Goal: Task Accomplishment & Management: Manage account settings

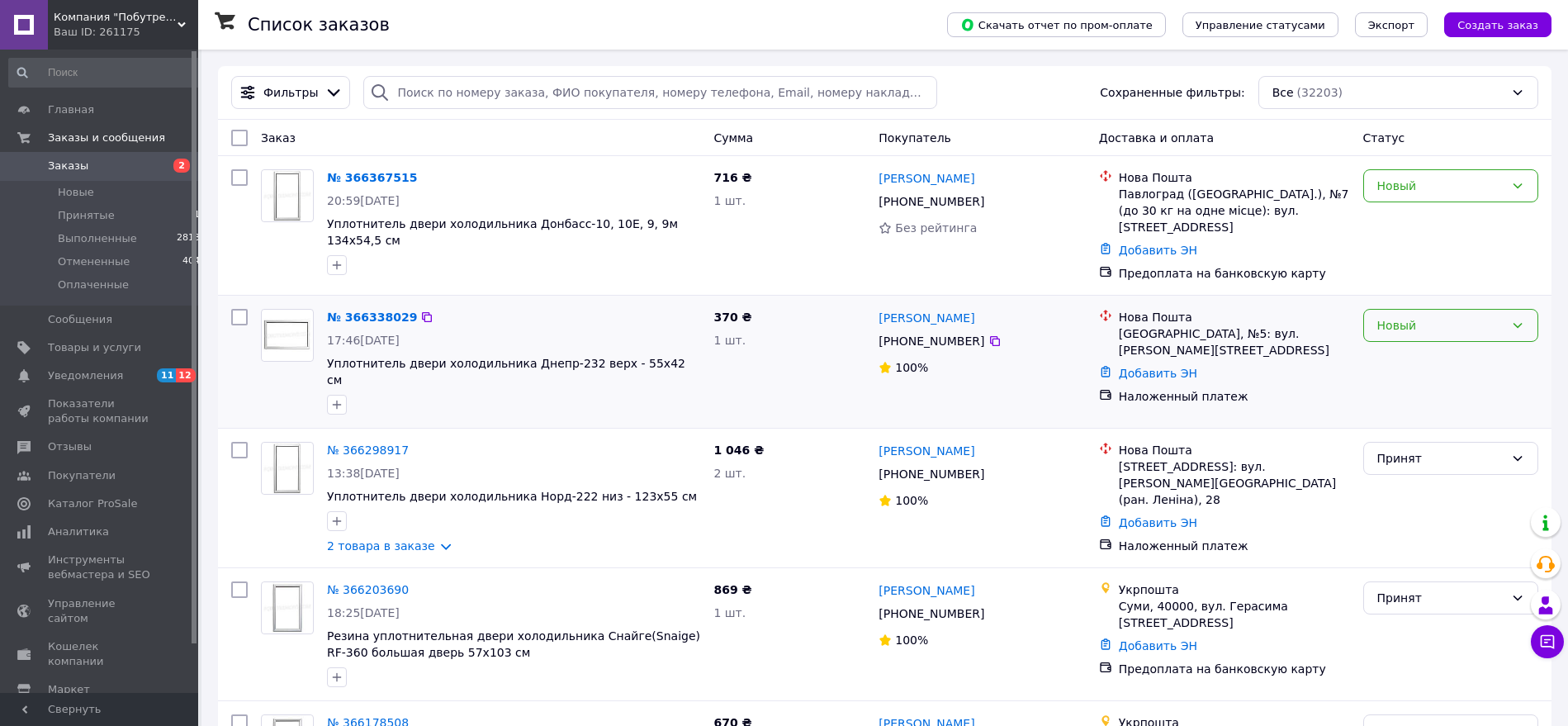
click at [1400, 332] on div "Новый" at bounding box center [1441, 325] width 127 height 18
click at [1400, 352] on li "Принят" at bounding box center [1451, 362] width 173 height 30
click at [1410, 191] on div "Новый" at bounding box center [1441, 186] width 127 height 18
click at [1410, 209] on li "Принят" at bounding box center [1451, 222] width 173 height 30
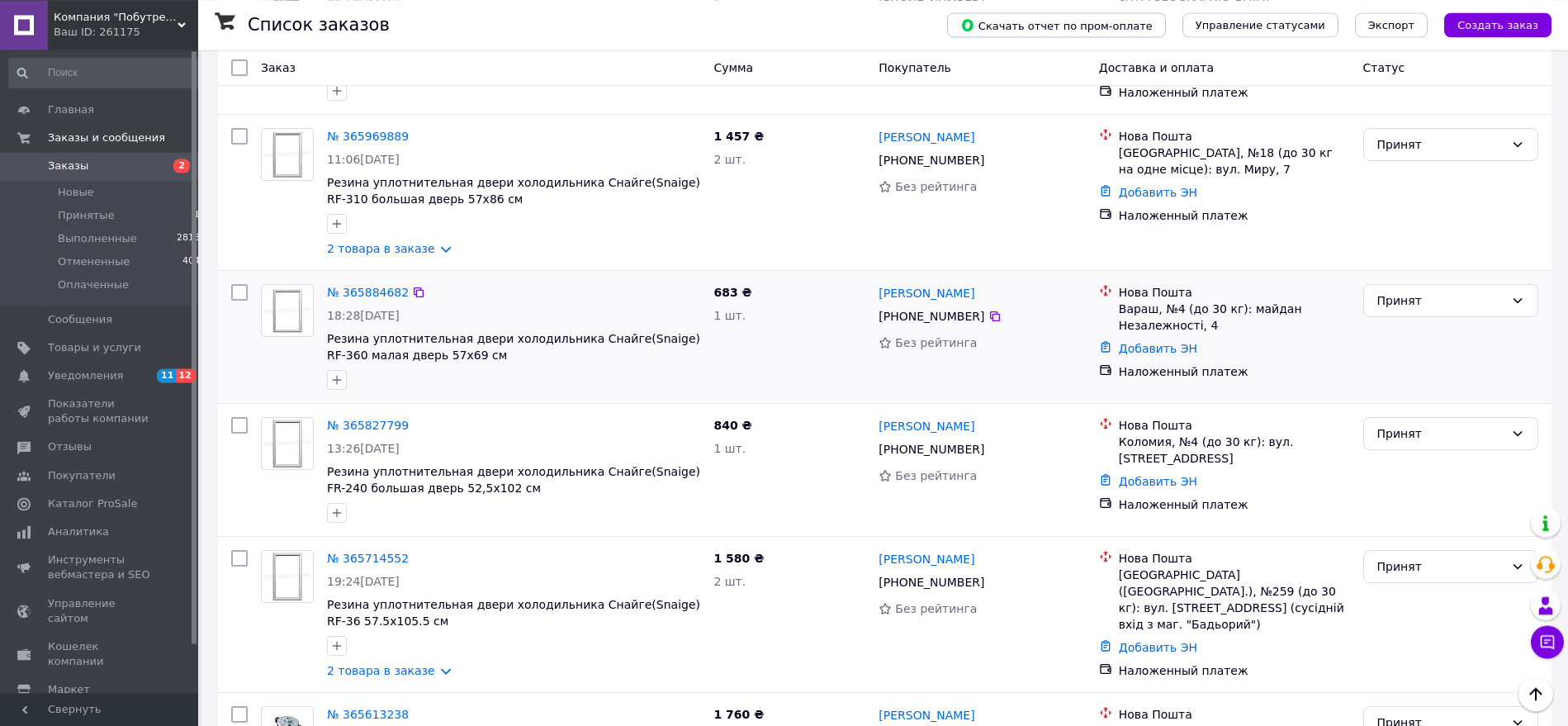
scroll to position [1348, 0]
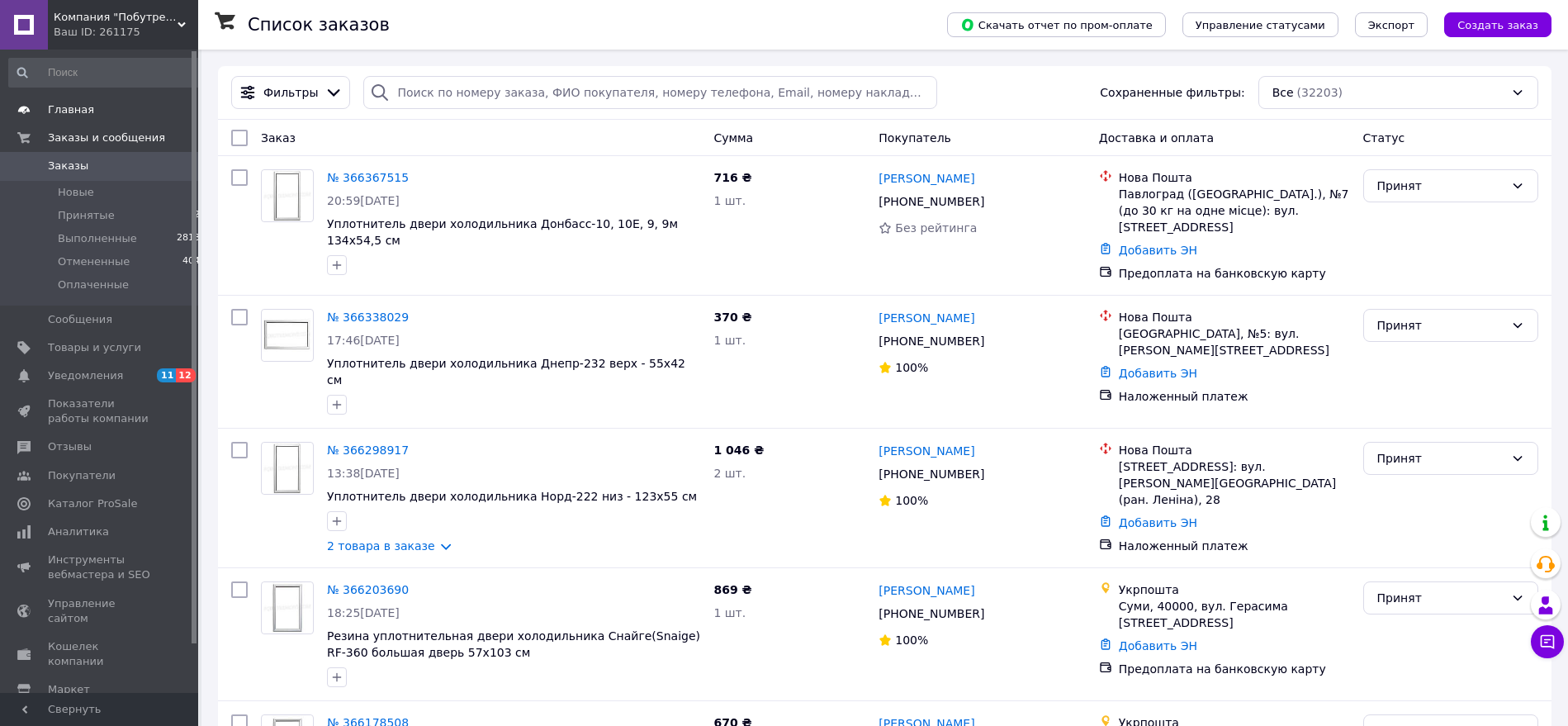
click at [151, 225] on li "Принятые 21" at bounding box center [107, 215] width 216 height 23
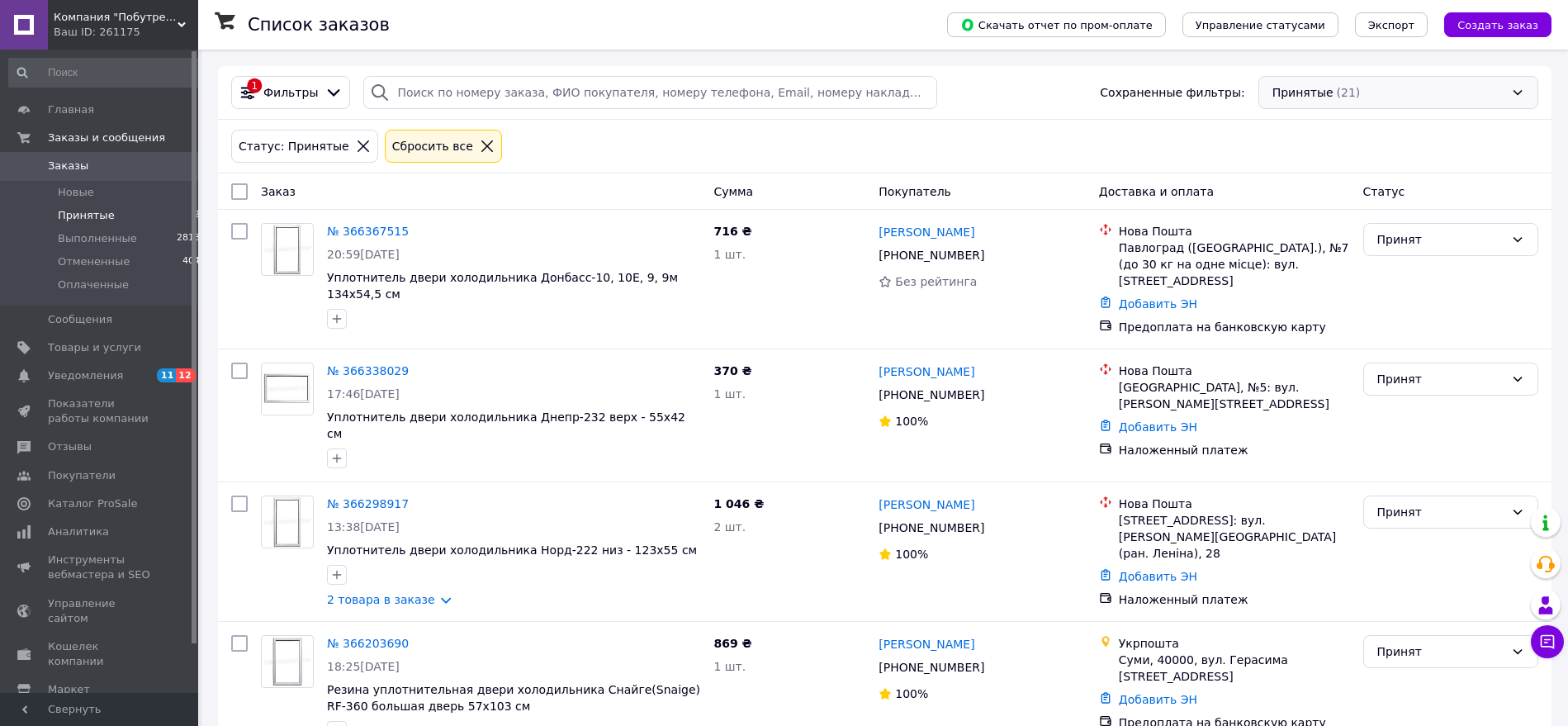
click at [1318, 105] on div "Принятые (21)" at bounding box center [1398, 92] width 280 height 33
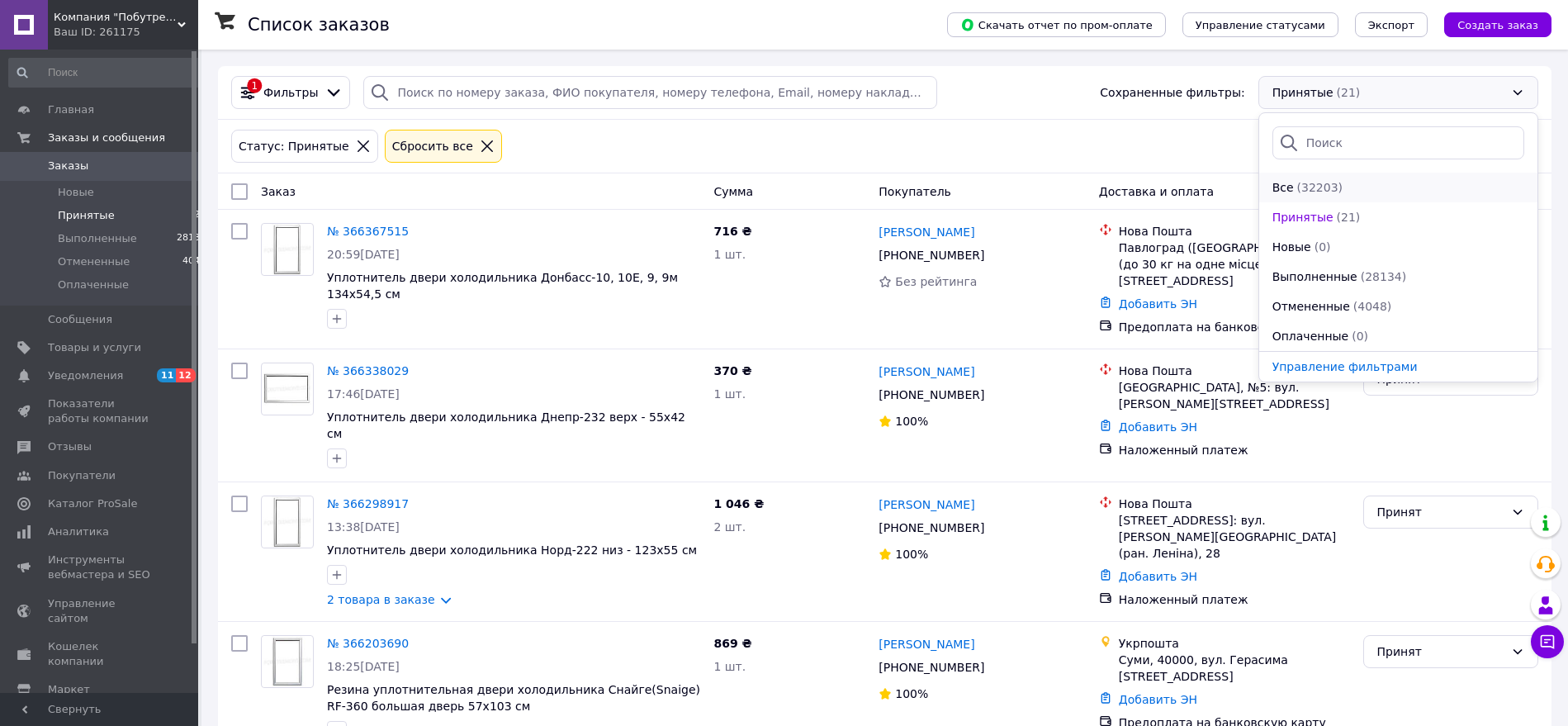
click at [1312, 182] on span "(32203)" at bounding box center [1320, 188] width 46 height 14
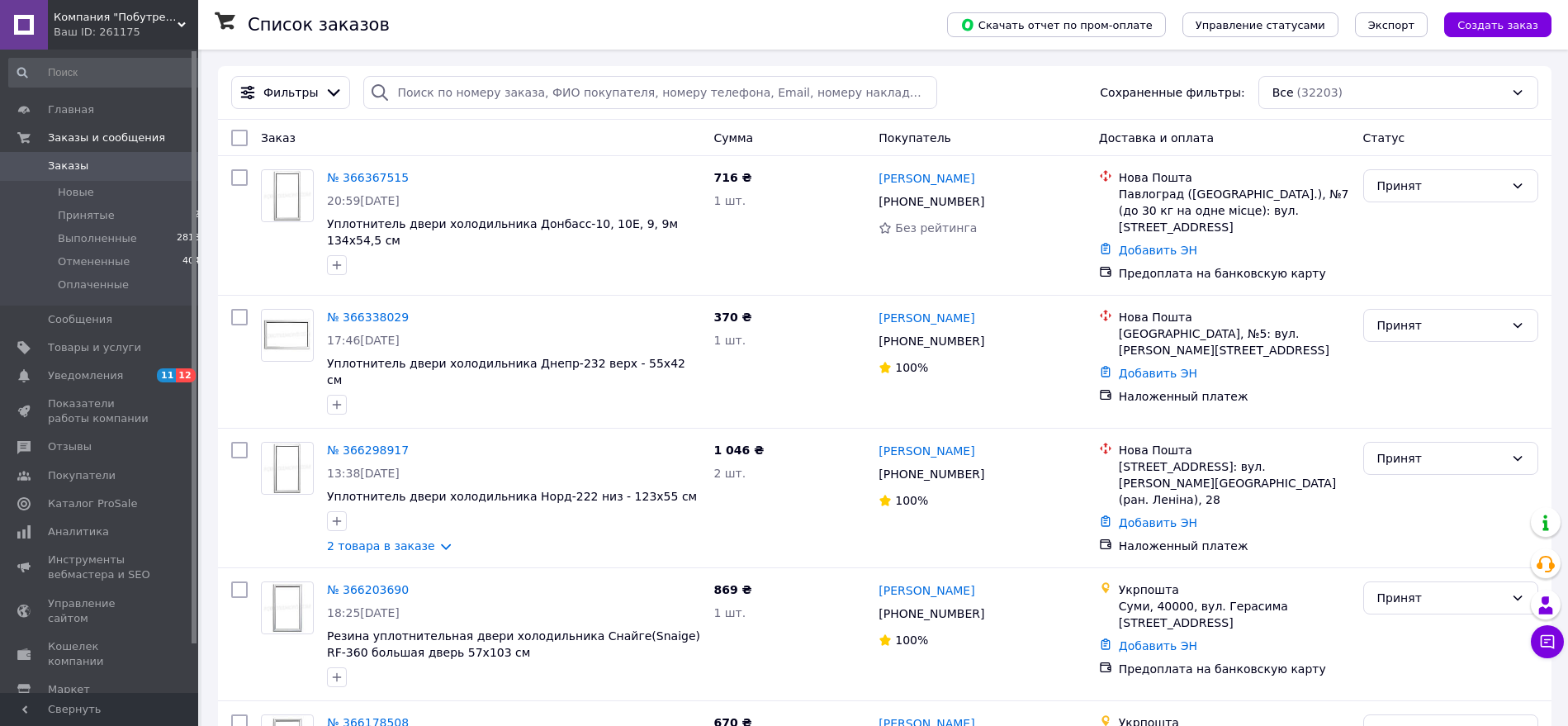
click at [443, 110] on div "Фильтры Сохраненные фильтры: Все (32203)" at bounding box center [884, 93] width 1334 height 54
click at [449, 102] on input "search" at bounding box center [650, 92] width 574 height 33
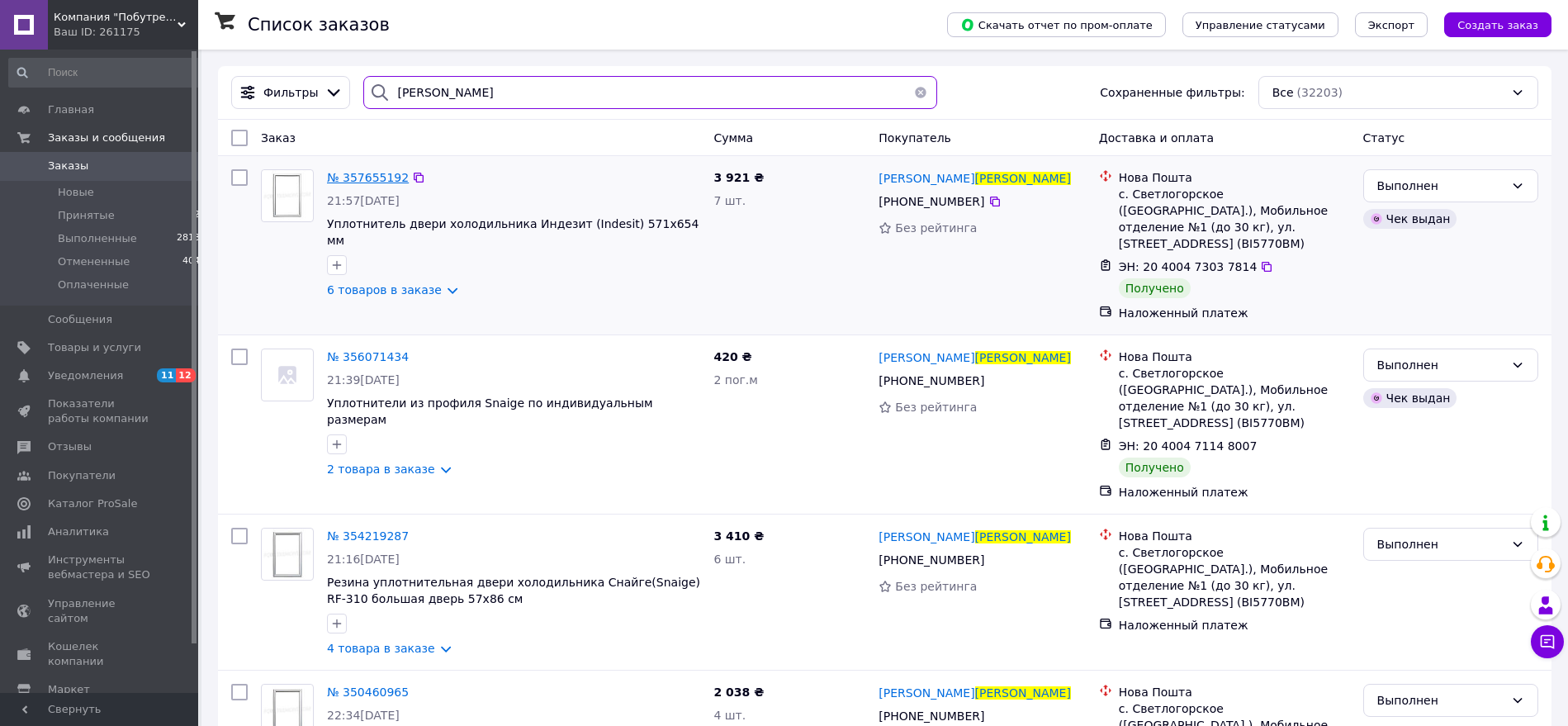
type input "заброда"
click at [355, 173] on span "№ 357655192" at bounding box center [368, 178] width 82 height 14
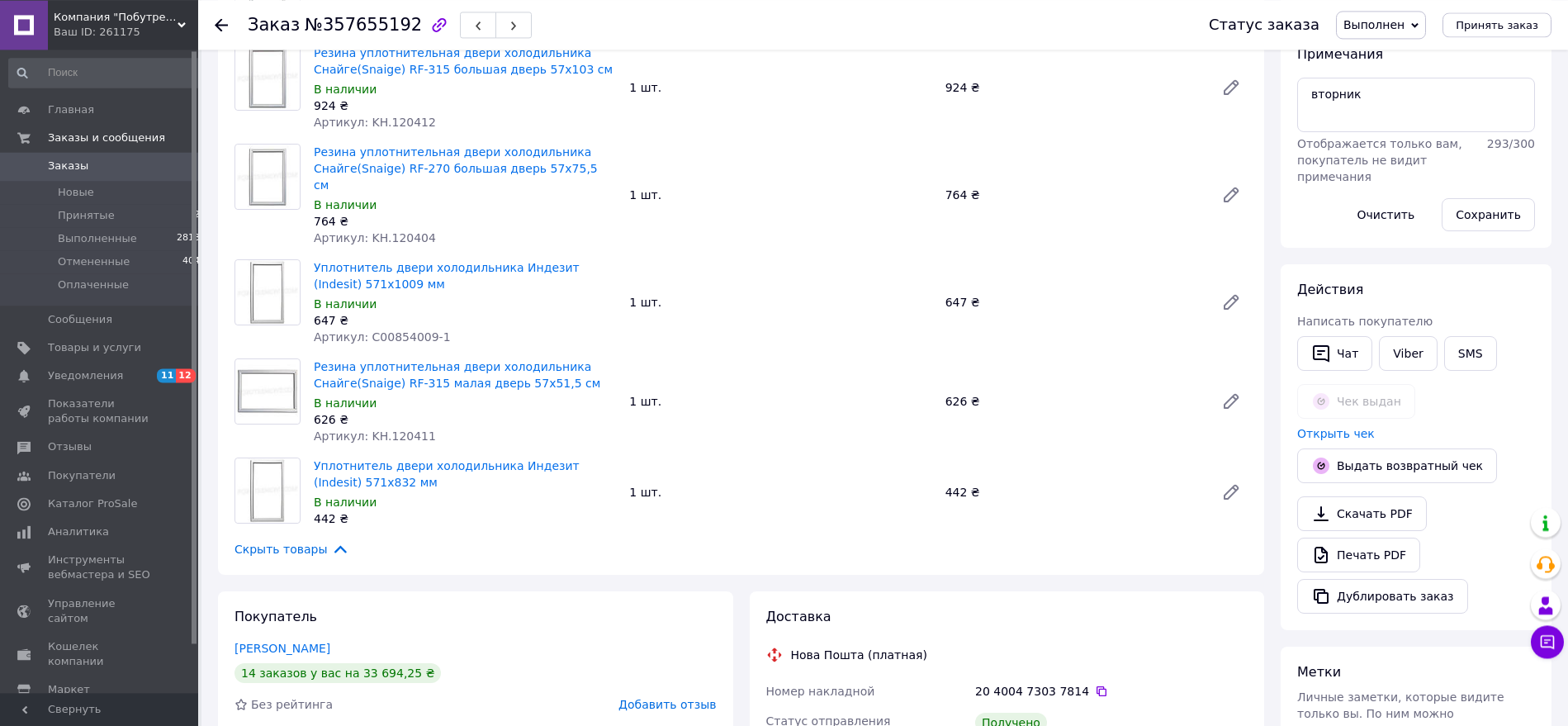
scroll to position [253, 0]
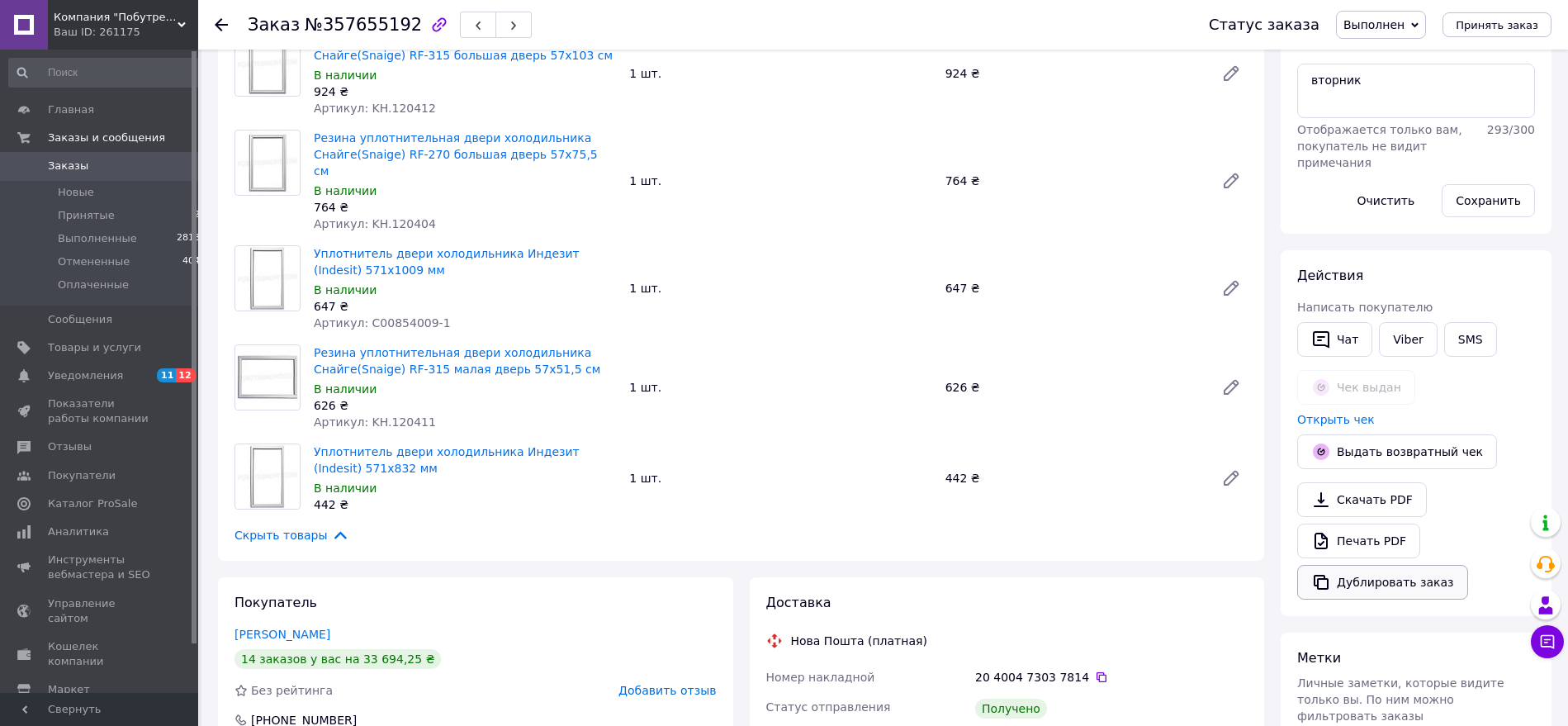
click at [1355, 586] on button "Дублировать заказ" at bounding box center [1383, 582] width 171 height 35
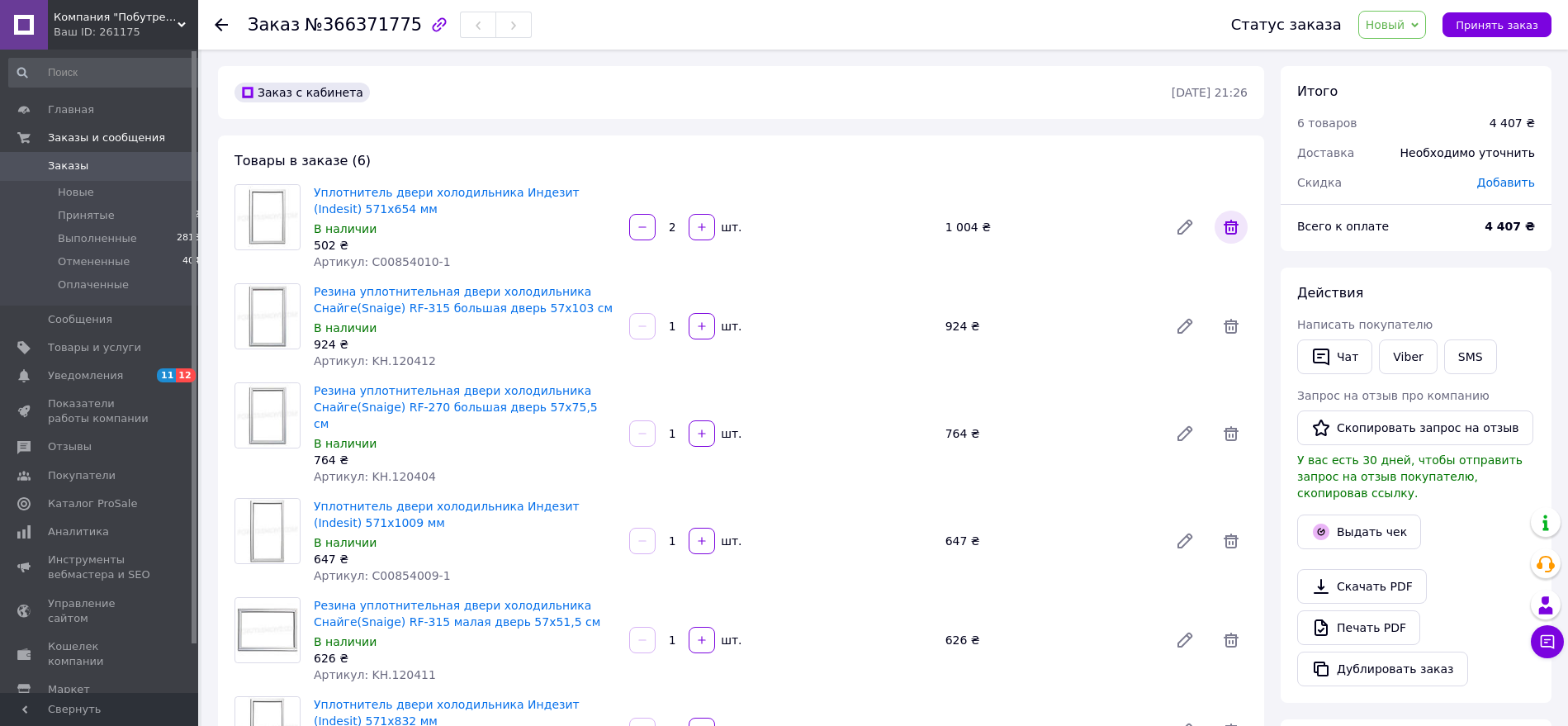
click at [1227, 229] on icon at bounding box center [1231, 227] width 15 height 15
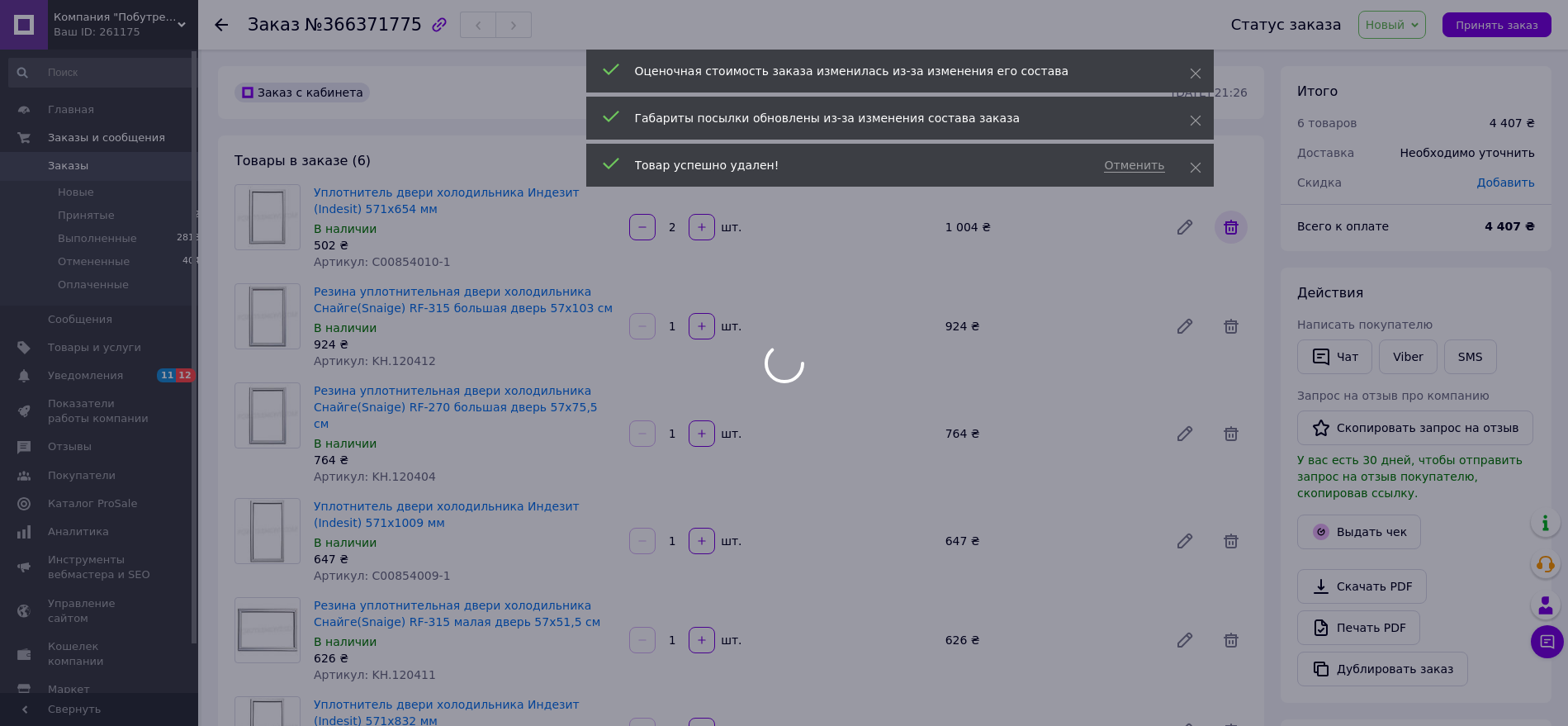
type input "1"
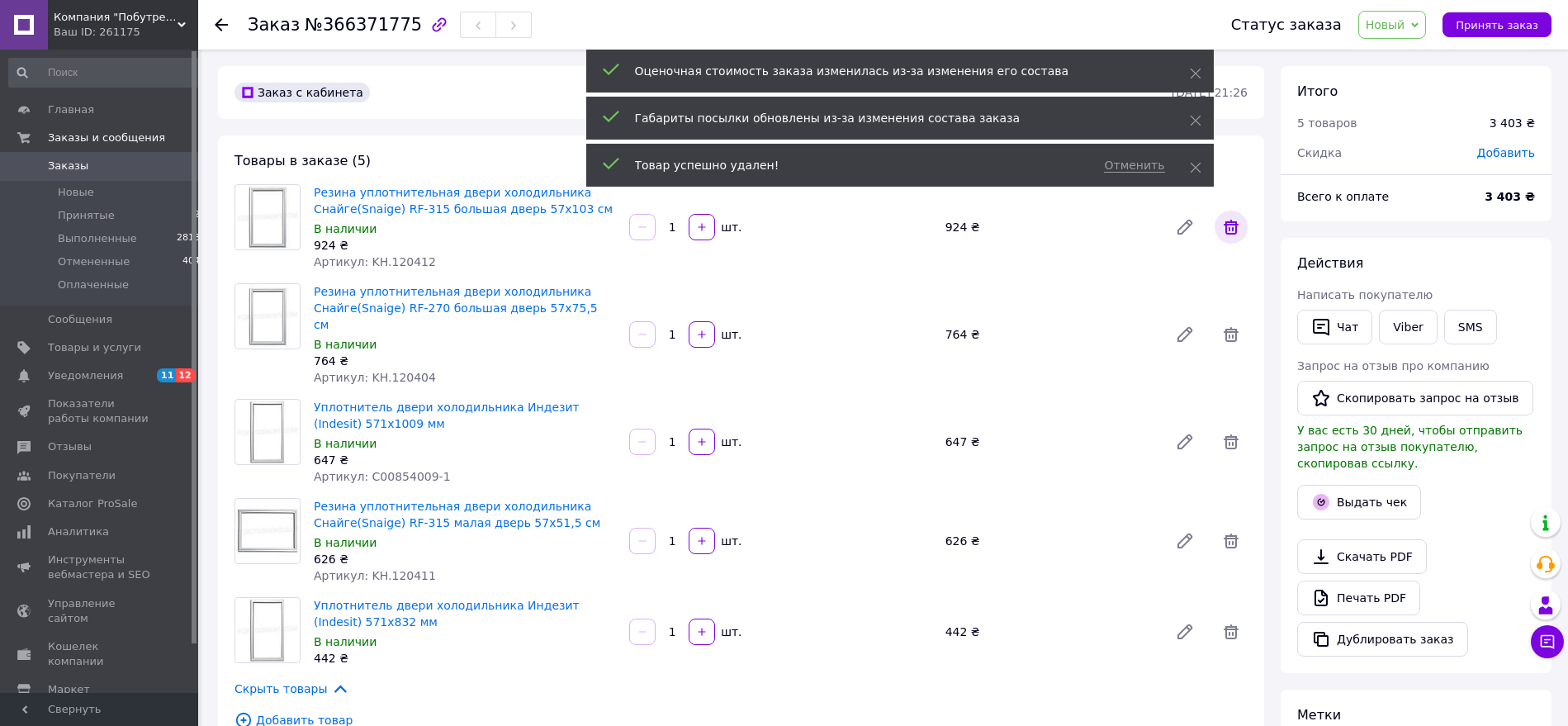
click at [1227, 229] on icon at bounding box center [1231, 227] width 15 height 15
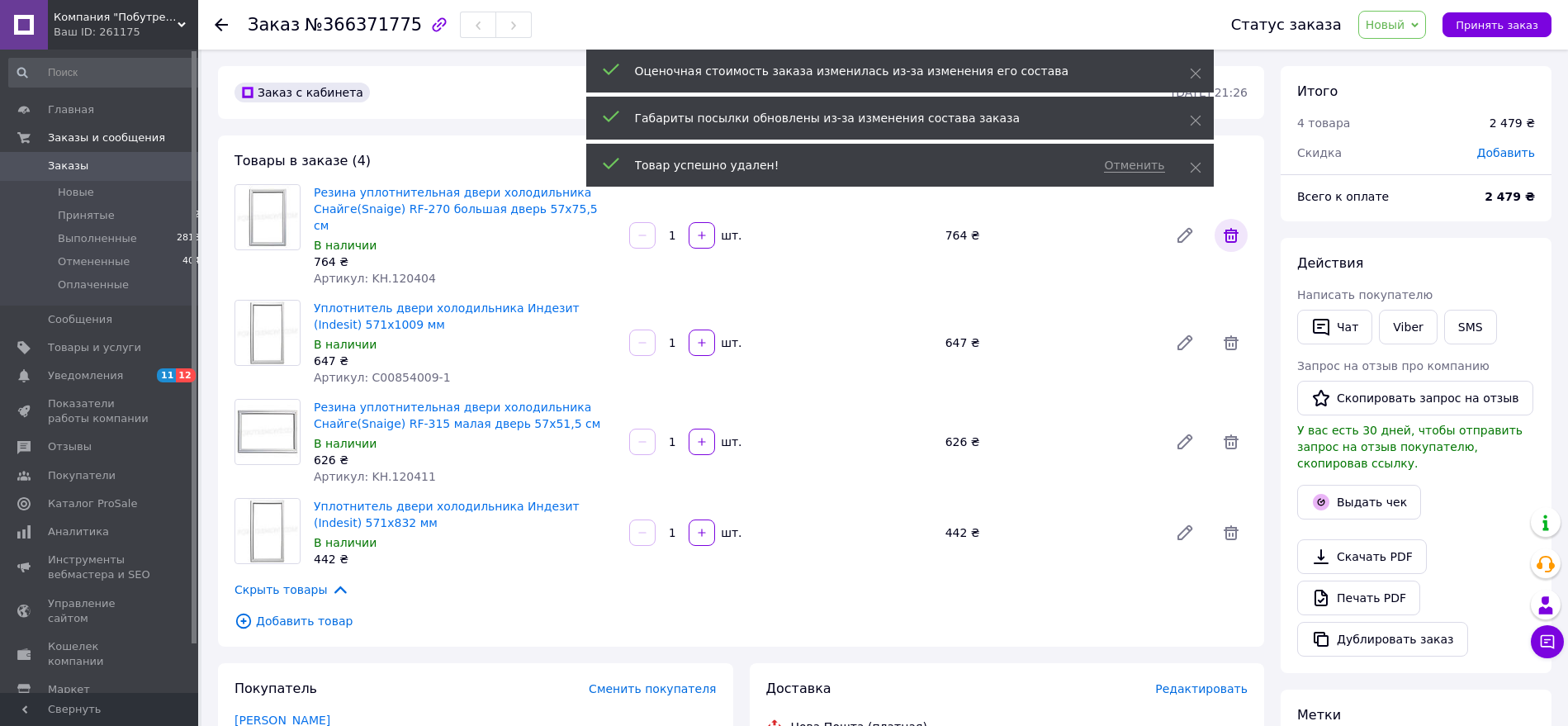
click at [1226, 229] on icon at bounding box center [1231, 235] width 15 height 15
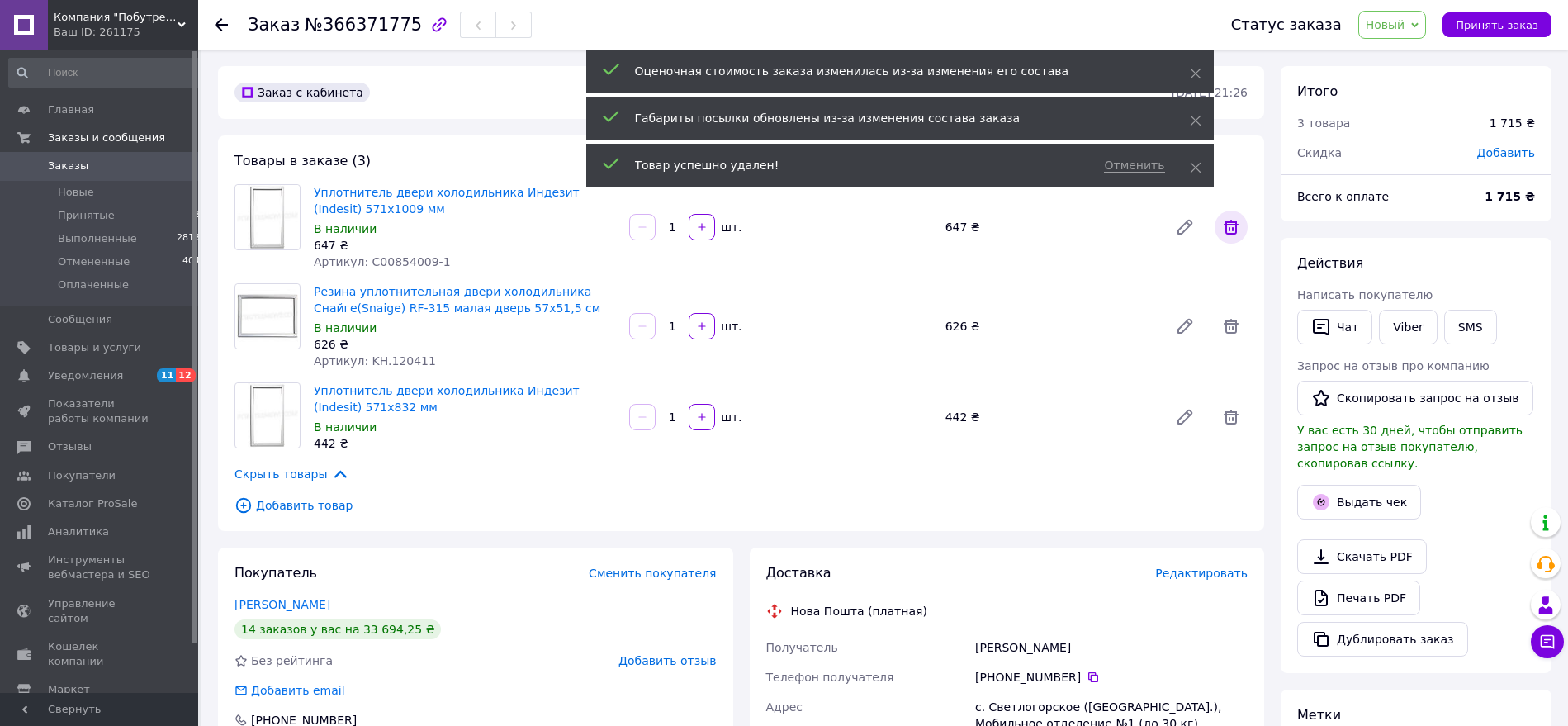
click at [1242, 229] on span at bounding box center [1231, 227] width 33 height 33
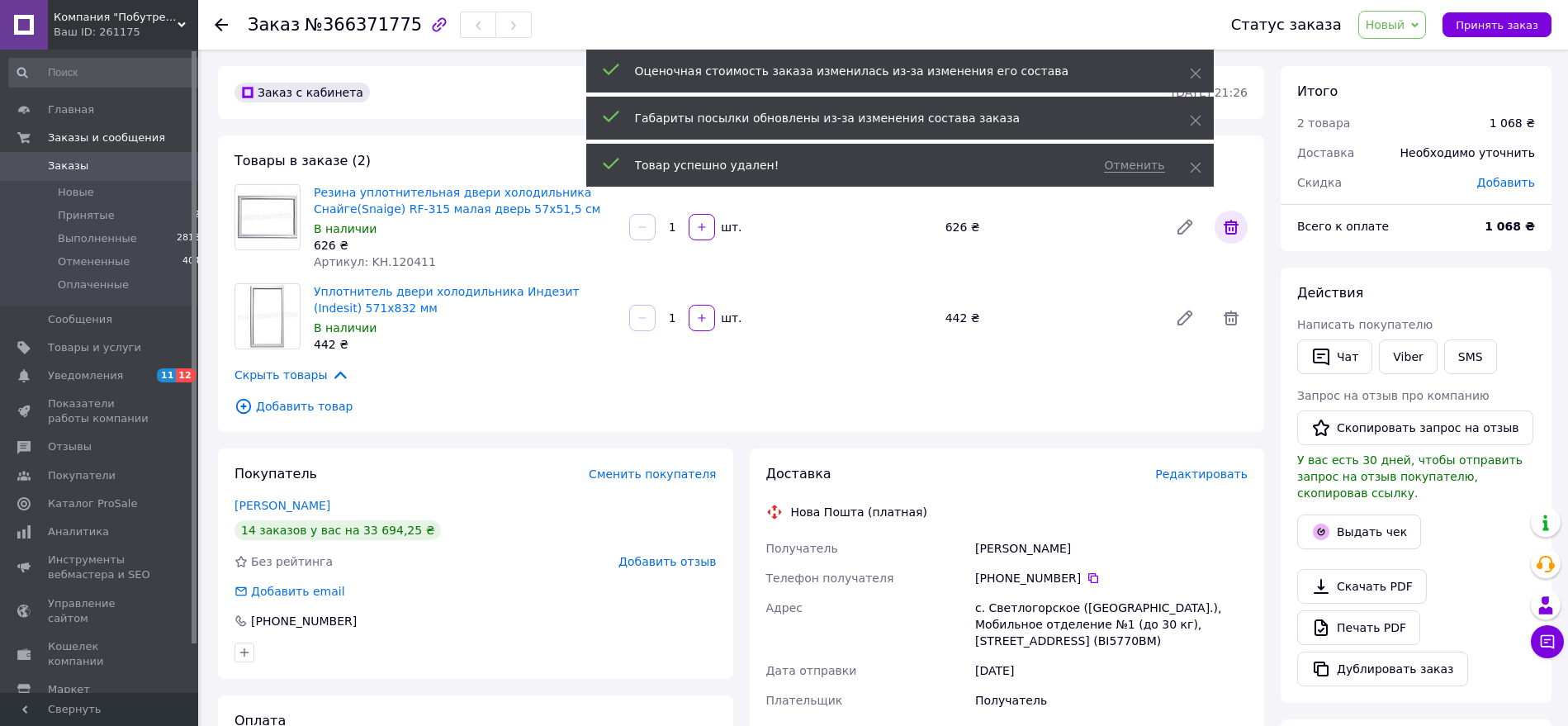
click at [1242, 229] on span at bounding box center [1231, 227] width 33 height 33
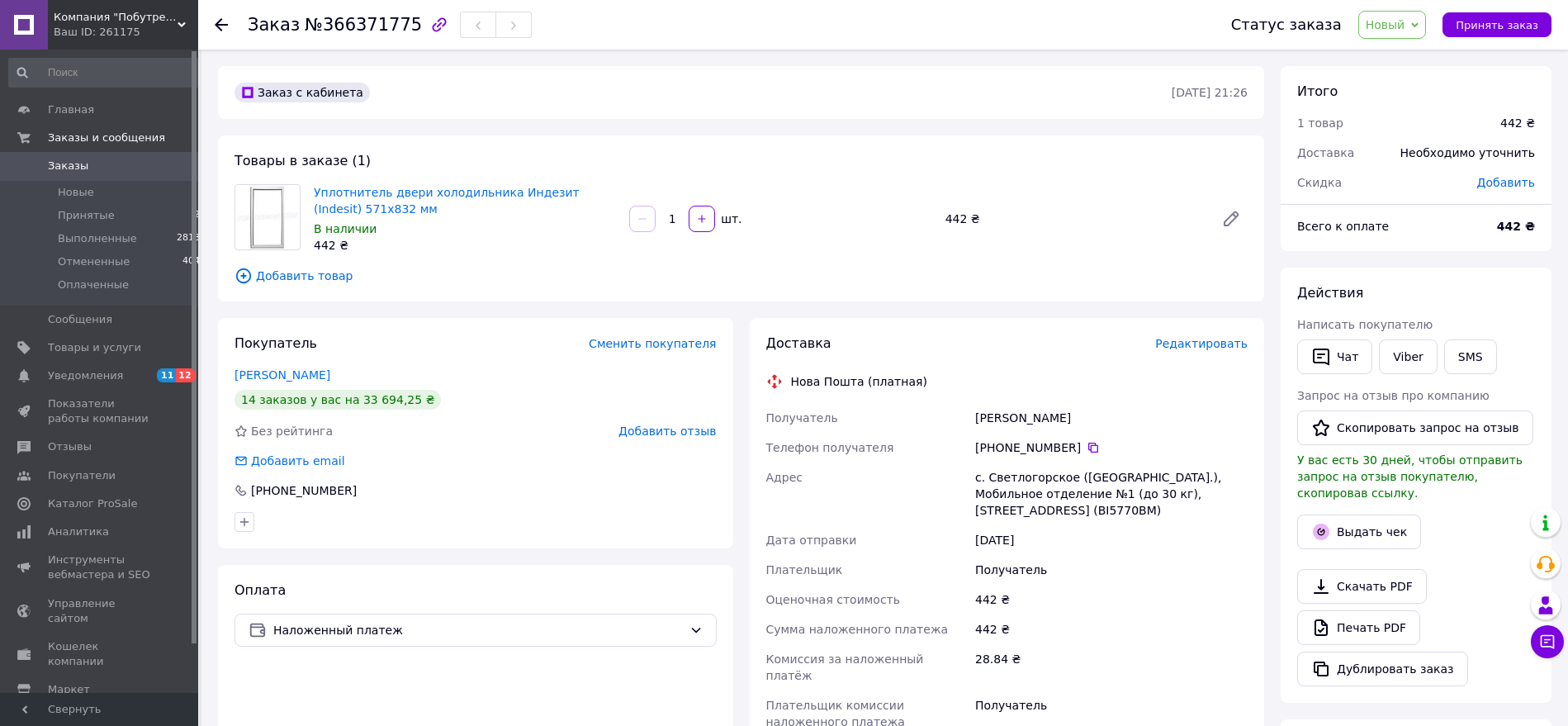
click at [305, 269] on span "Добавить товар" at bounding box center [741, 276] width 1013 height 18
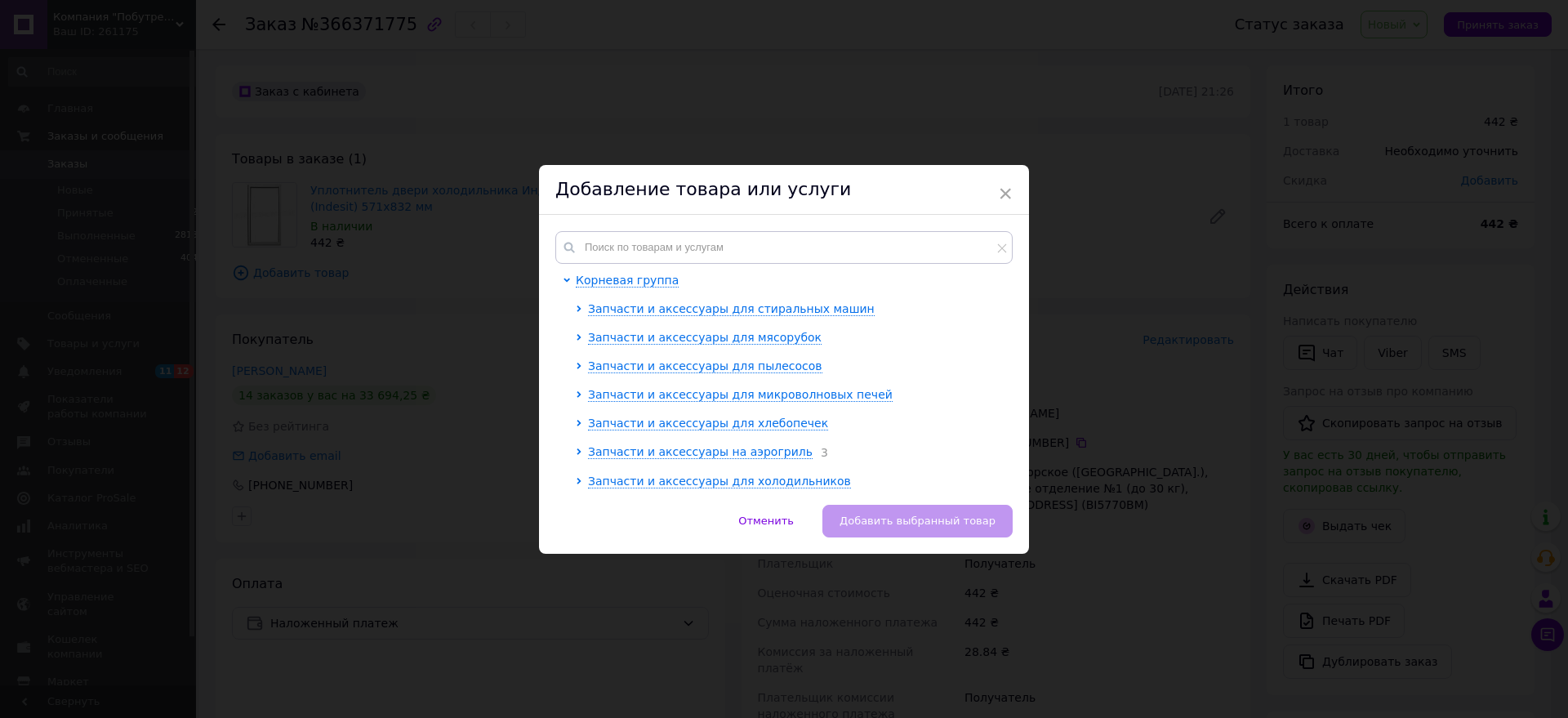
click at [712, 231] on div "Корневая группа Запчасти и аксессуары для стиральных машин Запчасти и аксессуар…" at bounding box center [784, 360] width 490 height 290
click at [711, 241] on input "text" at bounding box center [784, 248] width 458 height 32
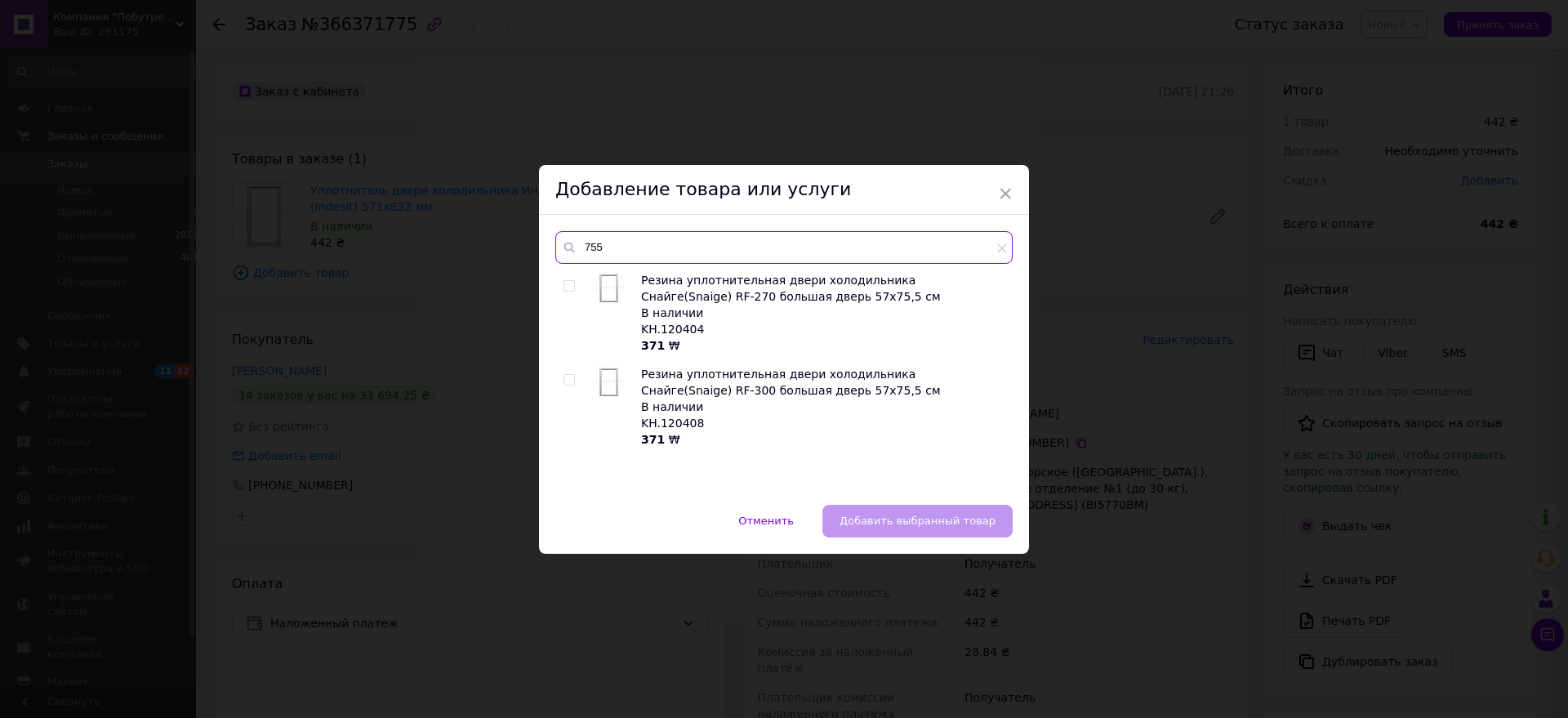
type input "755"
click at [564, 285] on input "checkbox" at bounding box center [569, 286] width 11 height 11
checkbox input "true"
click at [855, 515] on span "Добавить выбранный товар" at bounding box center [917, 521] width 156 height 13
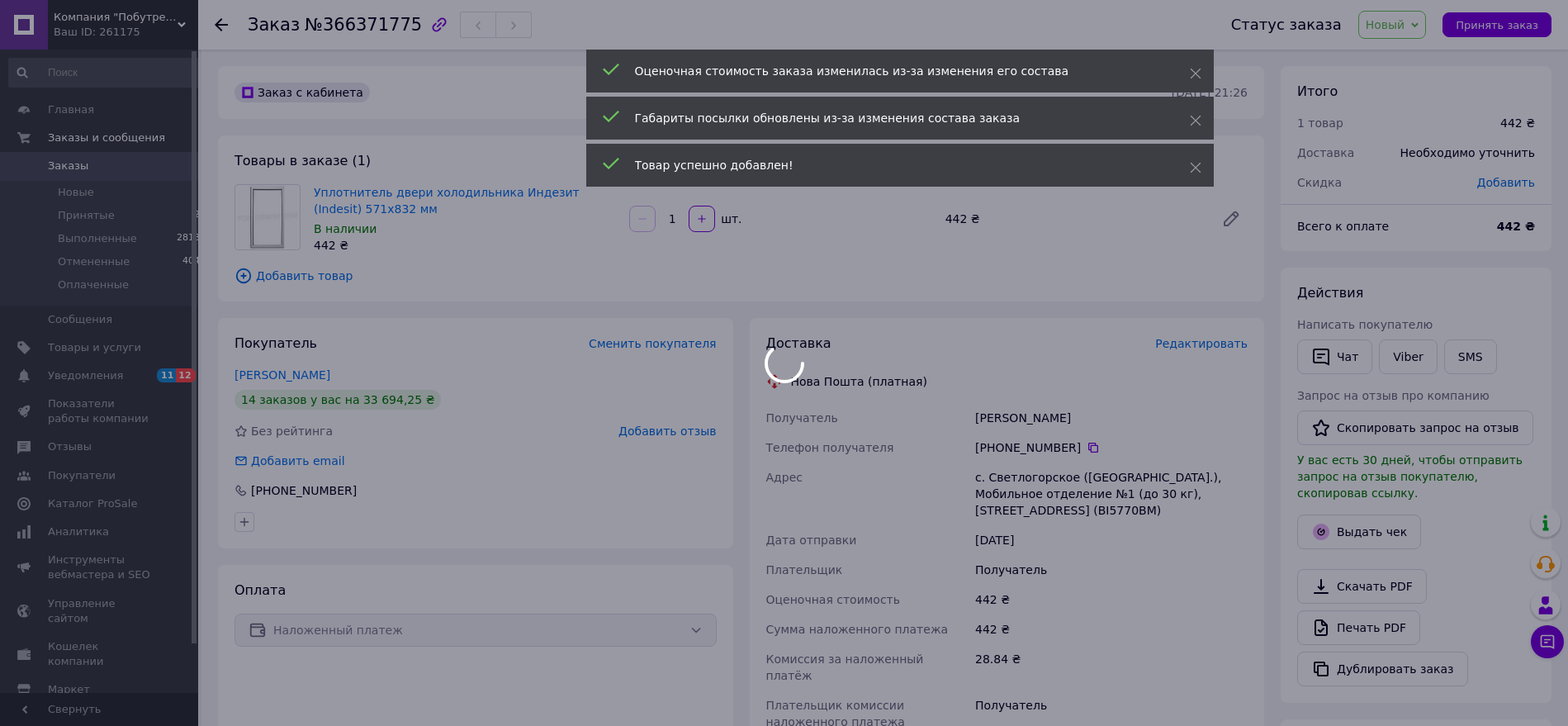
scroll to position [14, 0]
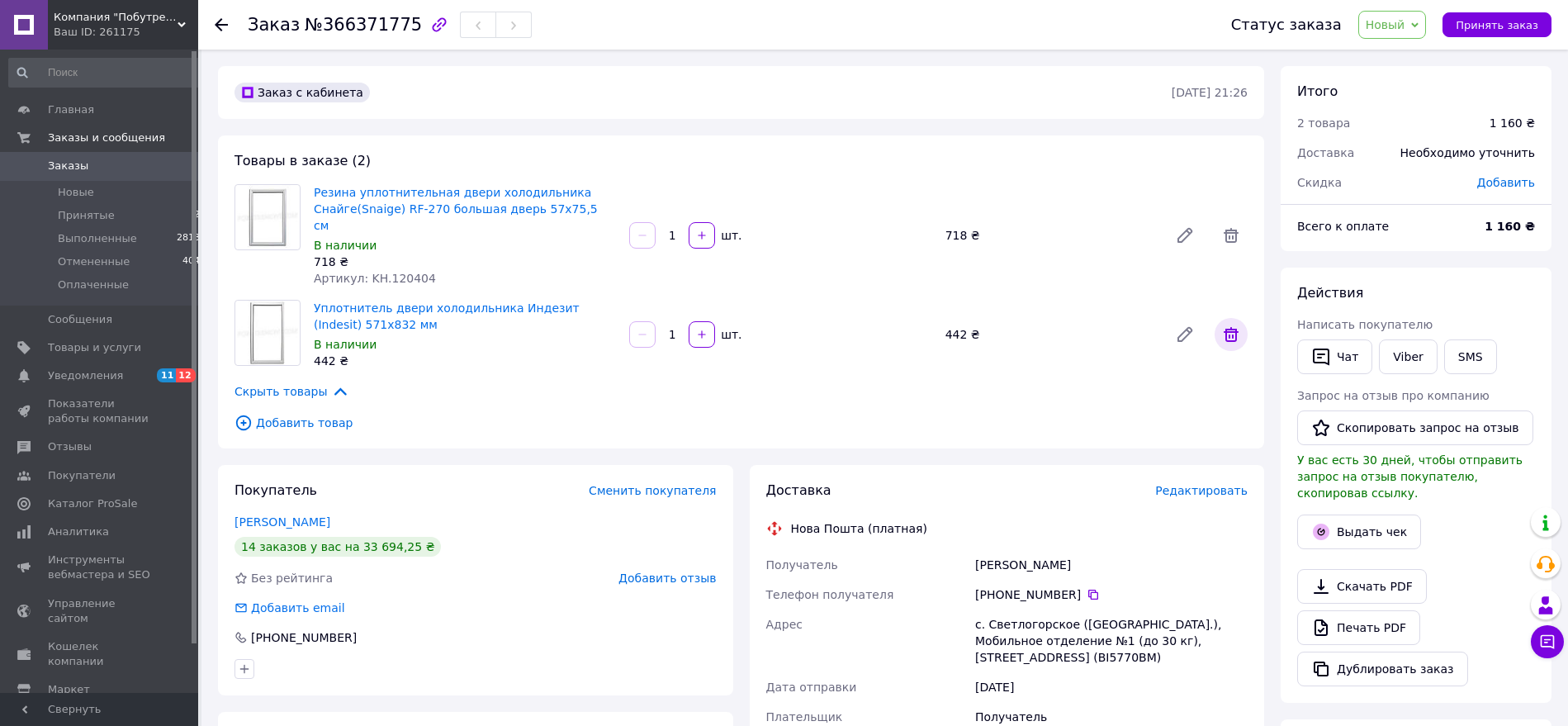
click at [1225, 324] on icon at bounding box center [1231, 334] width 20 height 20
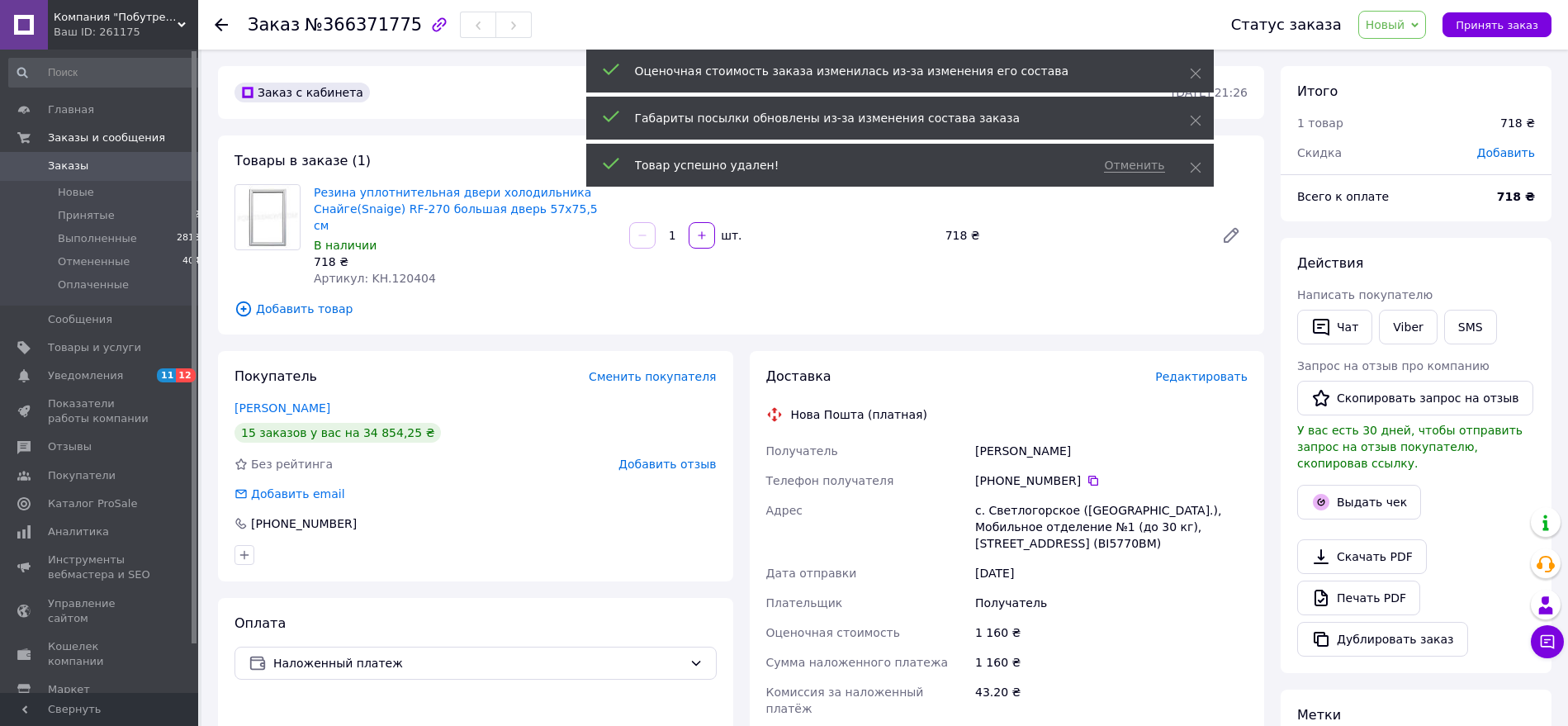
scroll to position [93, 0]
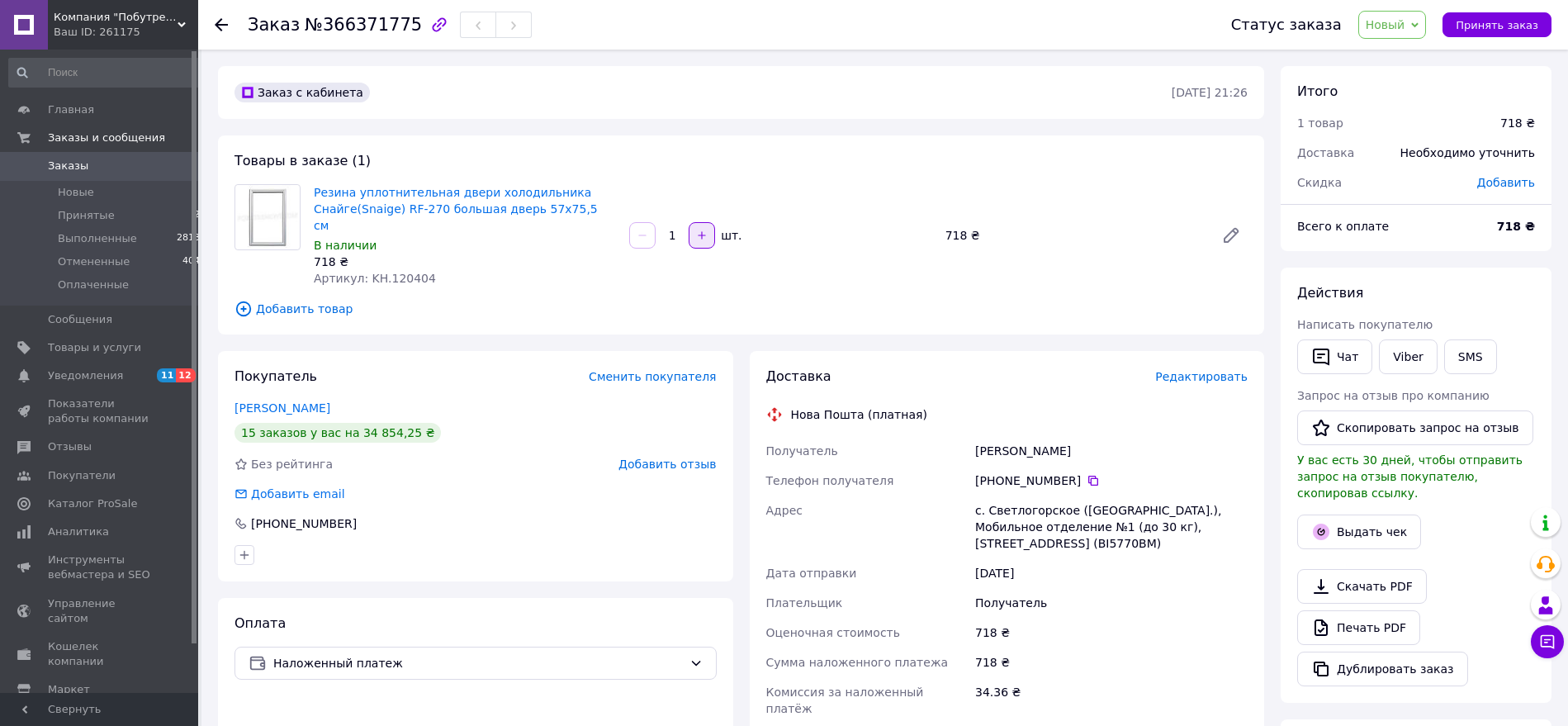
click at [707, 230] on icon "button" at bounding box center [702, 235] width 12 height 12
type input "2"
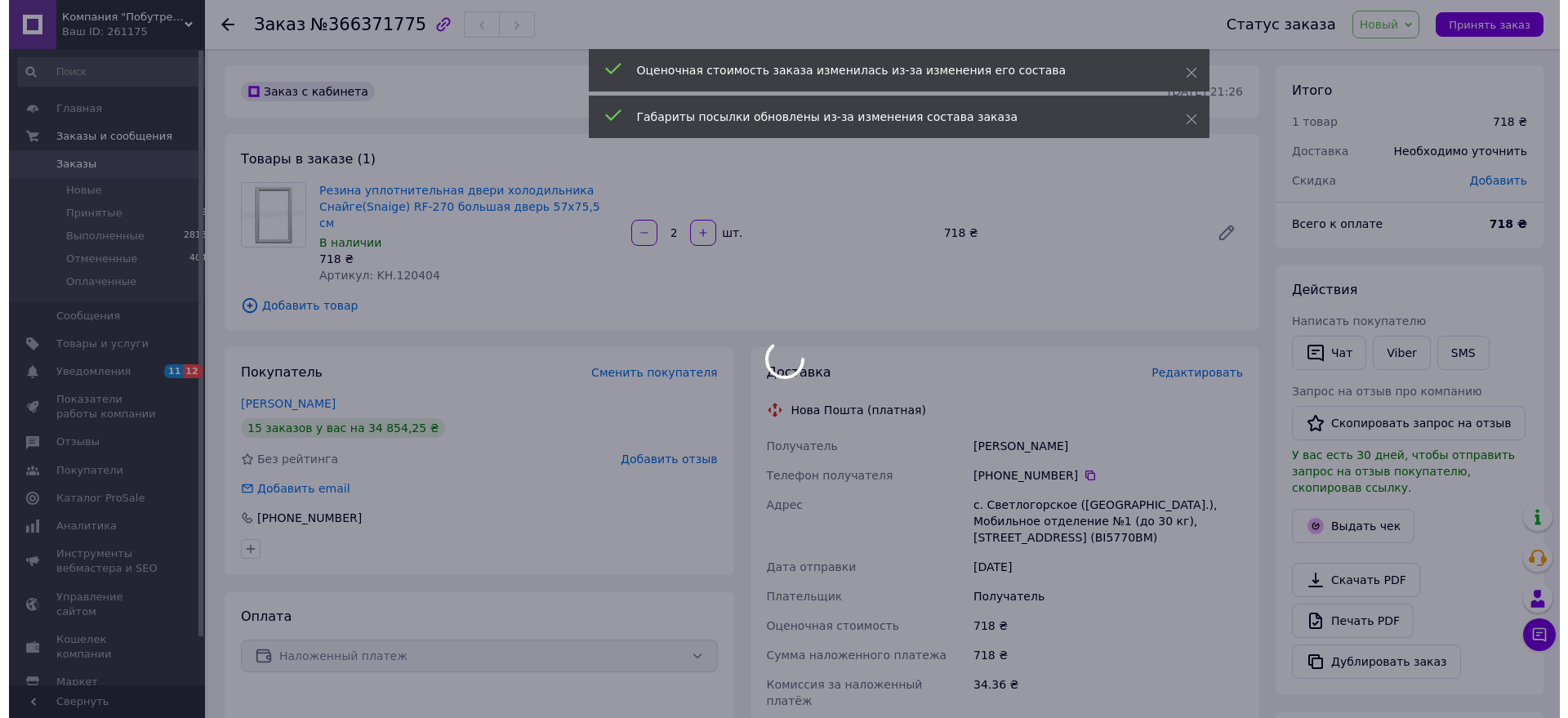
scroll to position [170, 0]
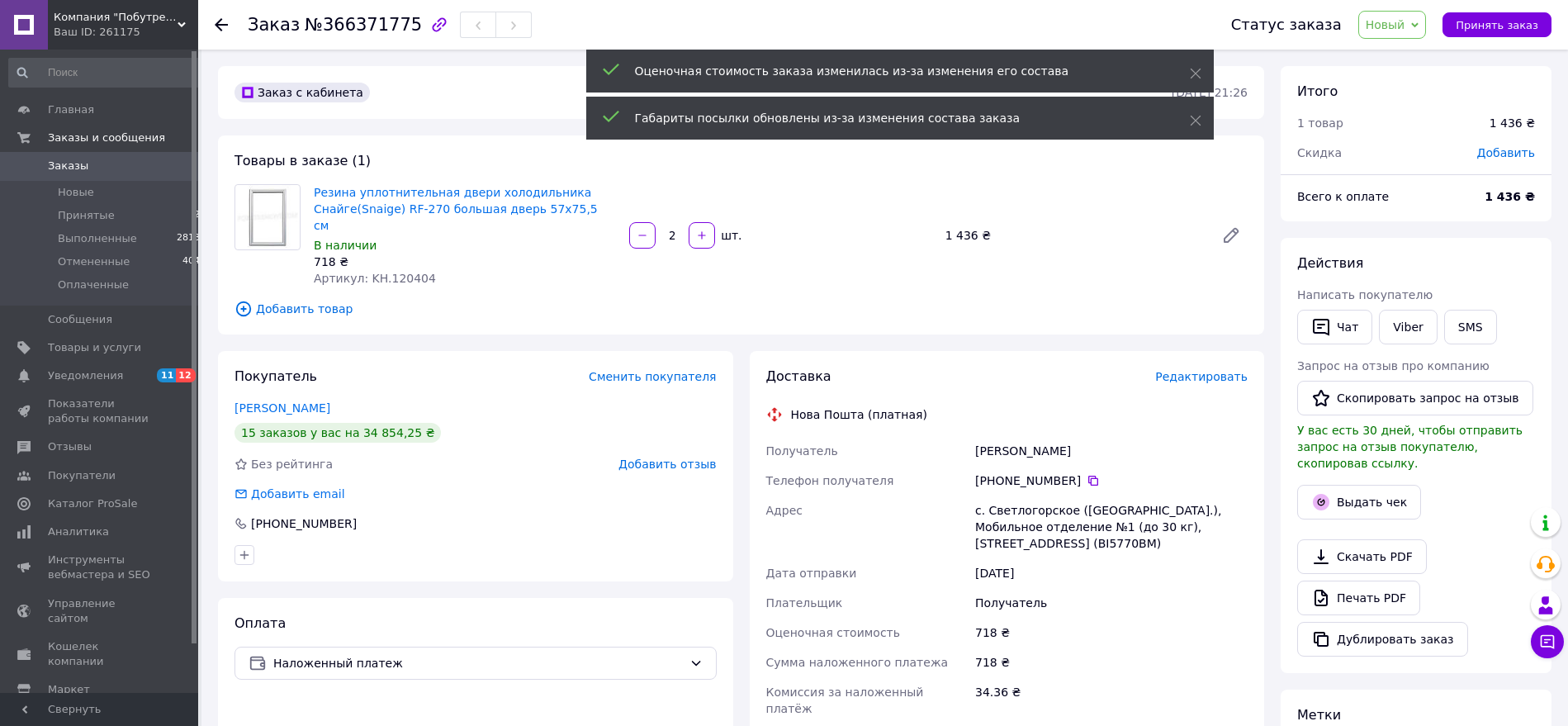
click at [308, 300] on span "Добавить товар" at bounding box center [741, 309] width 1013 height 18
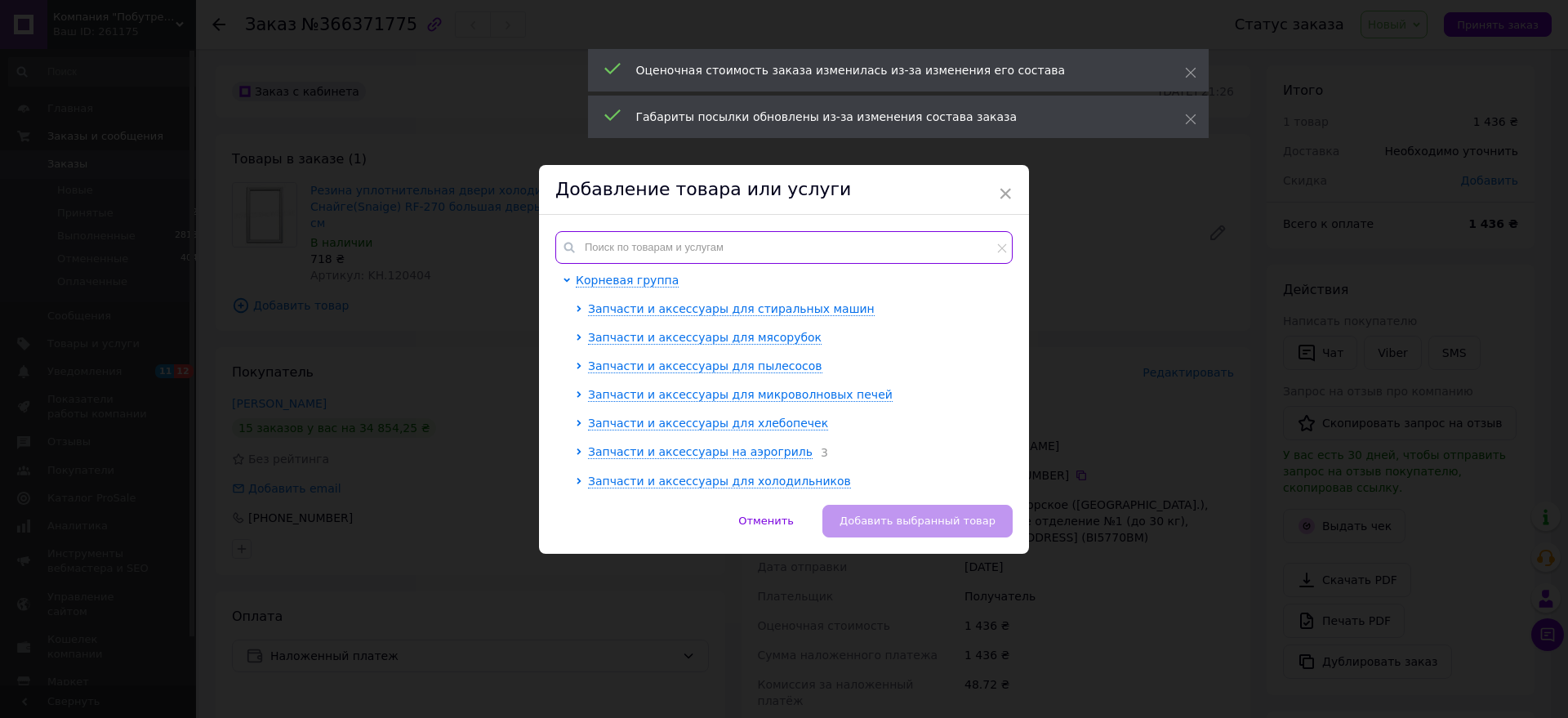
click at [637, 242] on input "text" at bounding box center [784, 248] width 458 height 32
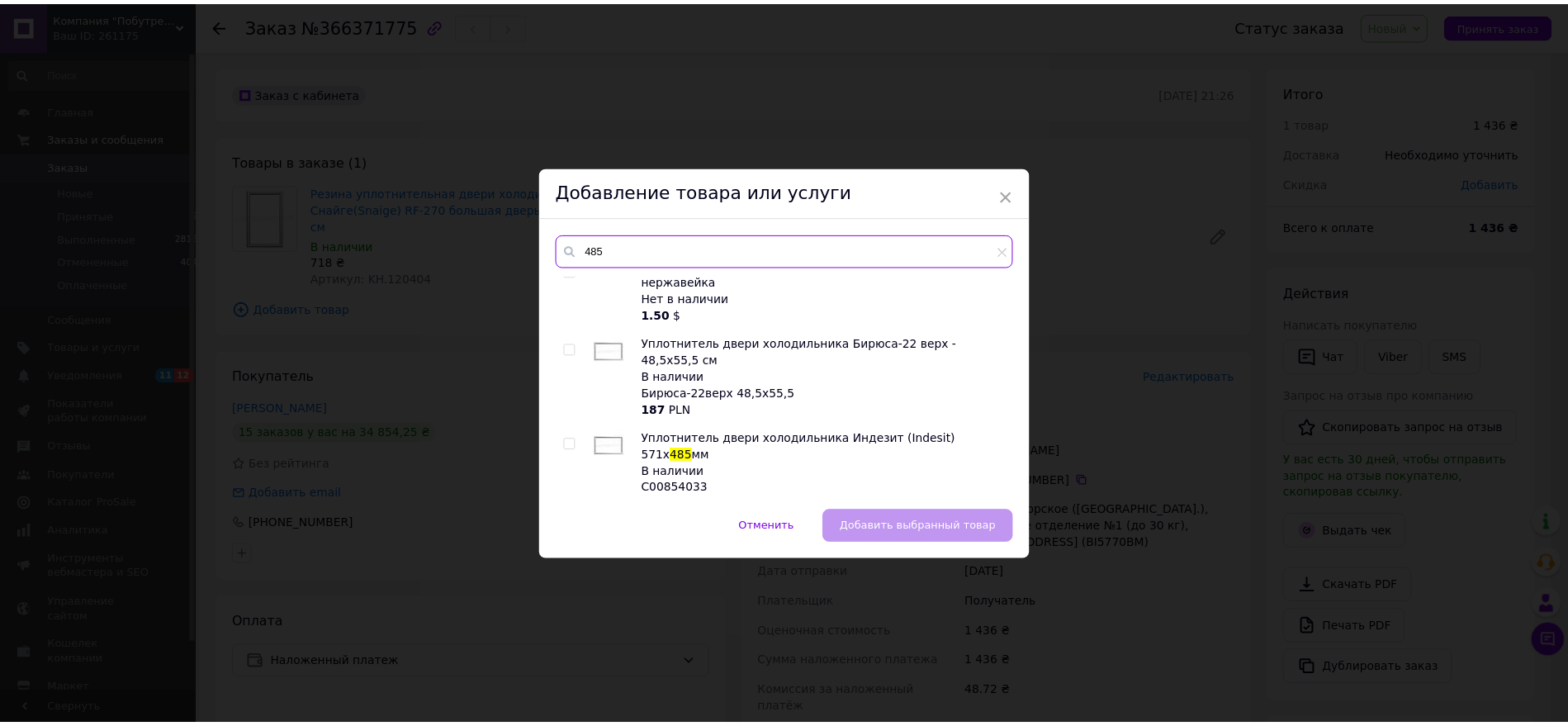
scroll to position [189, 0]
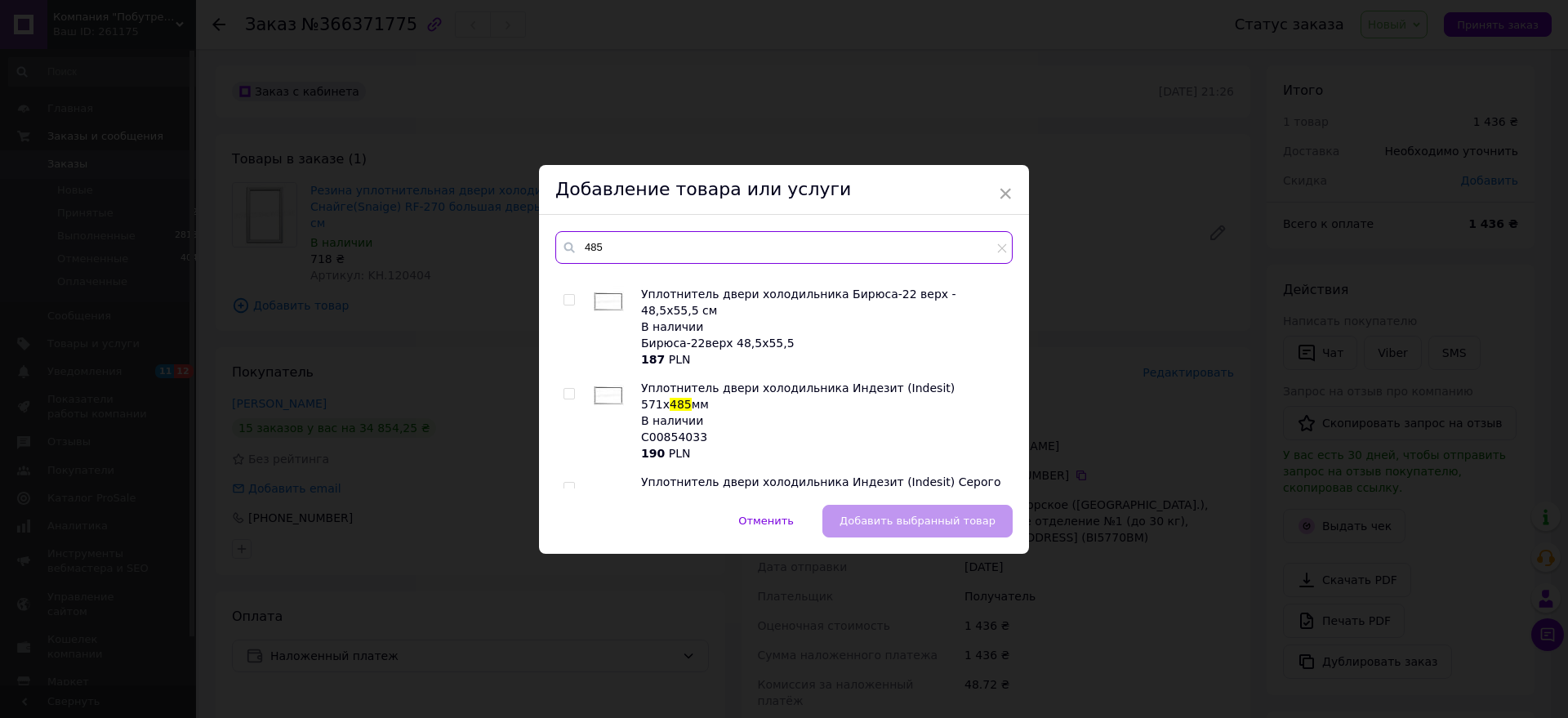
type input "485"
click at [564, 389] on input "checkbox" at bounding box center [569, 395] width 11 height 11
checkbox input "true"
click at [870, 521] on span "Добавить выбранный товар" at bounding box center [917, 521] width 156 height 13
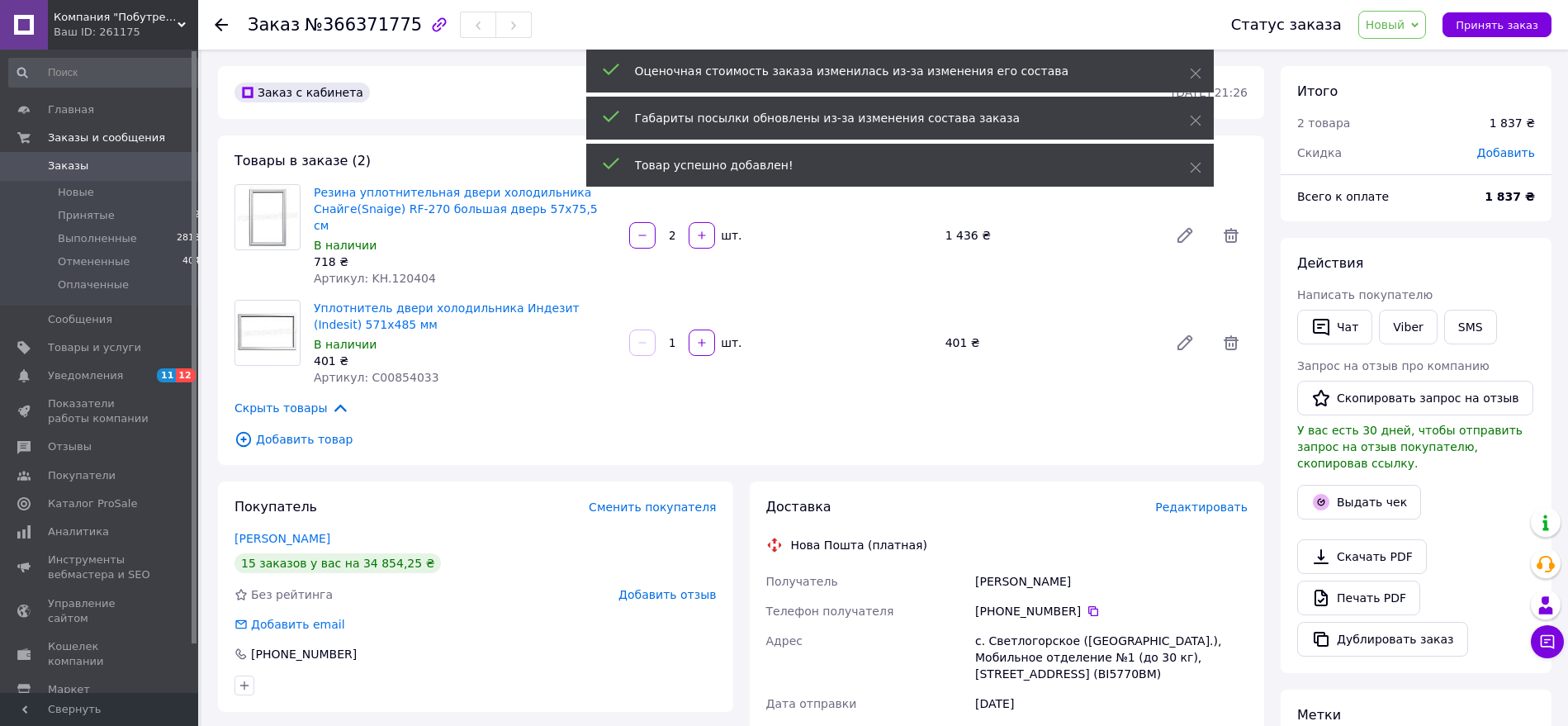
scroll to position [251, 0]
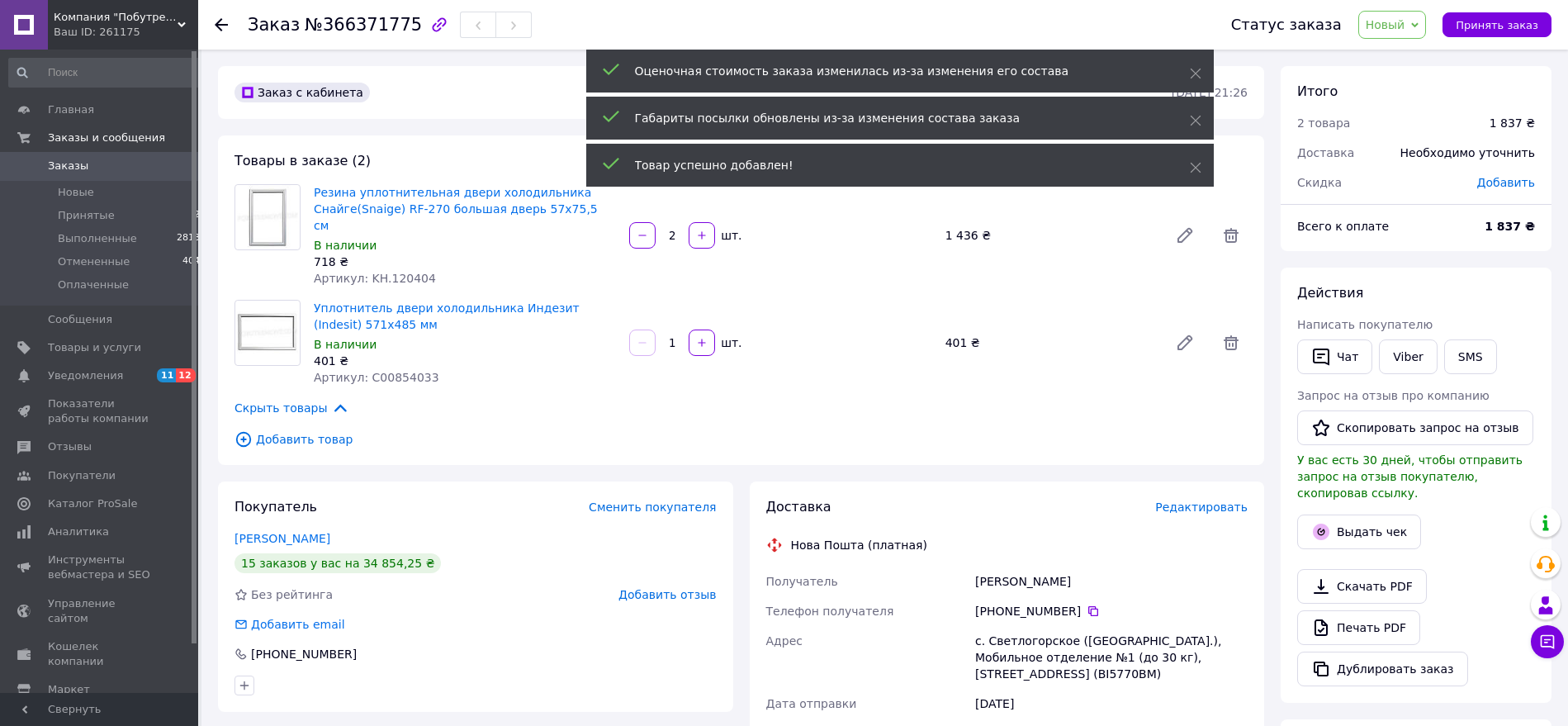
click at [319, 431] on span "Добавить товар" at bounding box center [741, 440] width 1013 height 18
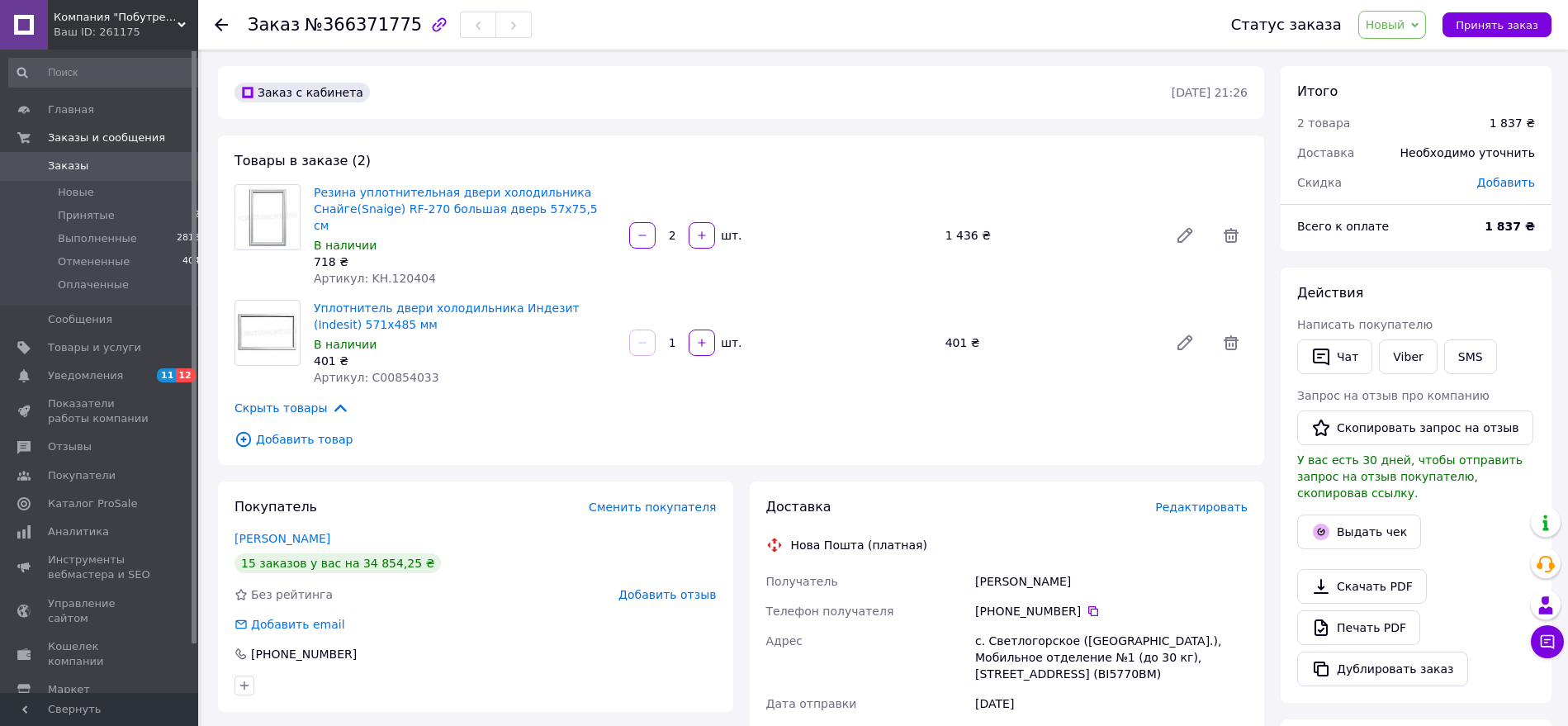
click at [298, 431] on span "Добавить товар" at bounding box center [741, 440] width 1013 height 18
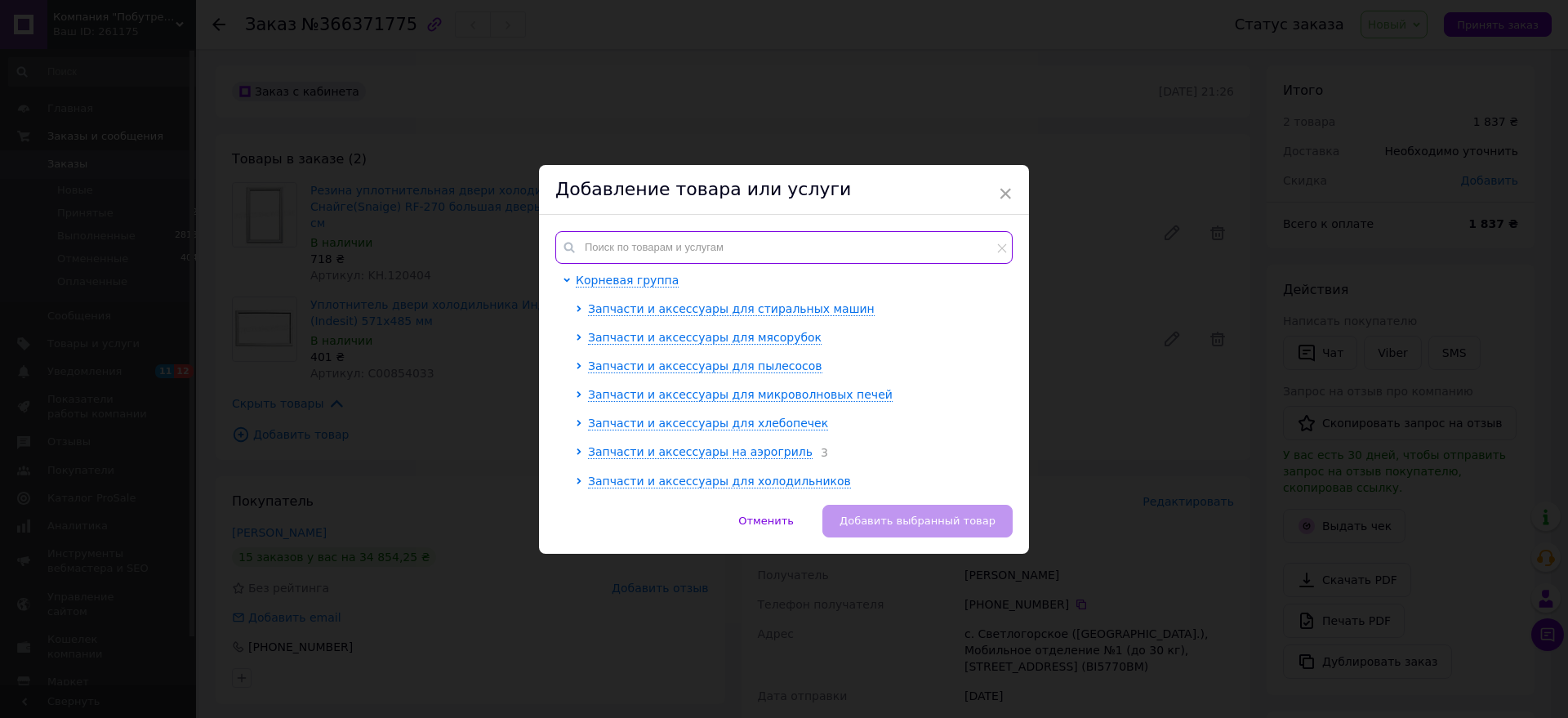
click at [691, 250] on input "text" at bounding box center [784, 248] width 458 height 32
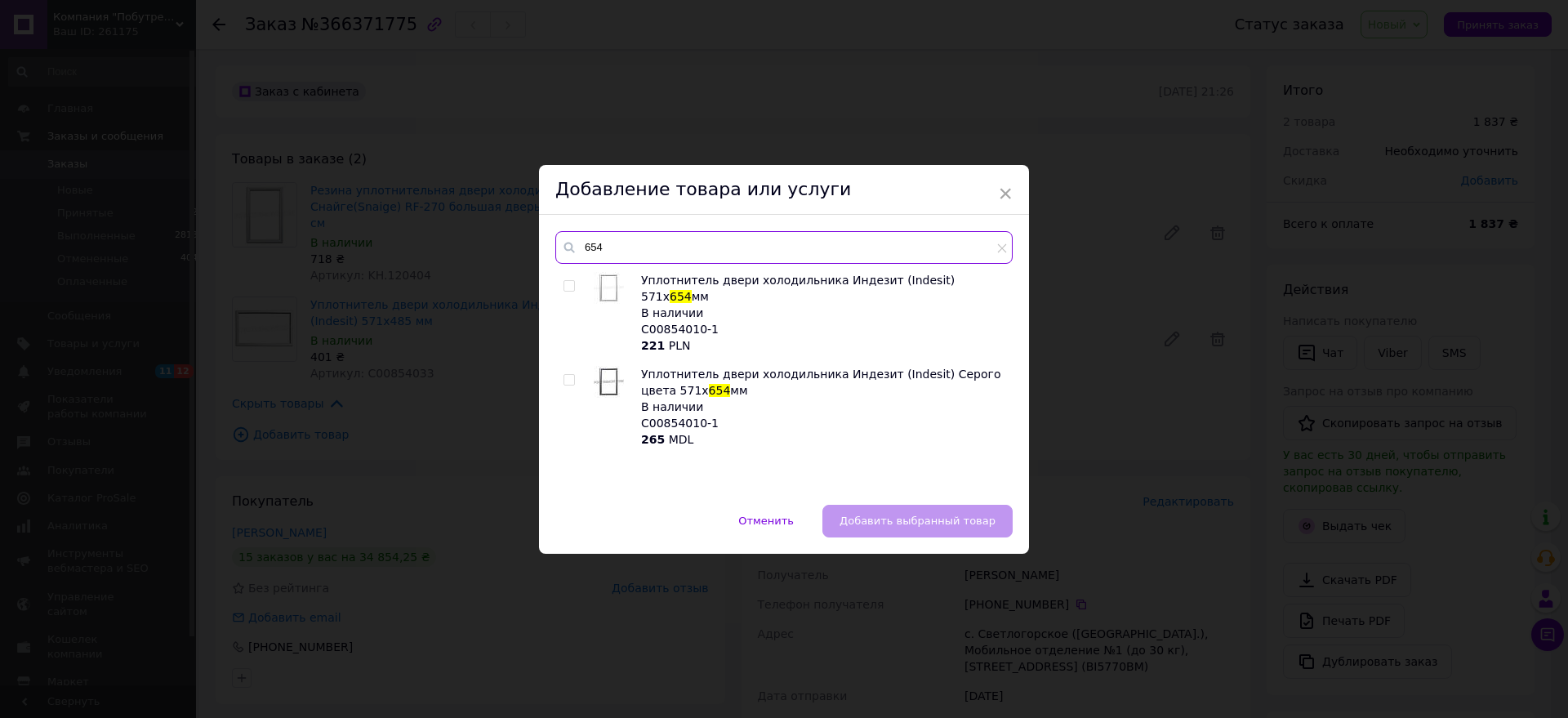
type input "654"
click at [556, 286] on div "Уплотнитель двери холодильника Индезит (Indesit) 571х 654 мм В наличии C0085401…" at bounding box center [784, 380] width 457 height 216
click at [564, 286] on input "checkbox" at bounding box center [569, 286] width 11 height 11
checkbox input "true"
click at [860, 521] on span "Добавить выбранный товар" at bounding box center [917, 521] width 156 height 13
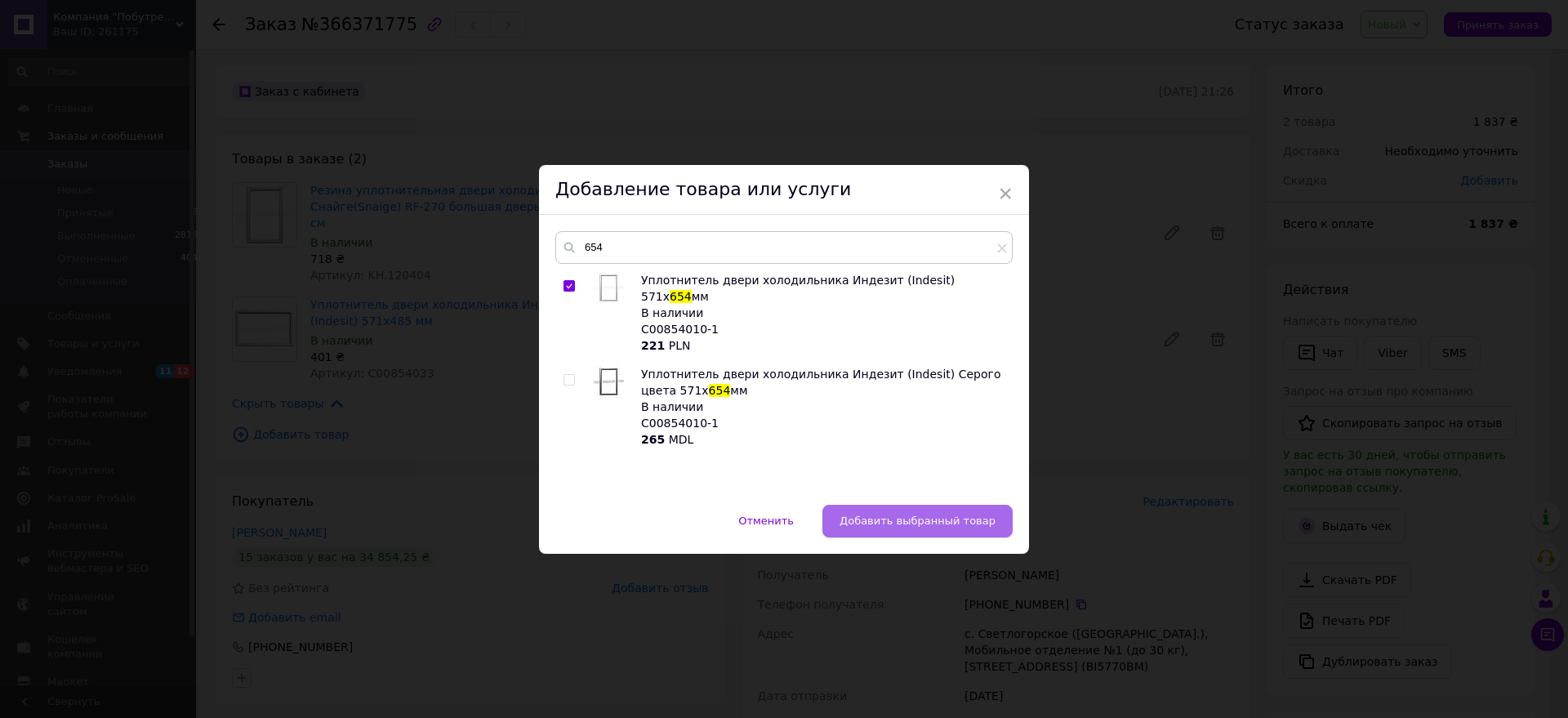
click at [860, 532] on div "Нова Пошта (платная)" at bounding box center [849, 540] width 143 height 16
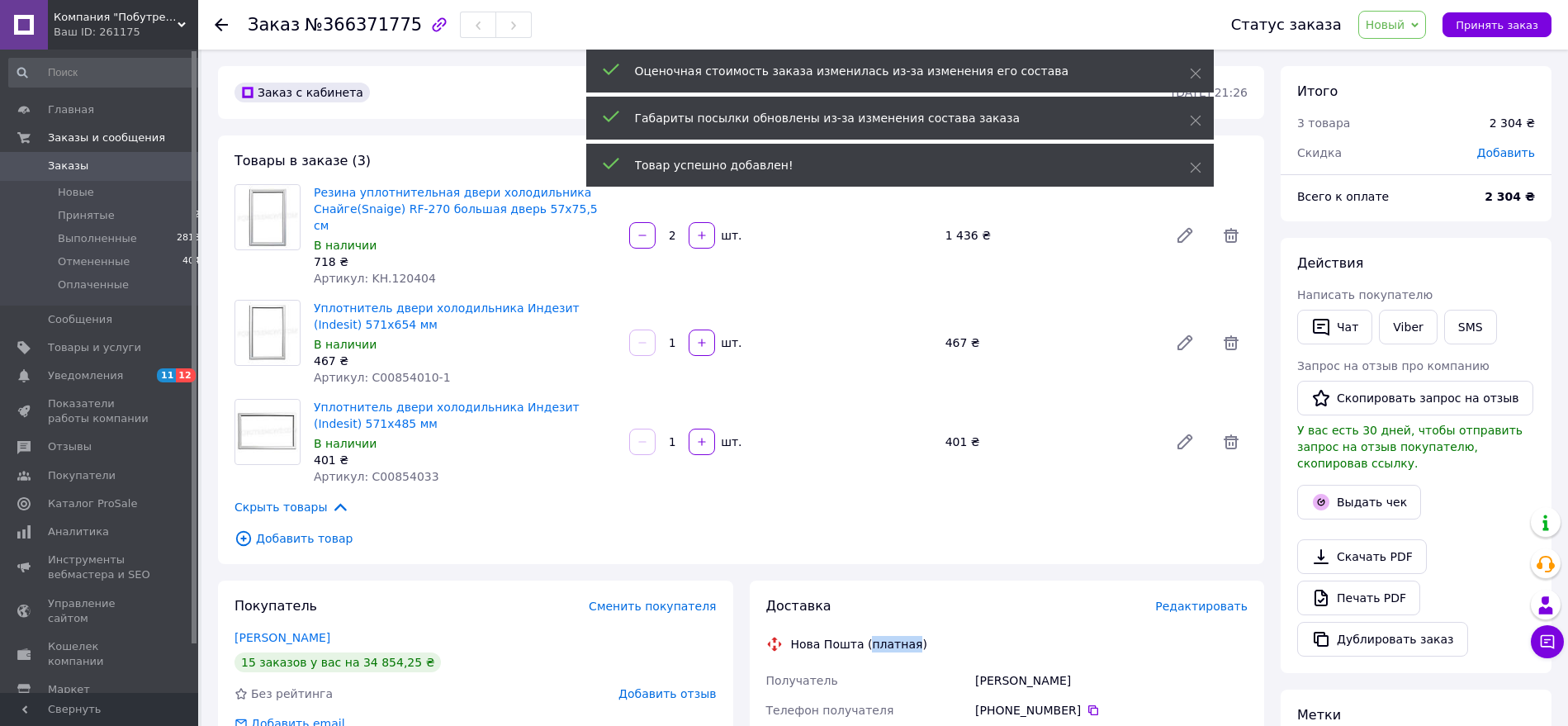
scroll to position [331, 0]
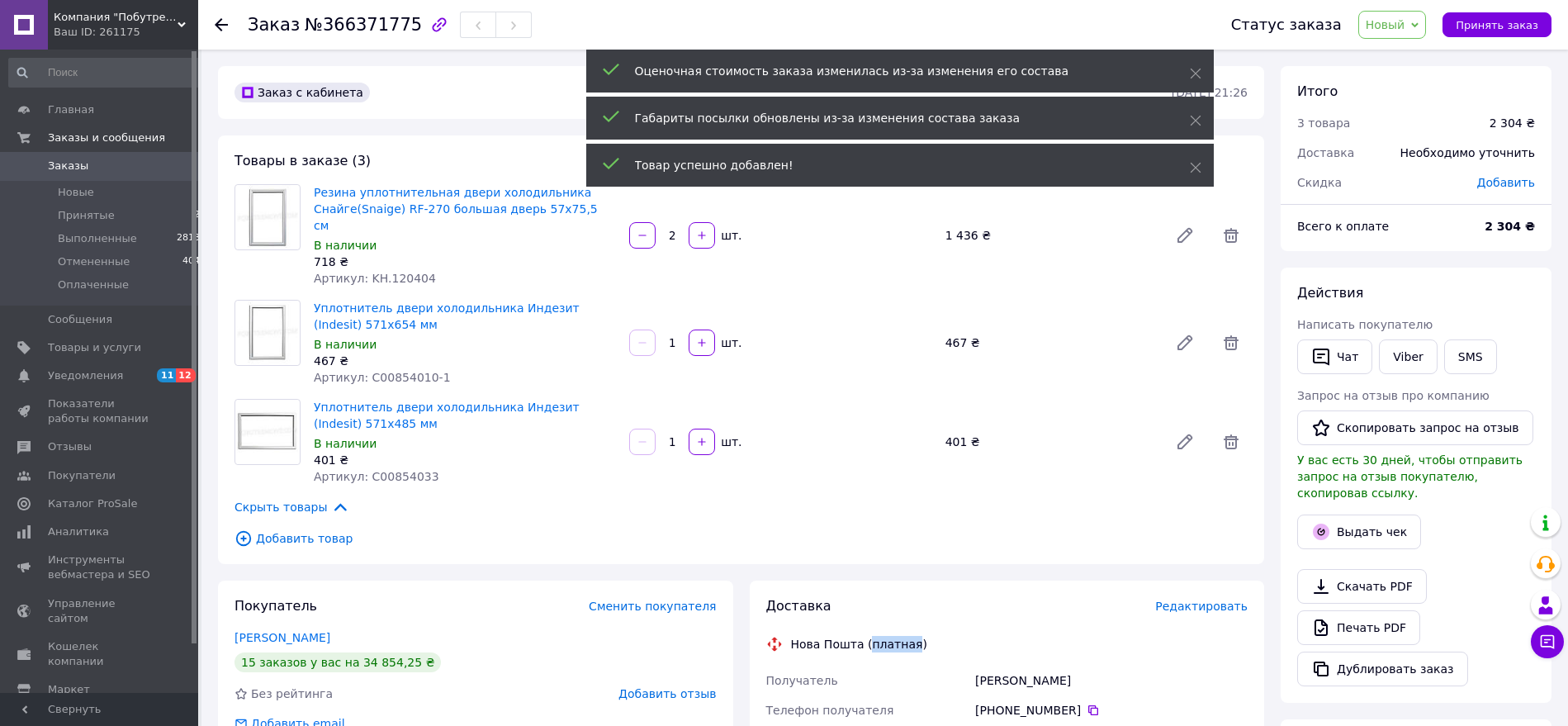
click at [302, 529] on span "Добавить товар" at bounding box center [741, 538] width 1013 height 18
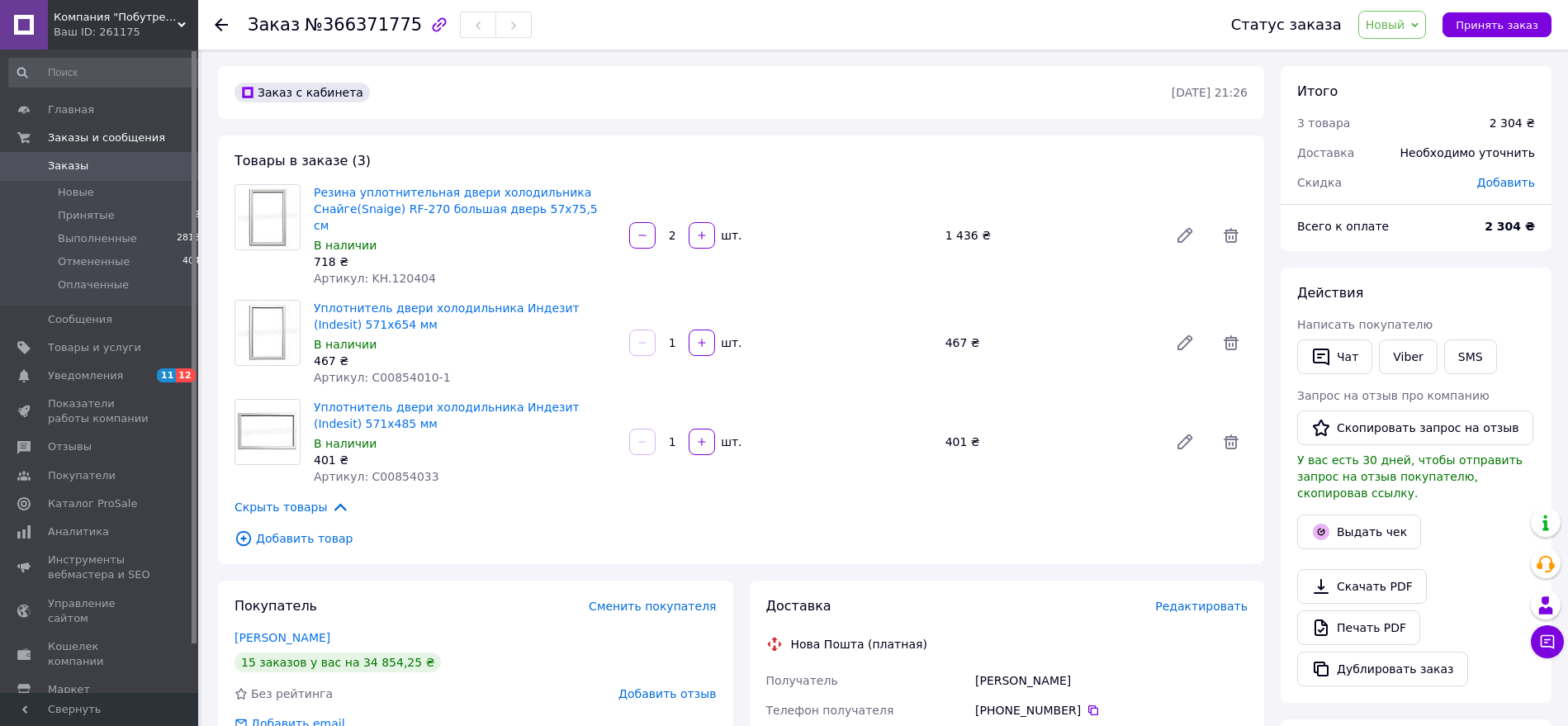
click at [318, 529] on span "Добавить товар" at bounding box center [741, 538] width 1013 height 18
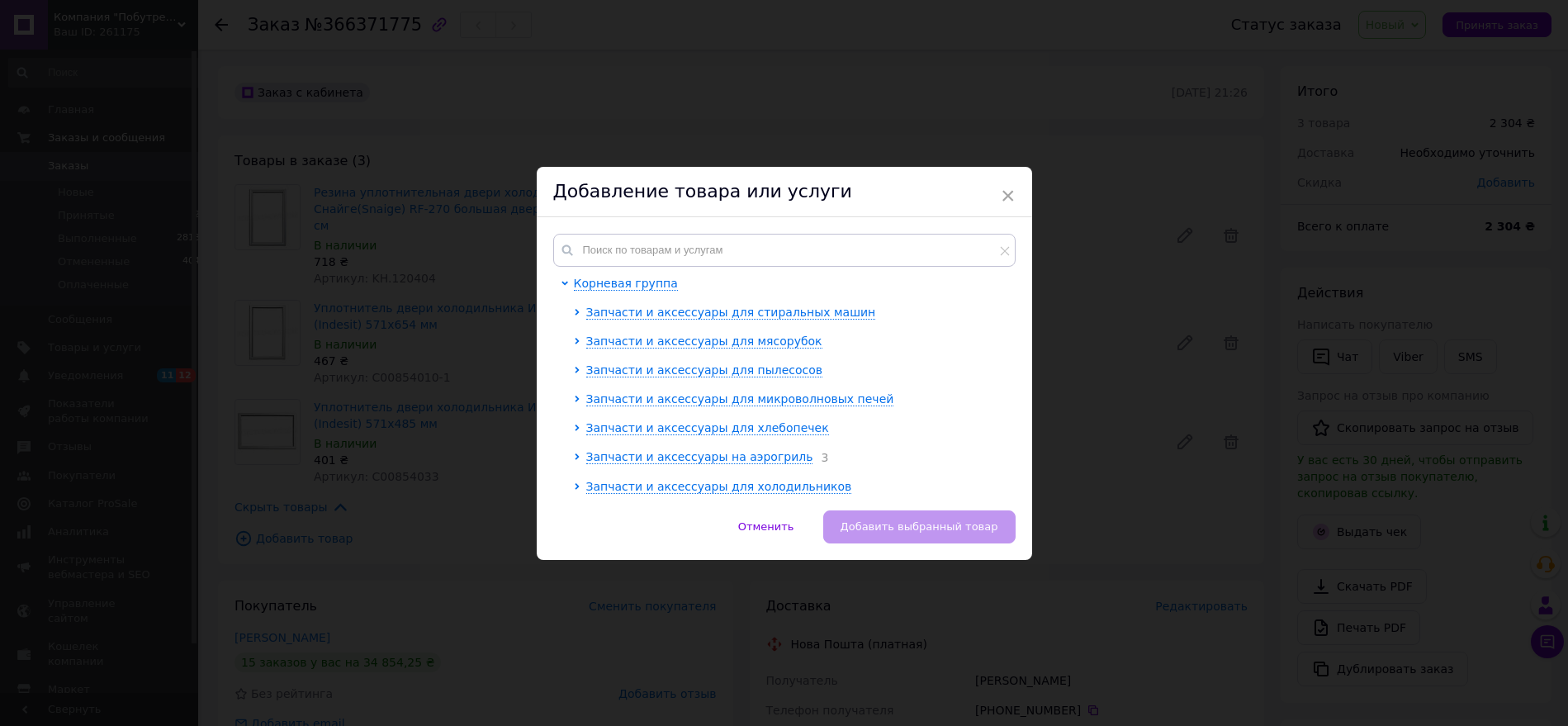
click at [318, 521] on div "× Добавление товара или услуги Корневая группа Запчасти и аксессуары для стирал…" at bounding box center [784, 363] width 1568 height 726
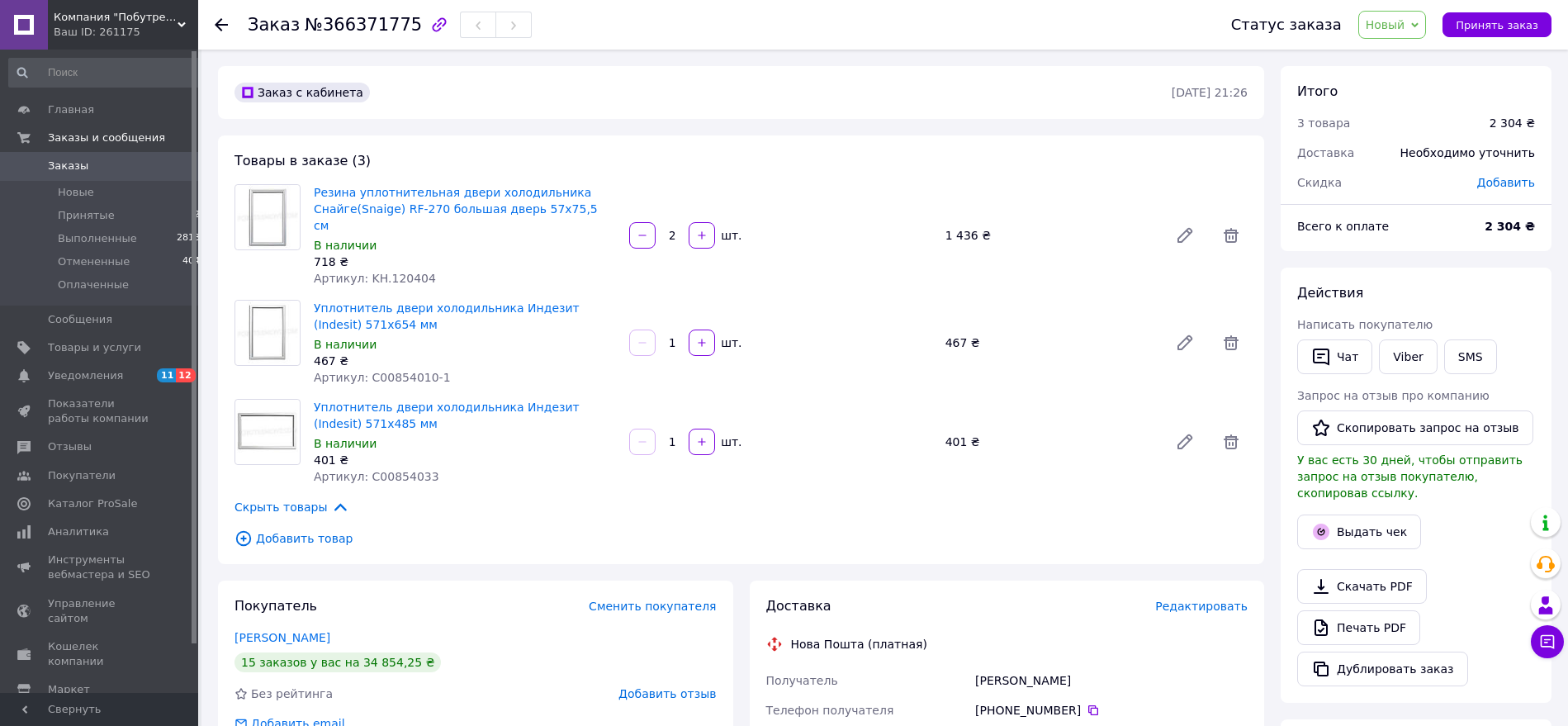
click at [323, 529] on span "Добавить товар" at bounding box center [741, 538] width 1013 height 18
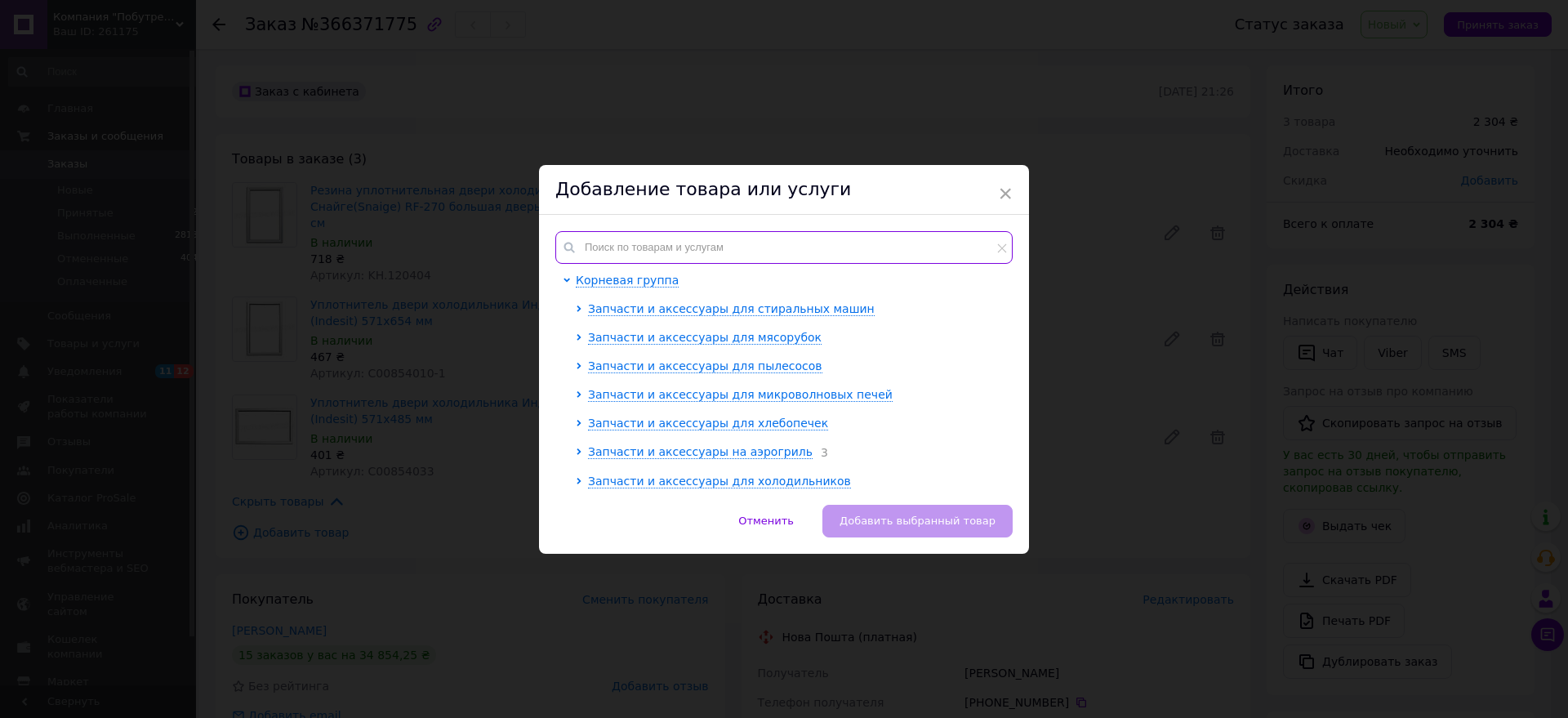
click at [684, 247] on input "text" at bounding box center [784, 248] width 458 height 32
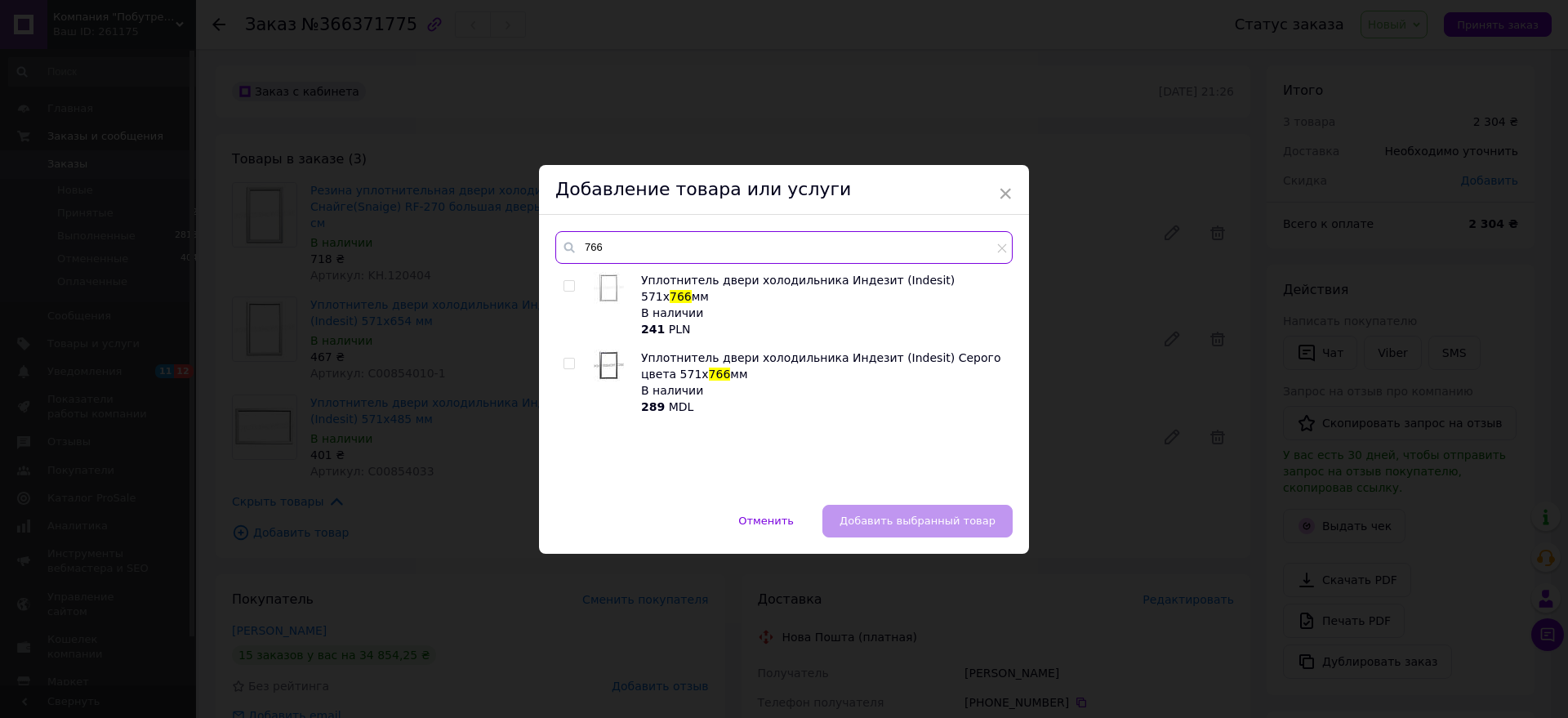
type input "766"
click at [564, 293] on div at bounding box center [572, 304] width 16 height 66
click at [564, 287] on input "checkbox" at bounding box center [569, 286] width 11 height 11
checkbox input "true"
click at [888, 528] on button "Добавить выбранный товар" at bounding box center [917, 522] width 190 height 32
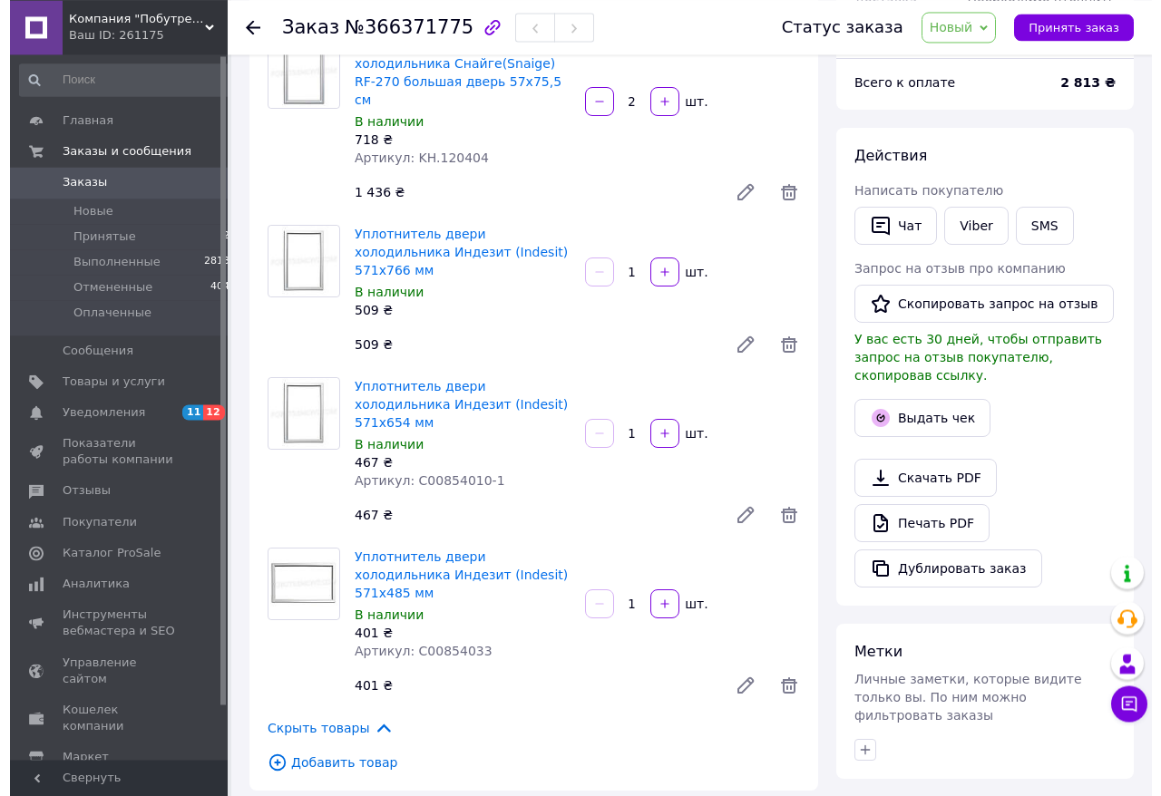
scroll to position [370, 0]
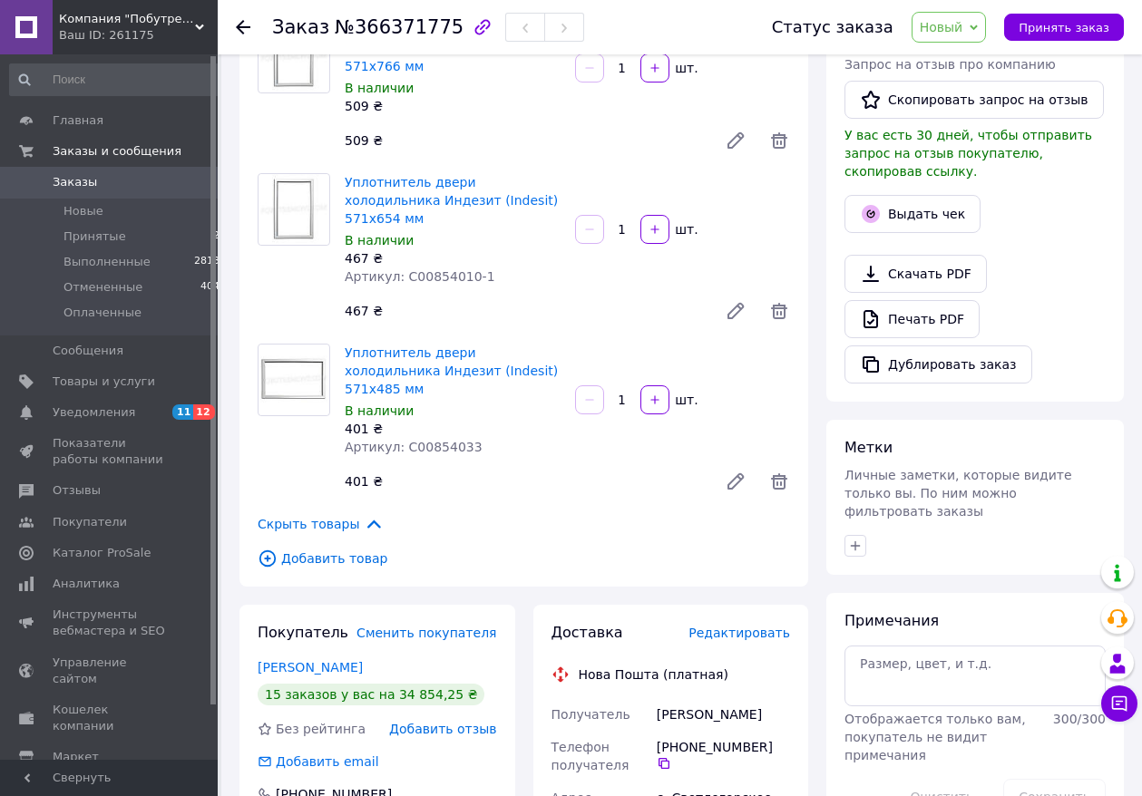
click at [347, 549] on span "Добавить товар" at bounding box center [524, 559] width 532 height 20
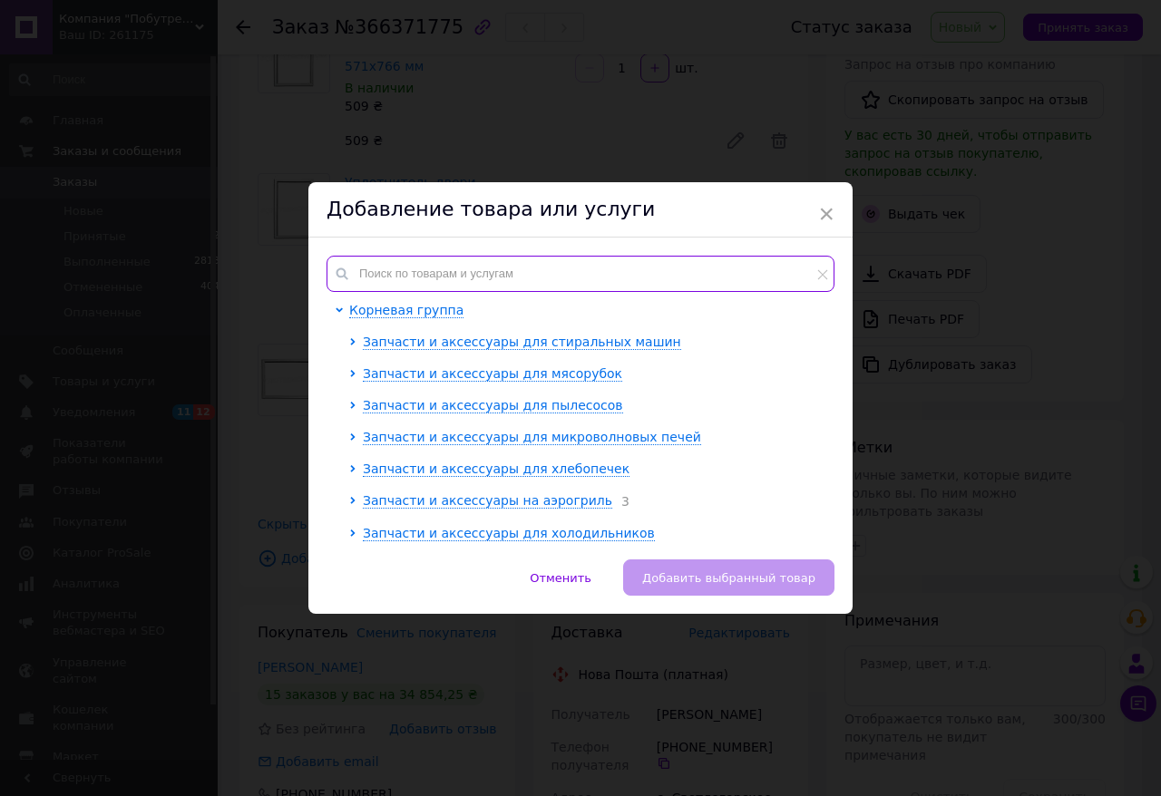
click at [577, 267] on input "text" at bounding box center [581, 274] width 508 height 36
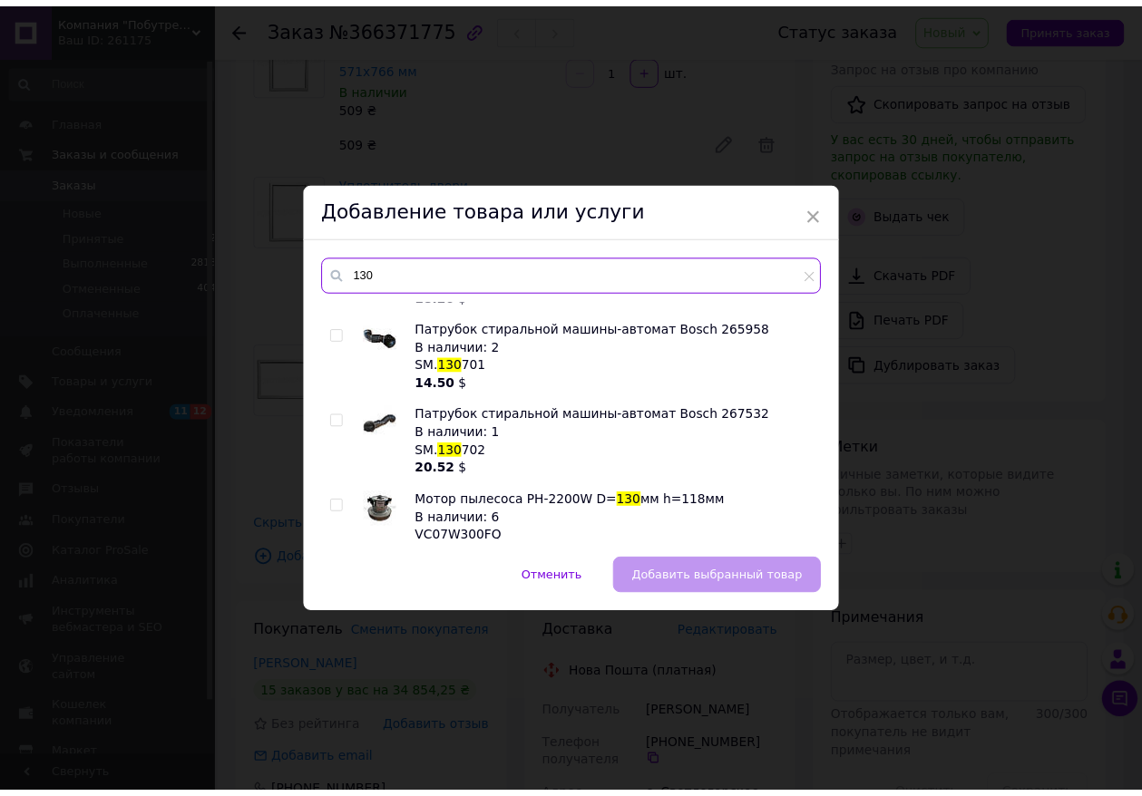
scroll to position [1769, 0]
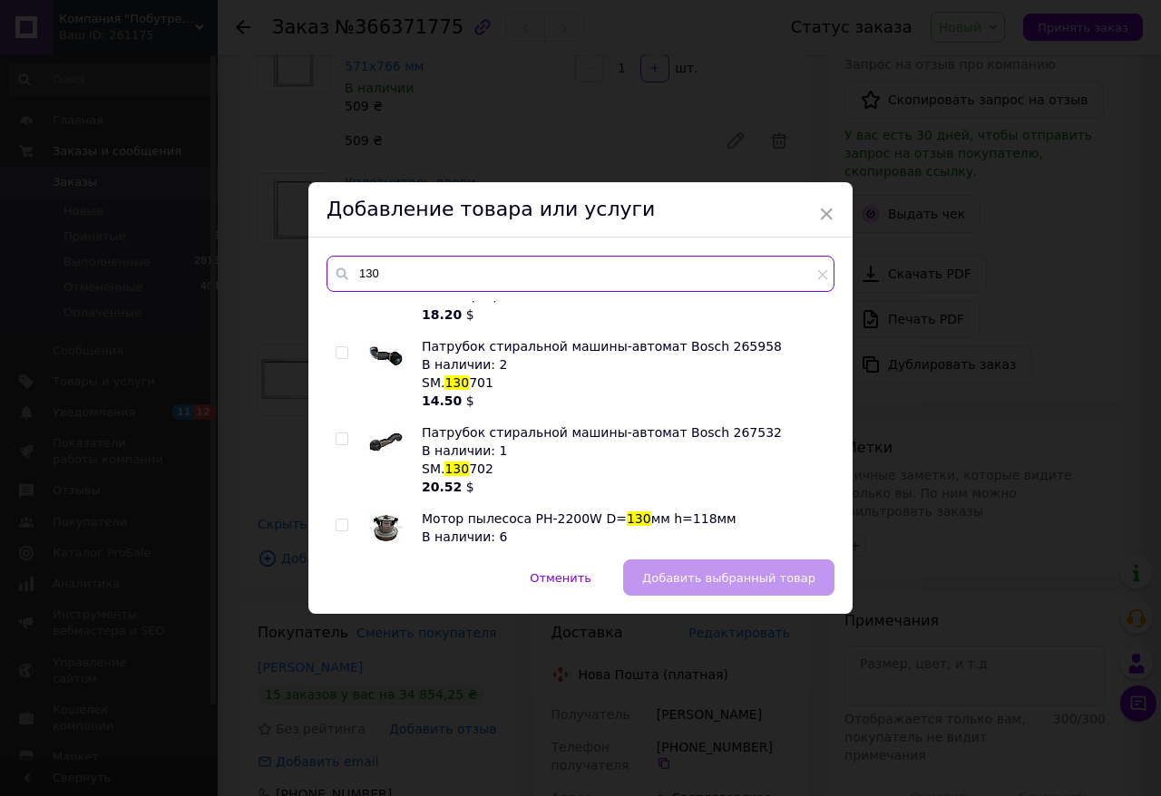
type input "130"
click at [336, 606] on input "checkbox" at bounding box center [342, 612] width 12 height 12
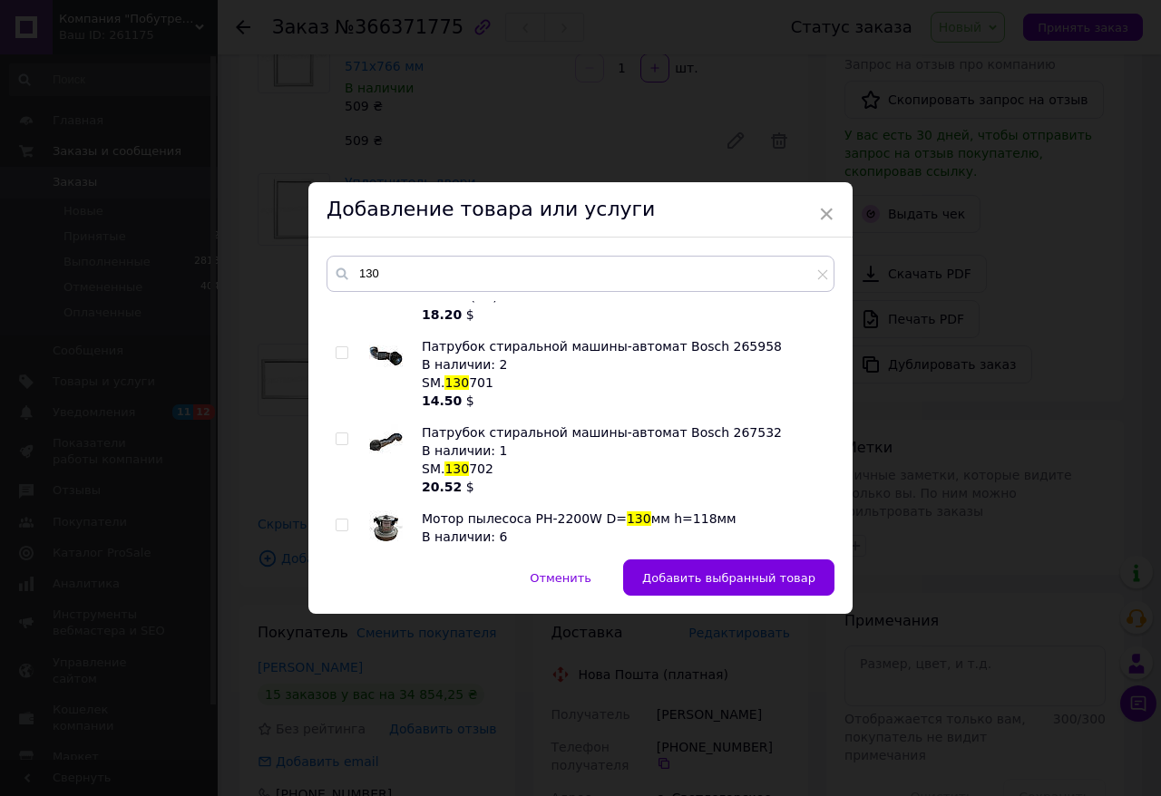
click at [336, 606] on input "checkbox" at bounding box center [342, 612] width 12 height 12
click at [338, 605] on div at bounding box center [343, 611] width 14 height 13
click at [336, 606] on input "checkbox" at bounding box center [342, 612] width 12 height 12
checkbox input "true"
click at [761, 590] on button "Добавить выбранный товар" at bounding box center [728, 578] width 211 height 36
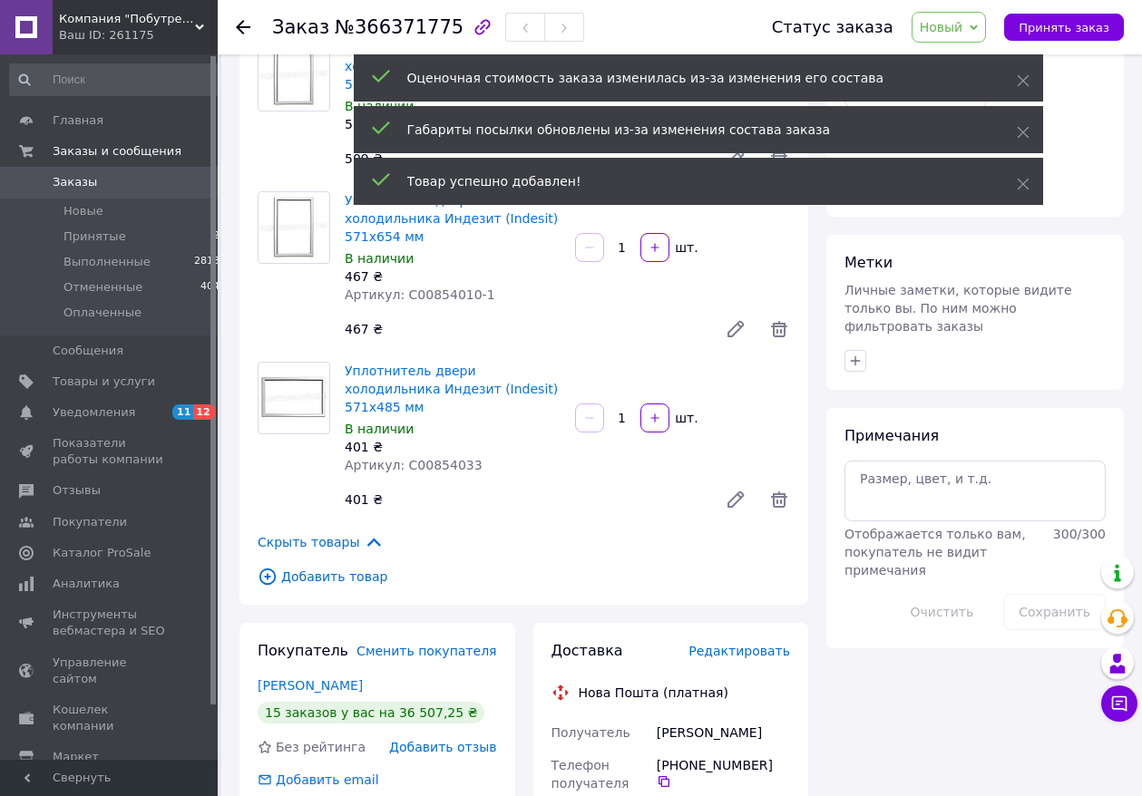
scroll to position [755, 0]
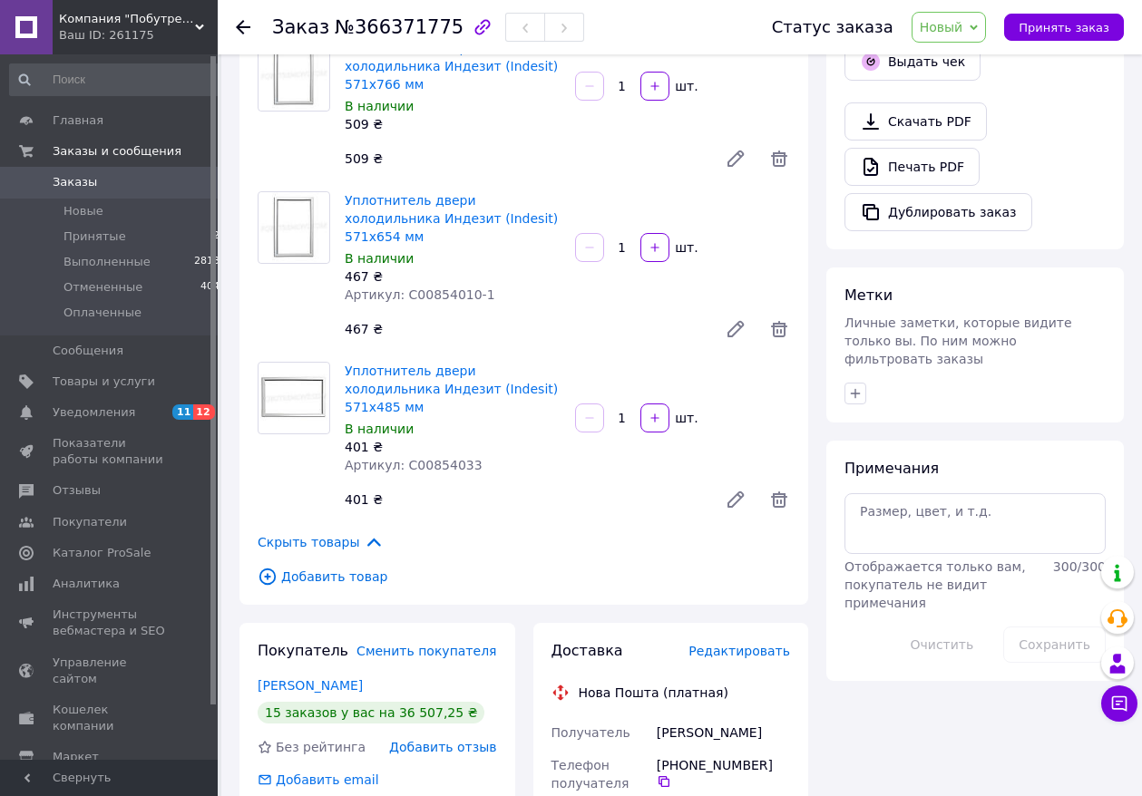
click at [1054, 193] on div "Дублировать заказ" at bounding box center [974, 212] width 261 height 38
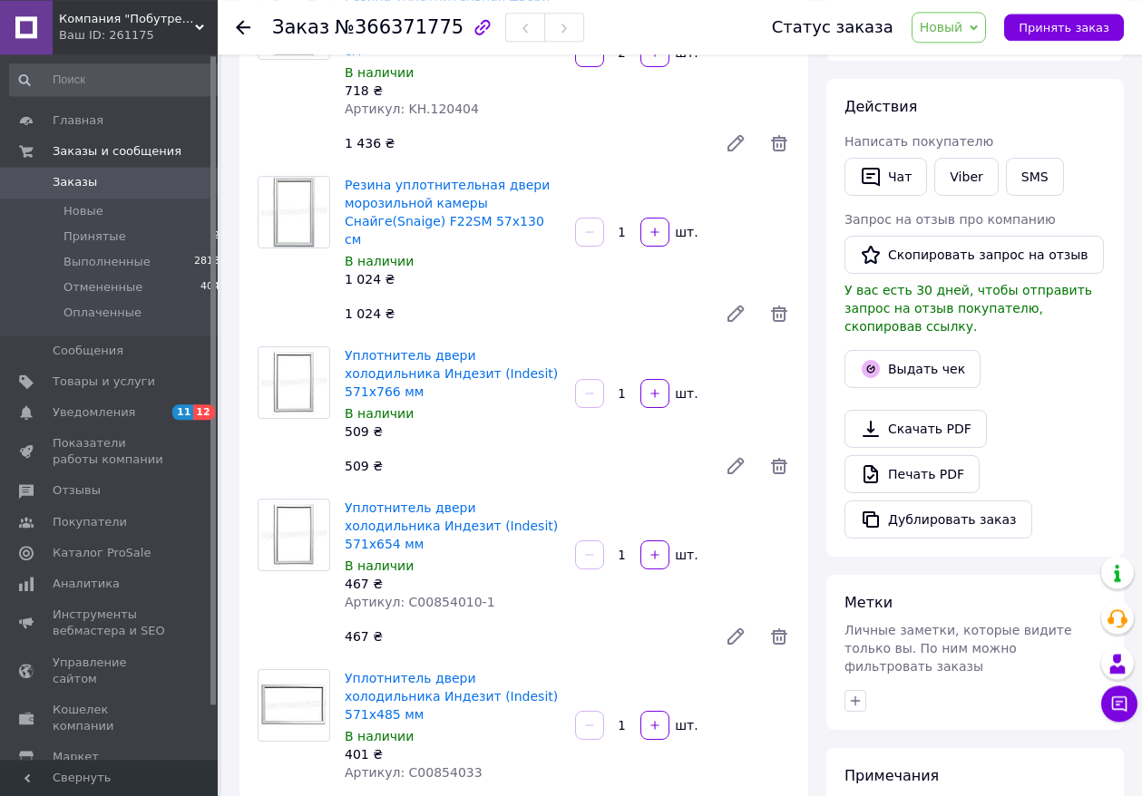
scroll to position [278, 0]
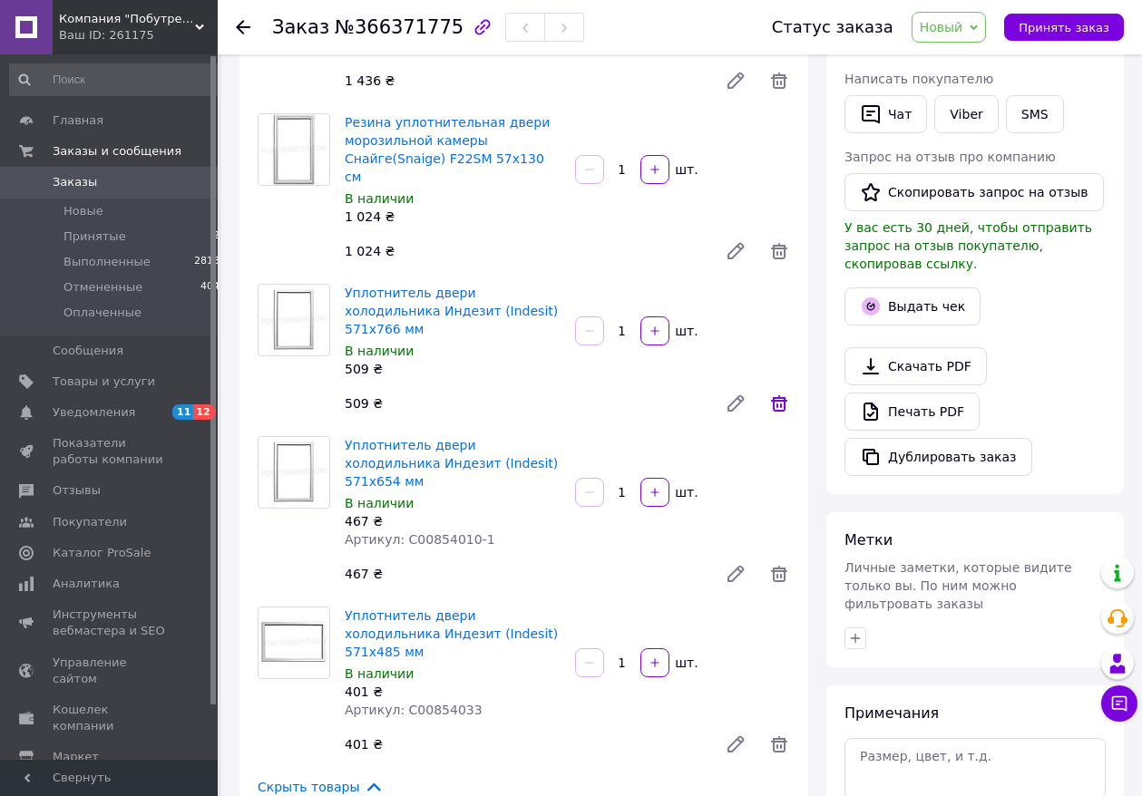
click at [782, 393] on icon at bounding box center [779, 404] width 22 height 22
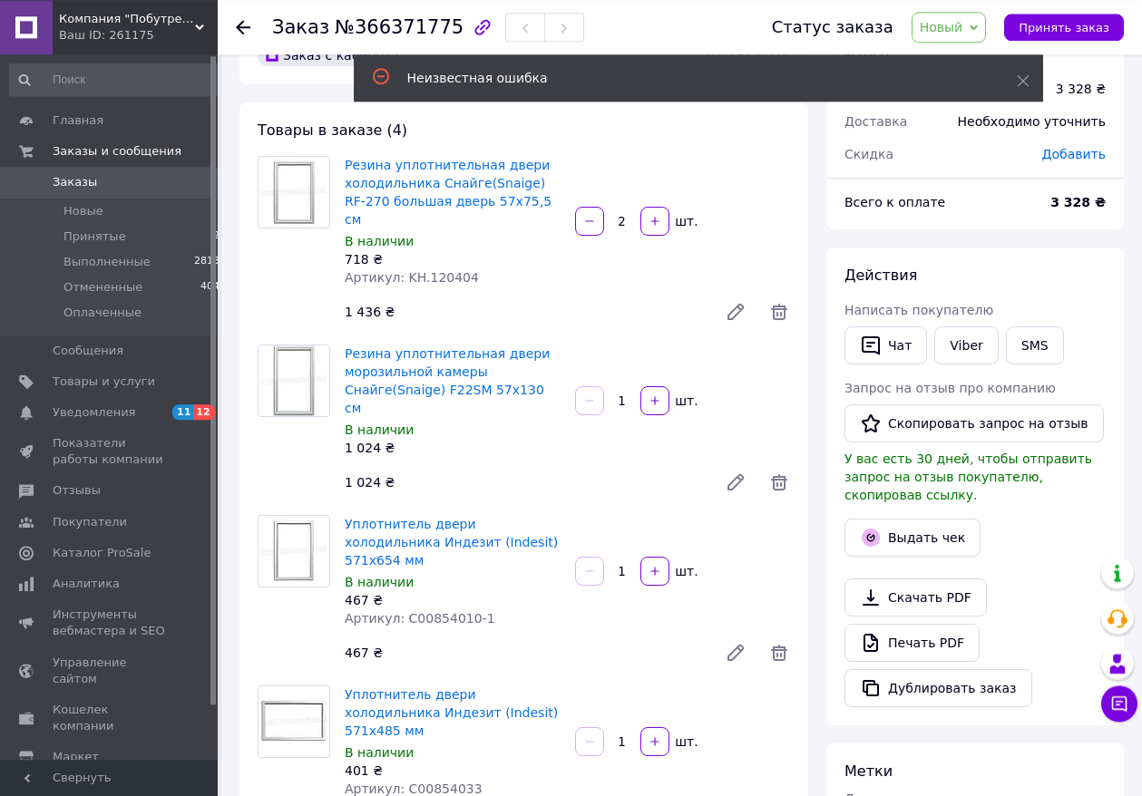
scroll to position [0, 0]
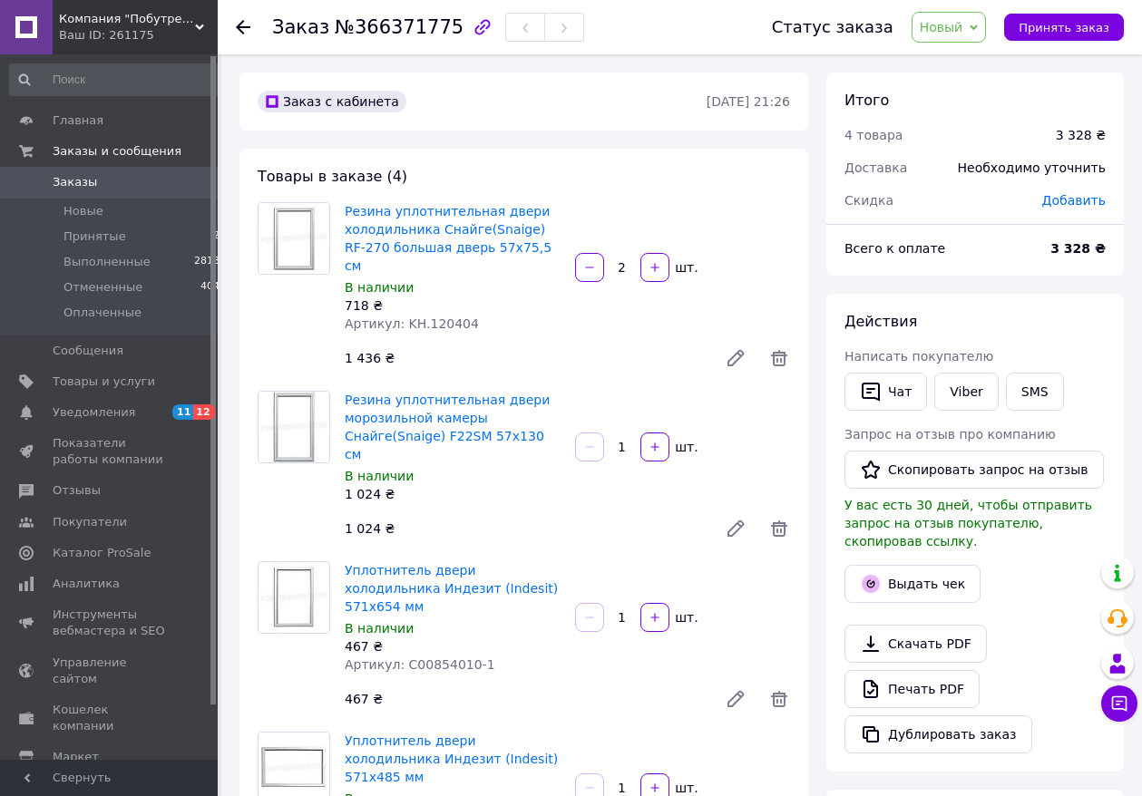
click at [586, 261] on icon "button" at bounding box center [589, 267] width 13 height 13
type input "1"
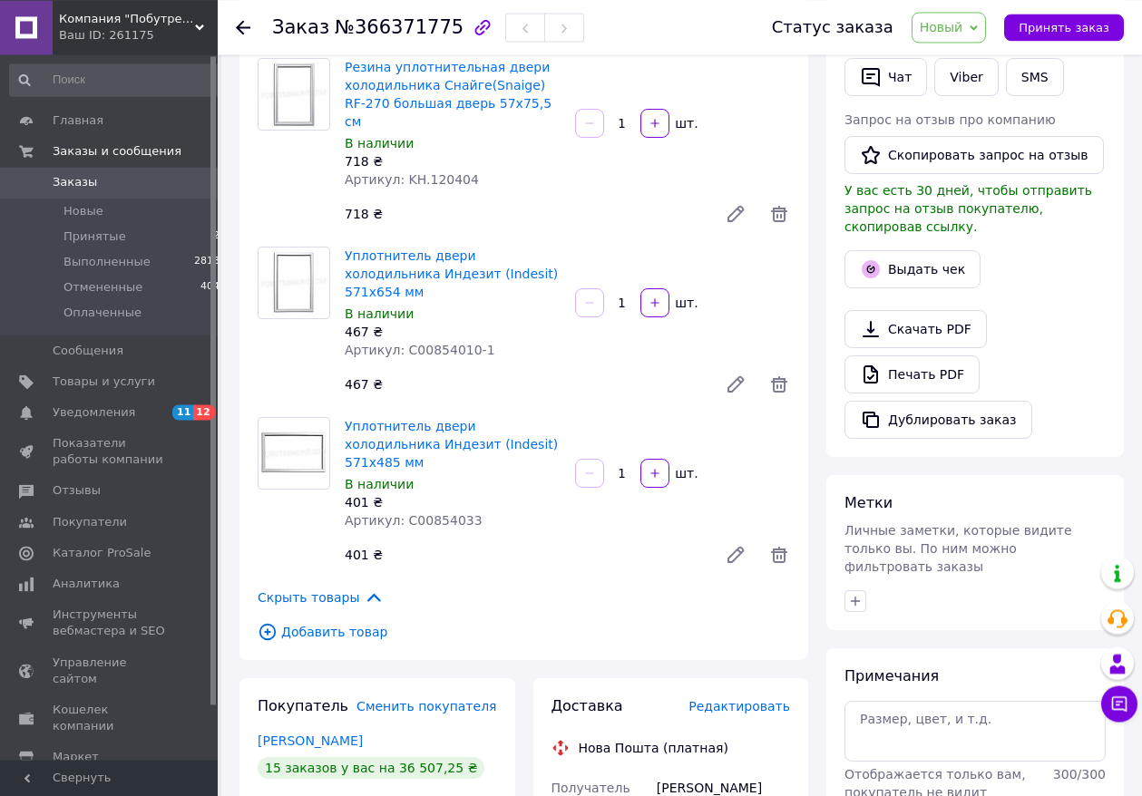
scroll to position [555, 0]
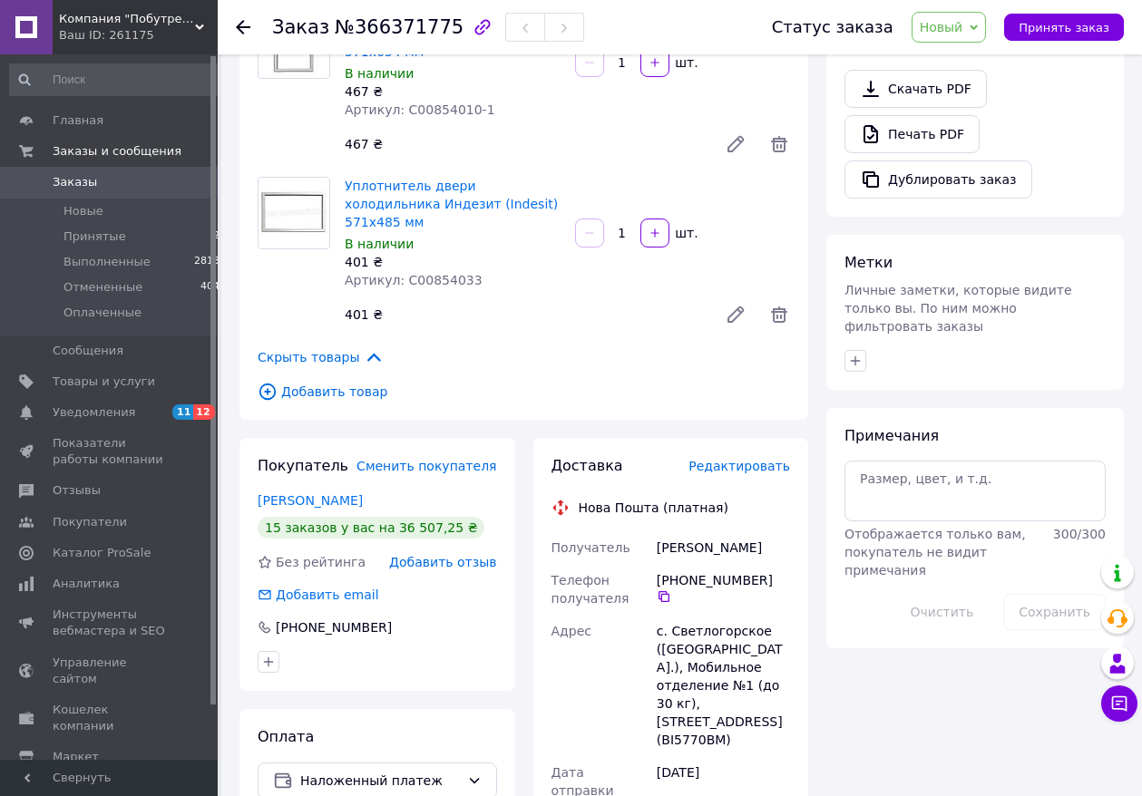
click at [328, 382] on span "Добавить товар" at bounding box center [524, 392] width 532 height 20
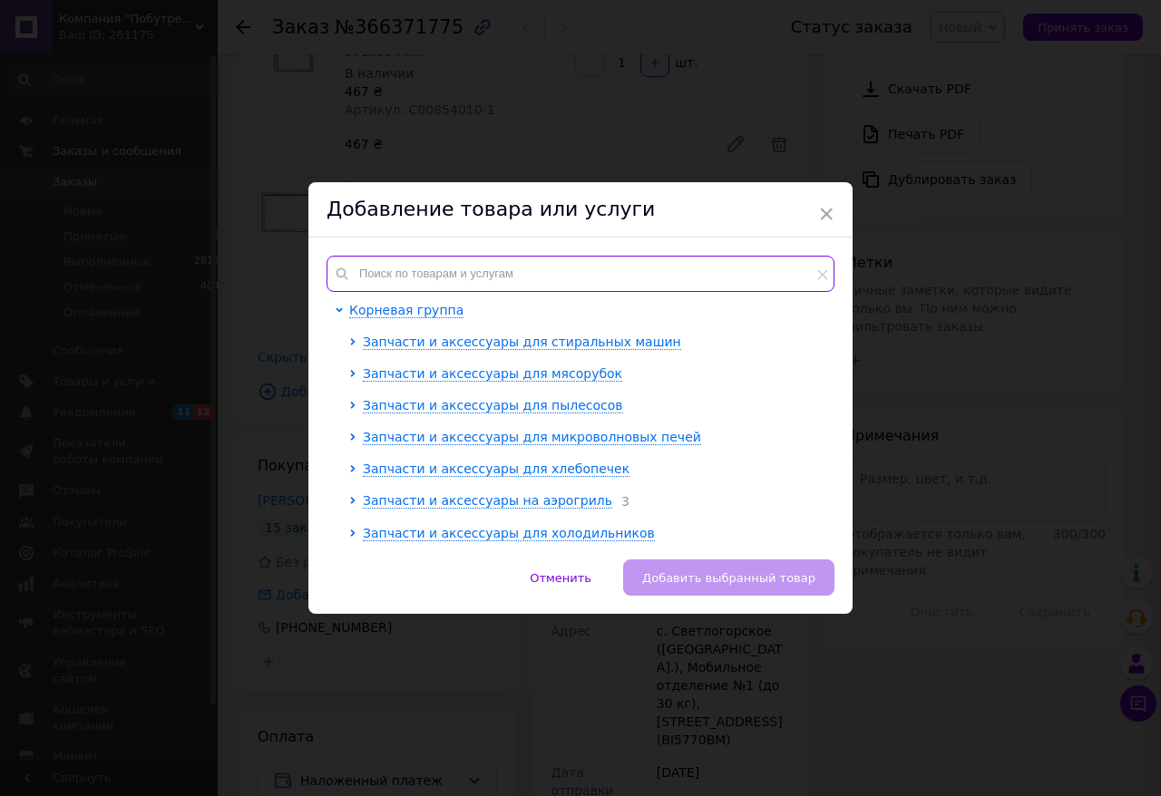
click at [572, 259] on input "text" at bounding box center [581, 274] width 508 height 36
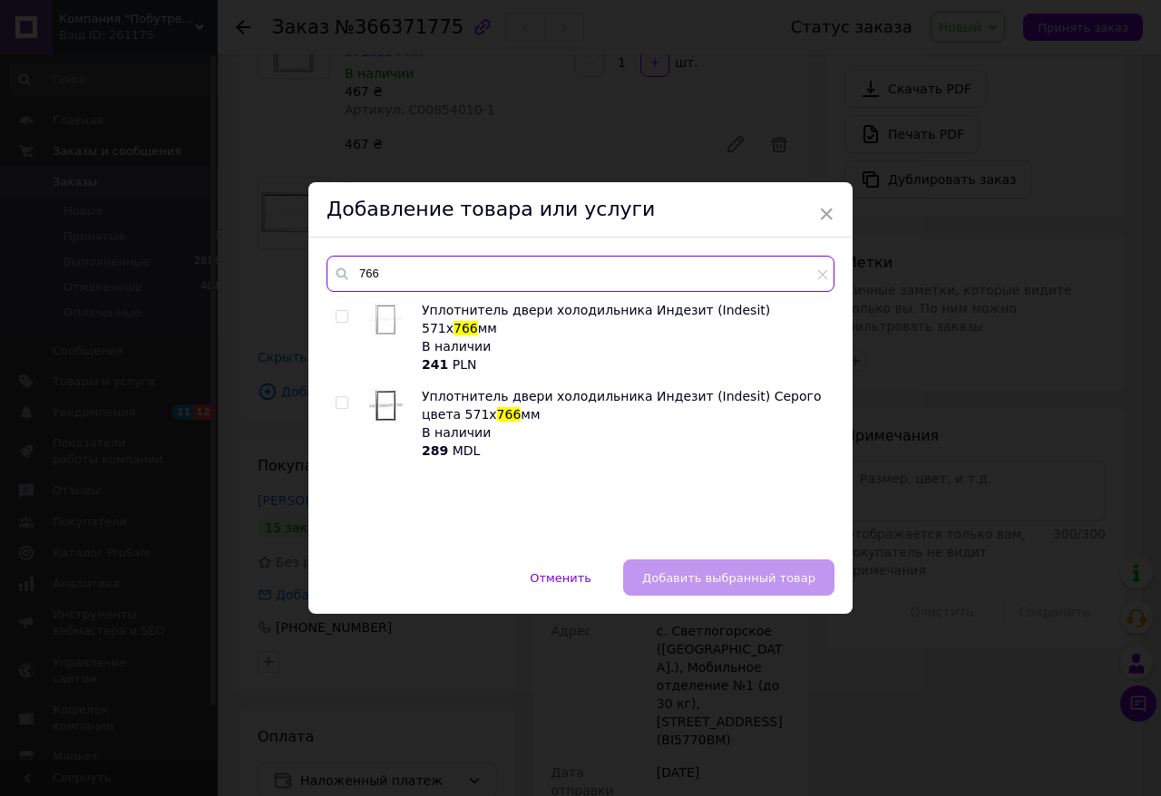
type input "766"
click at [336, 317] on input "checkbox" at bounding box center [342, 317] width 12 height 12
checkbox input "true"
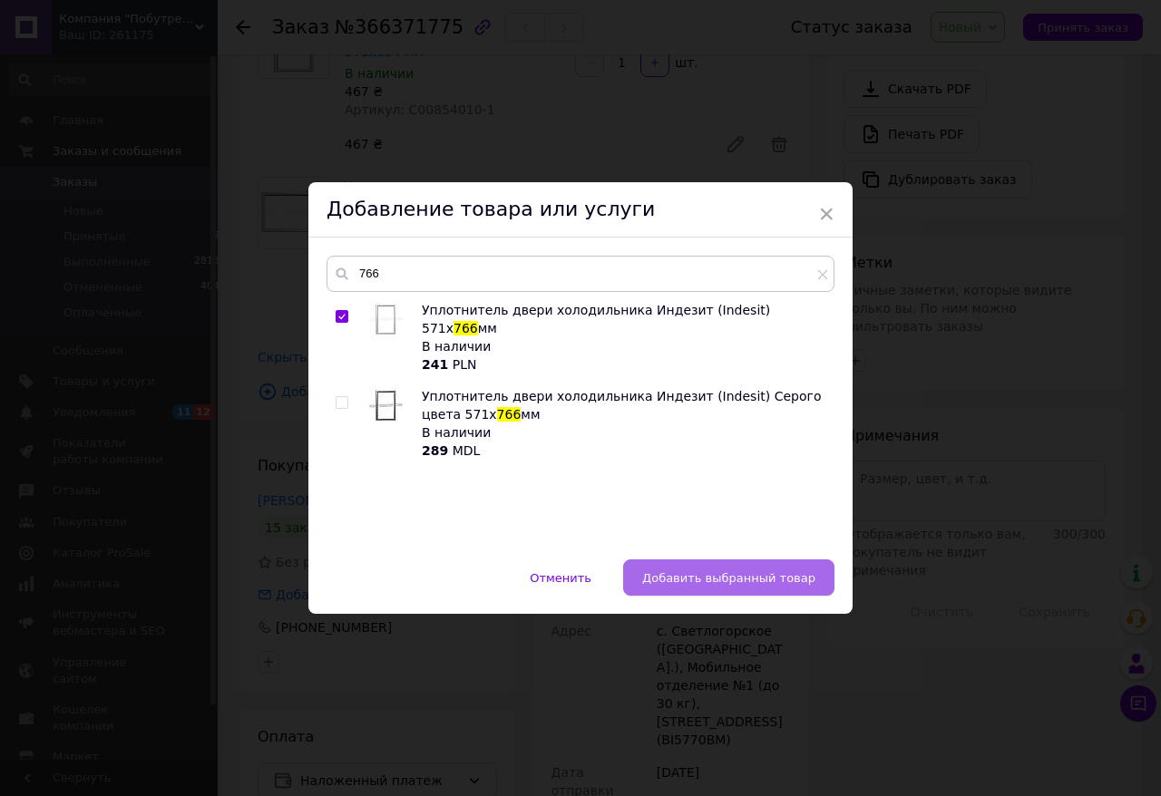
click at [681, 561] on button "Добавить выбранный товар" at bounding box center [728, 578] width 211 height 36
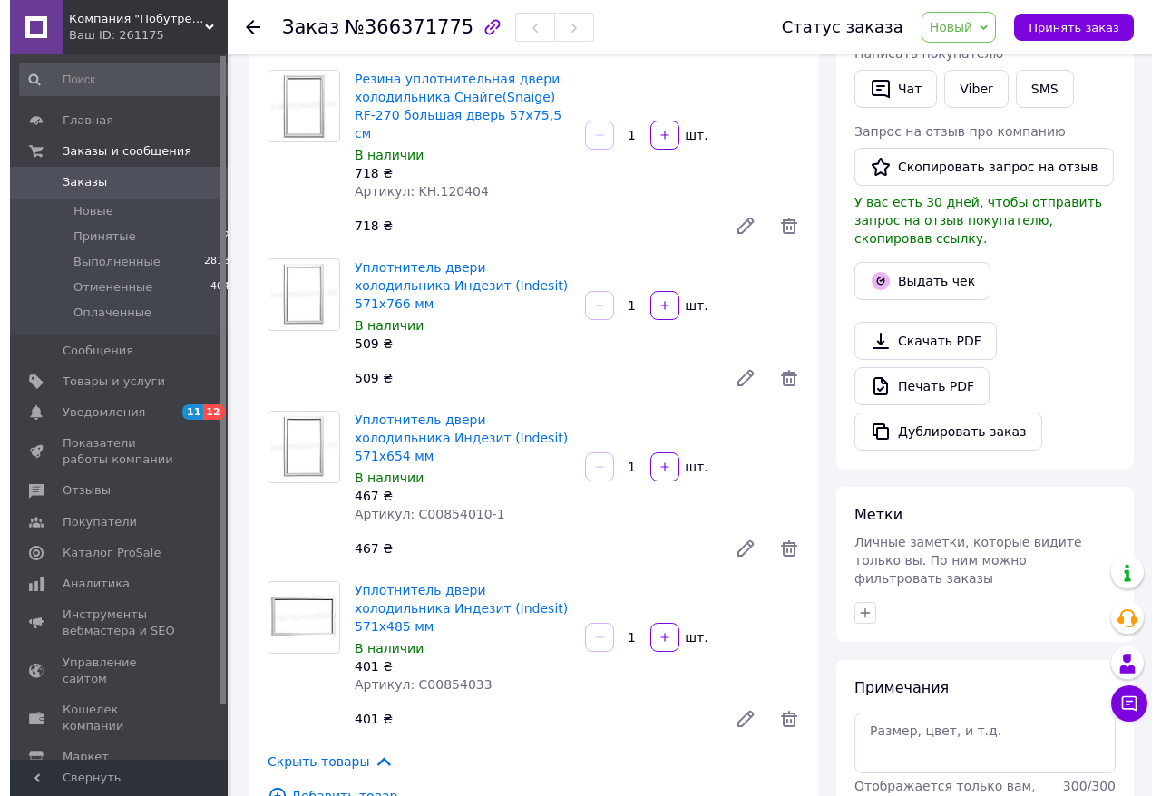
scroll to position [370, 0]
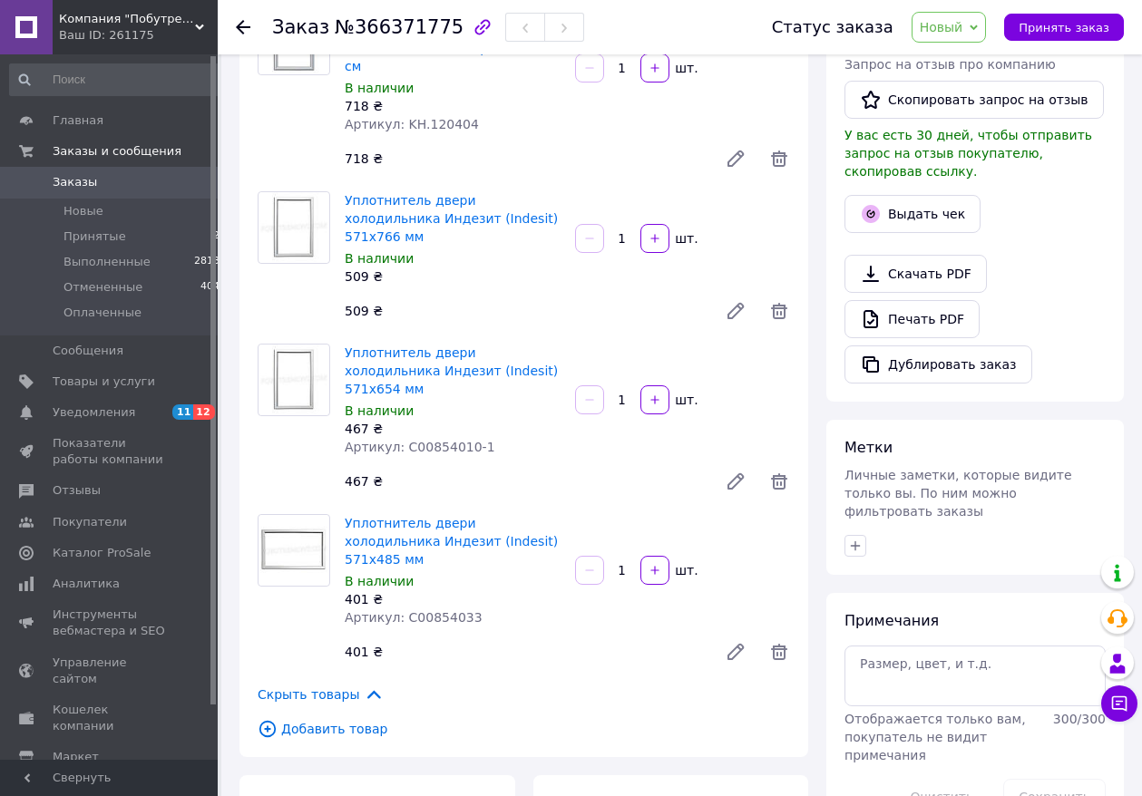
click at [339, 719] on span "Добавить товар" at bounding box center [524, 729] width 532 height 20
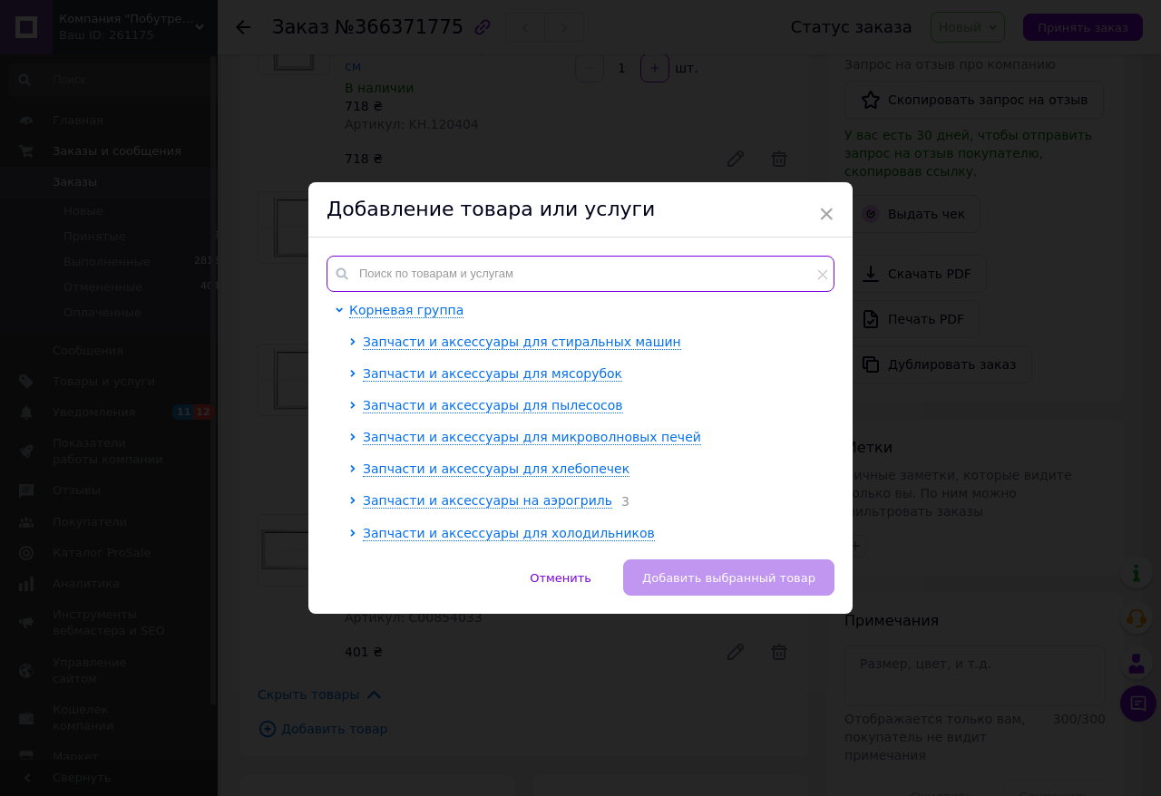
click at [562, 265] on input "text" at bounding box center [581, 274] width 508 height 36
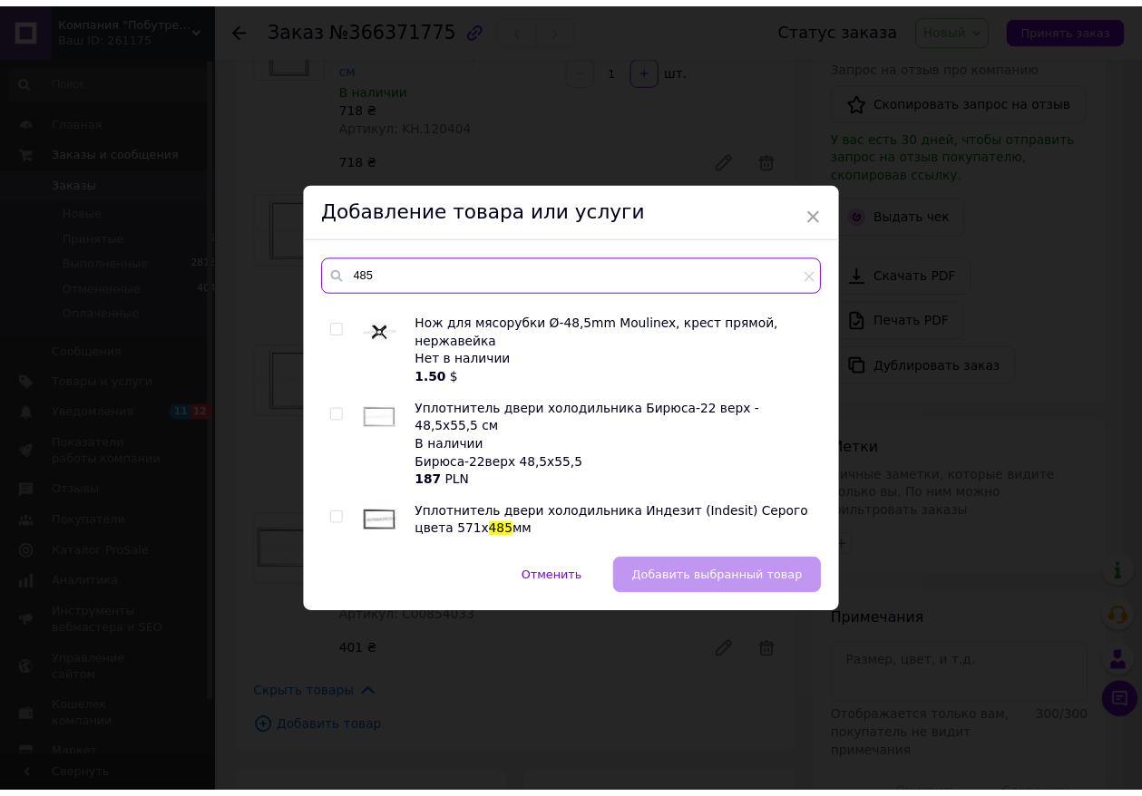
scroll to position [159, 0]
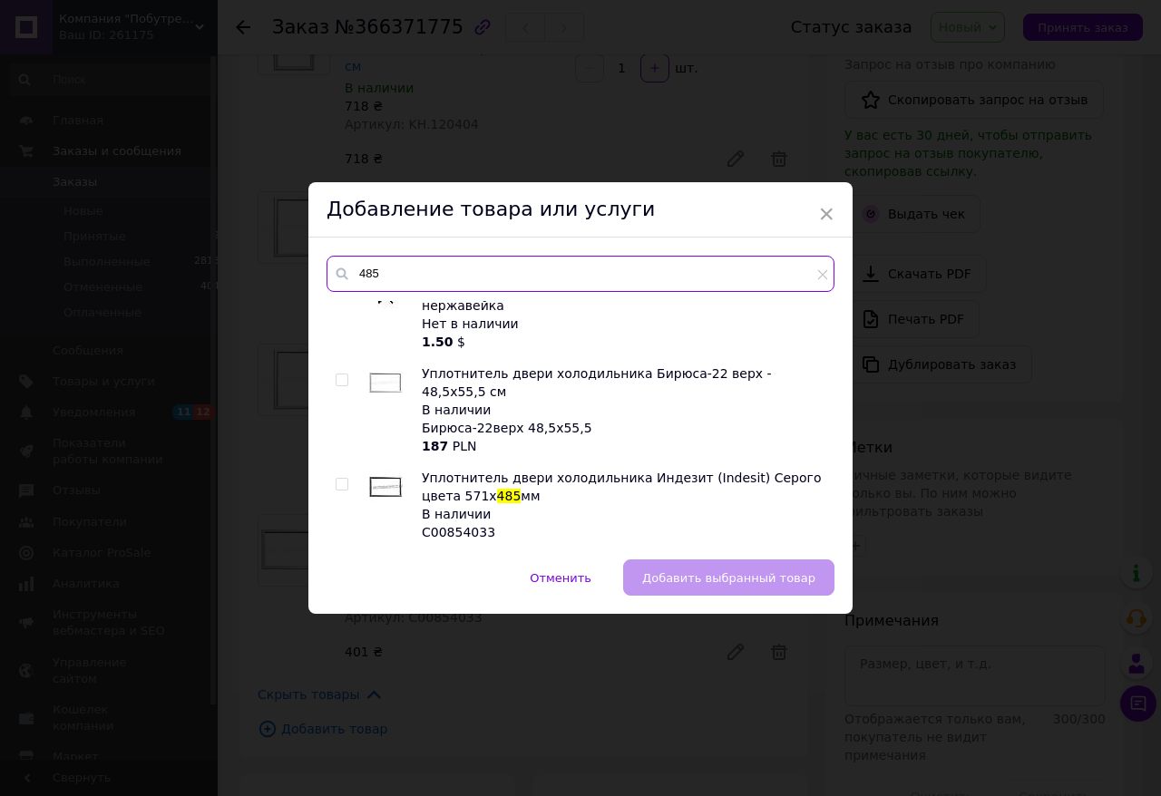
type input "485"
click at [337, 479] on input "checkbox" at bounding box center [342, 485] width 12 height 12
checkbox input "true"
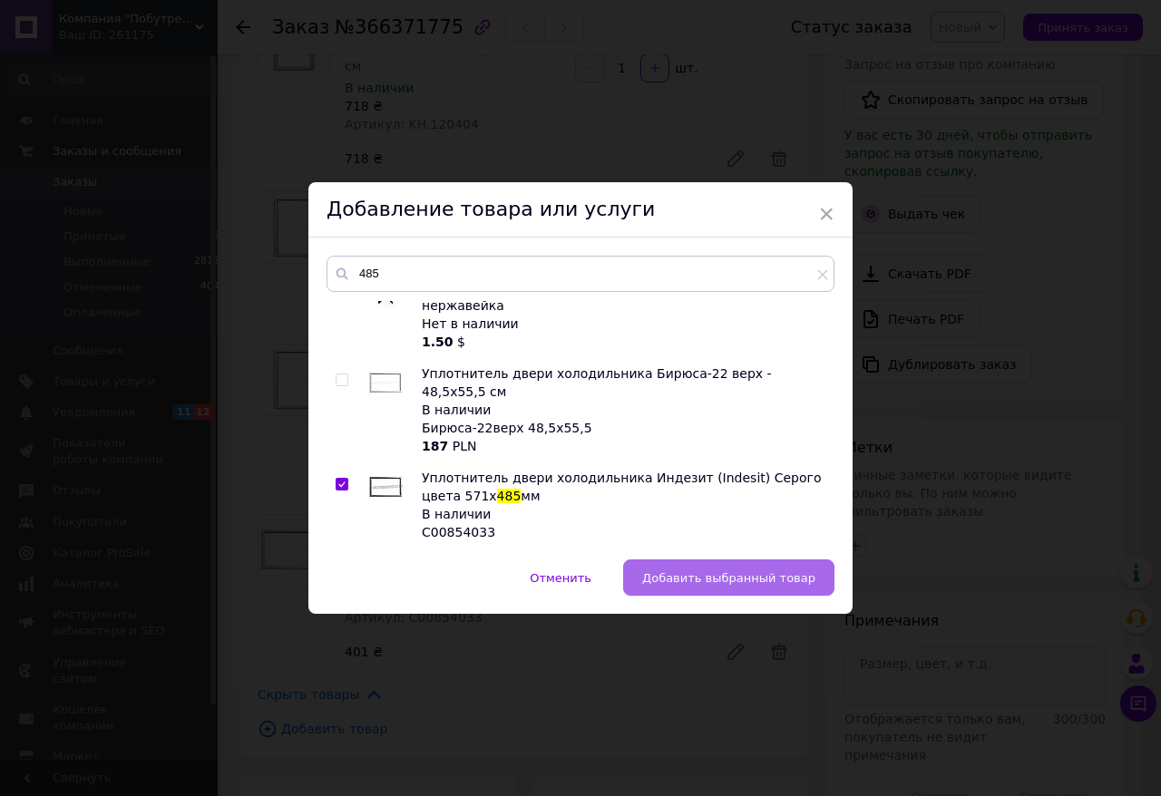
click at [694, 570] on button "Добавить выбранный товар" at bounding box center [728, 578] width 211 height 36
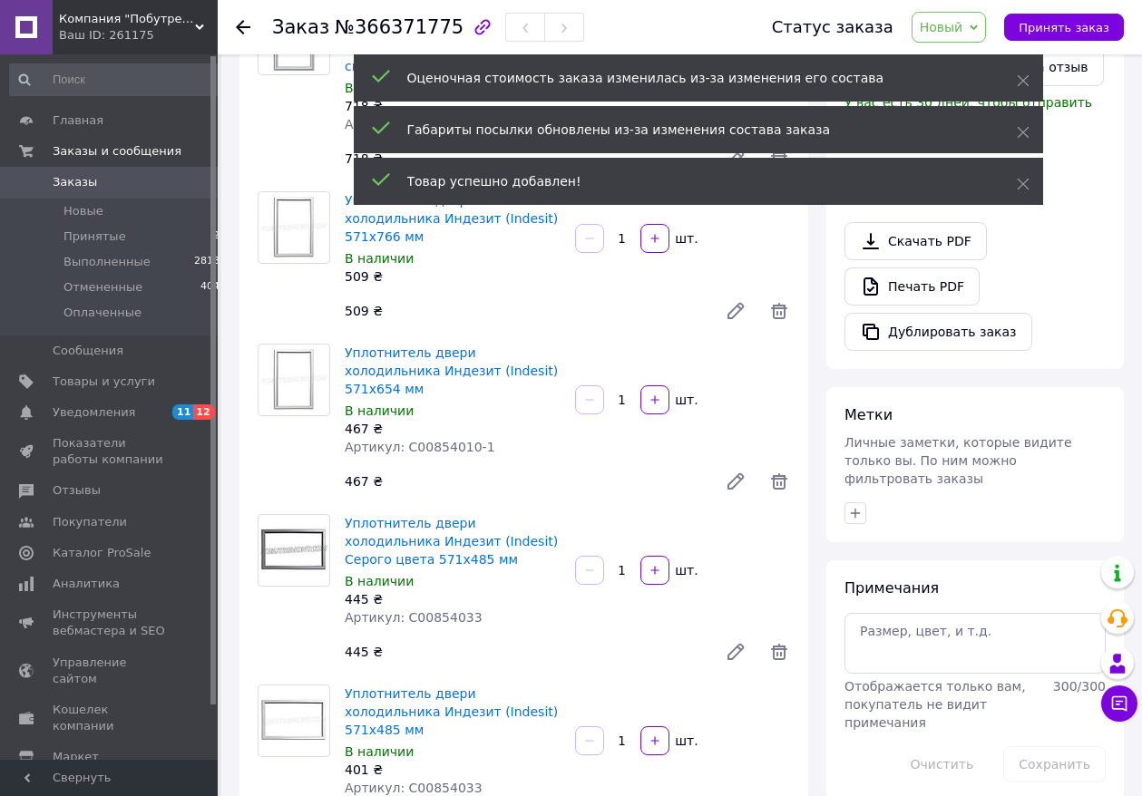
scroll to position [1176, 0]
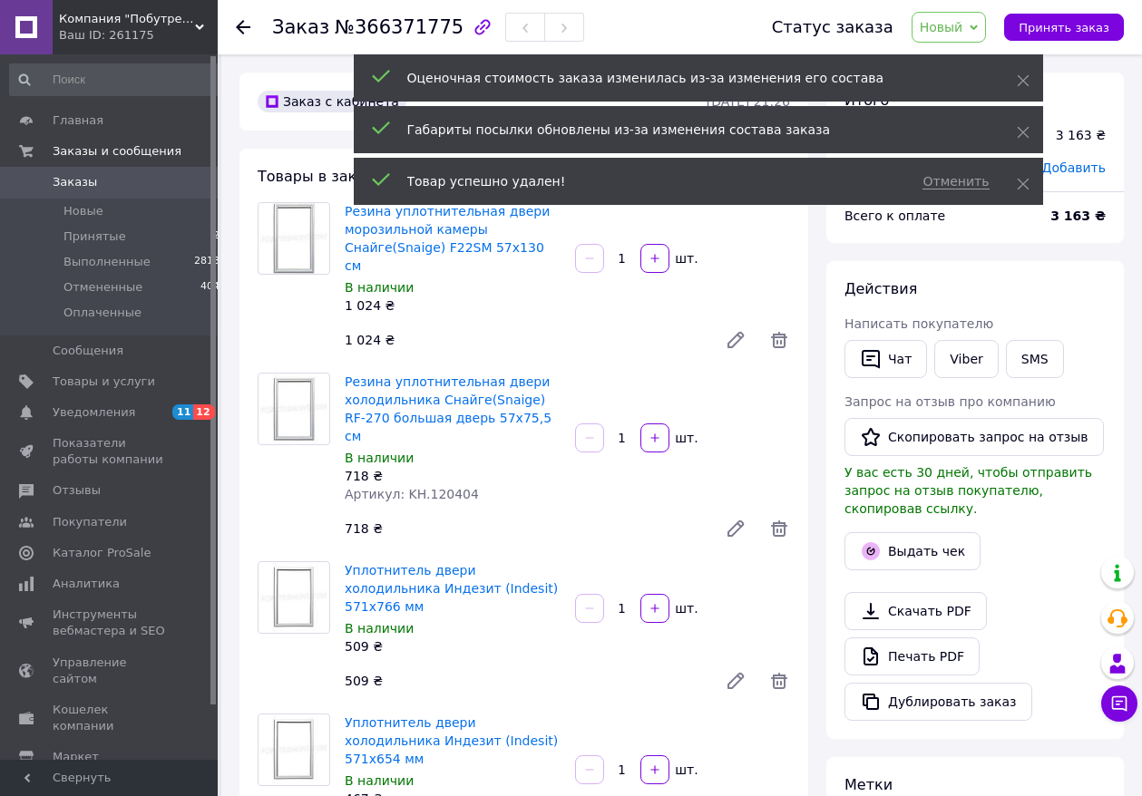
scroll to position [1281, 0]
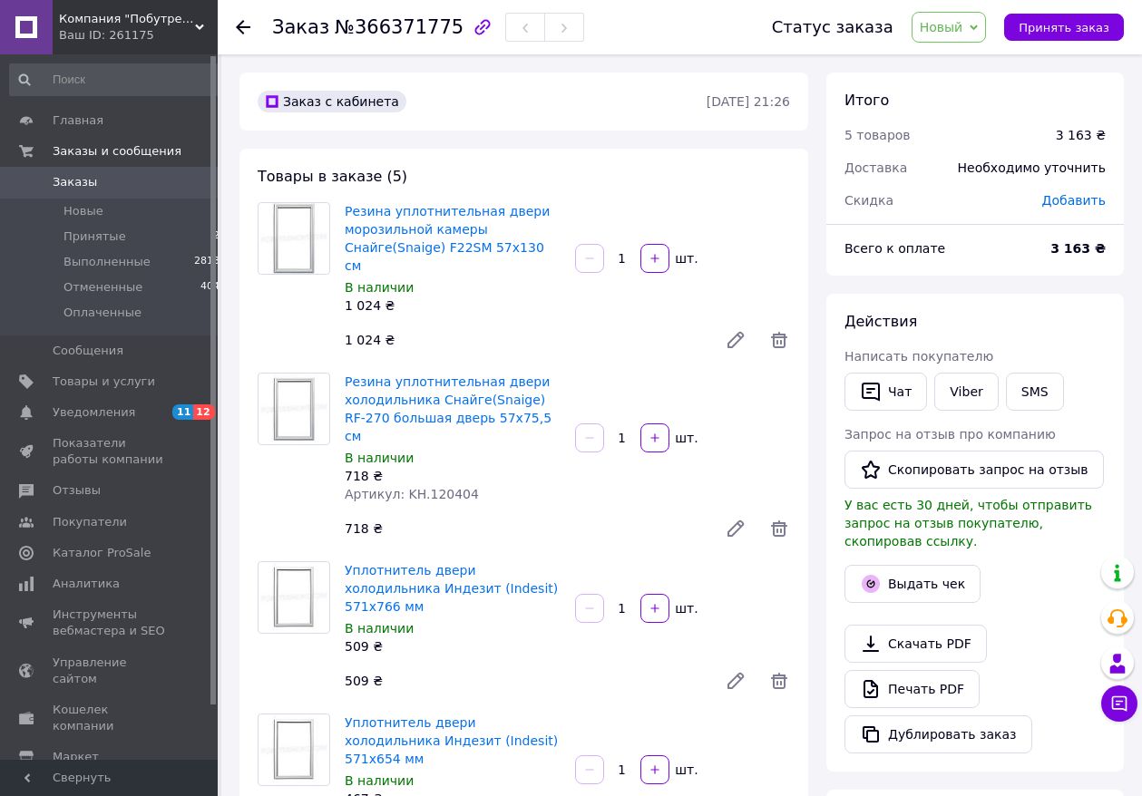
click at [1062, 204] on span "Добавить" at bounding box center [1073, 200] width 63 height 15
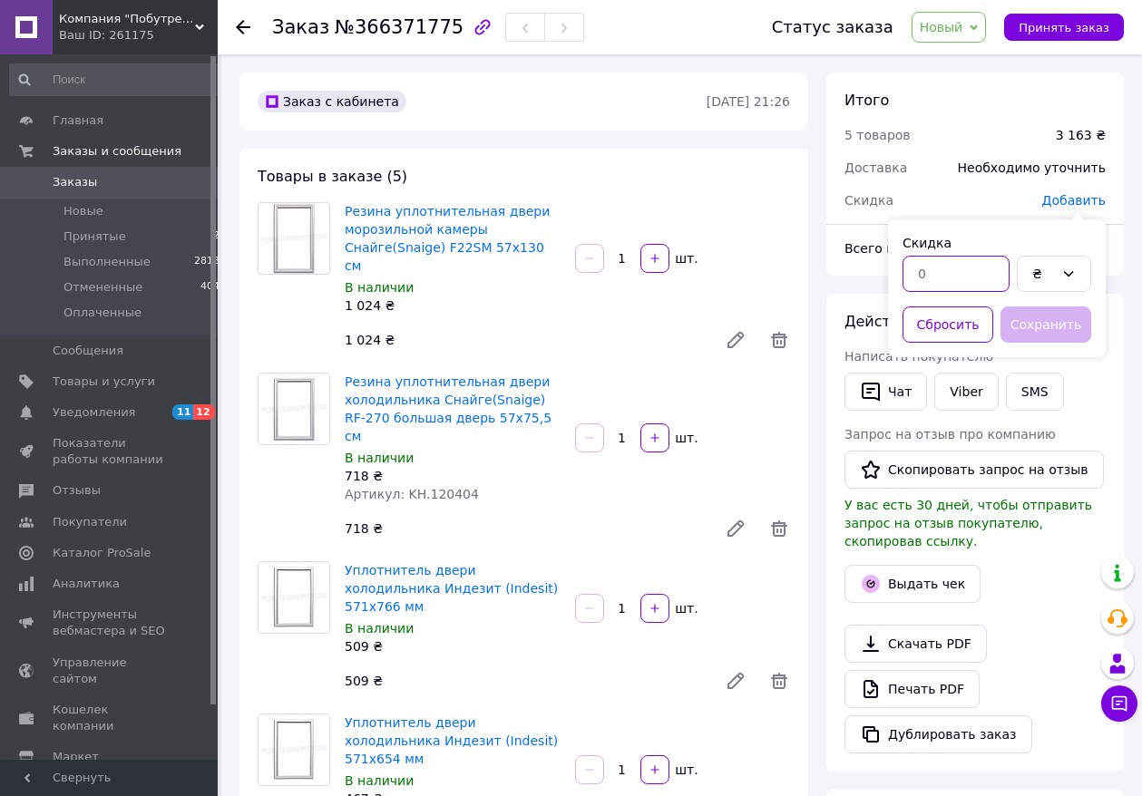
click at [1002, 266] on input "text" at bounding box center [955, 274] width 107 height 36
type input "11"
click at [1049, 328] on button "Сохранить" at bounding box center [1045, 325] width 91 height 36
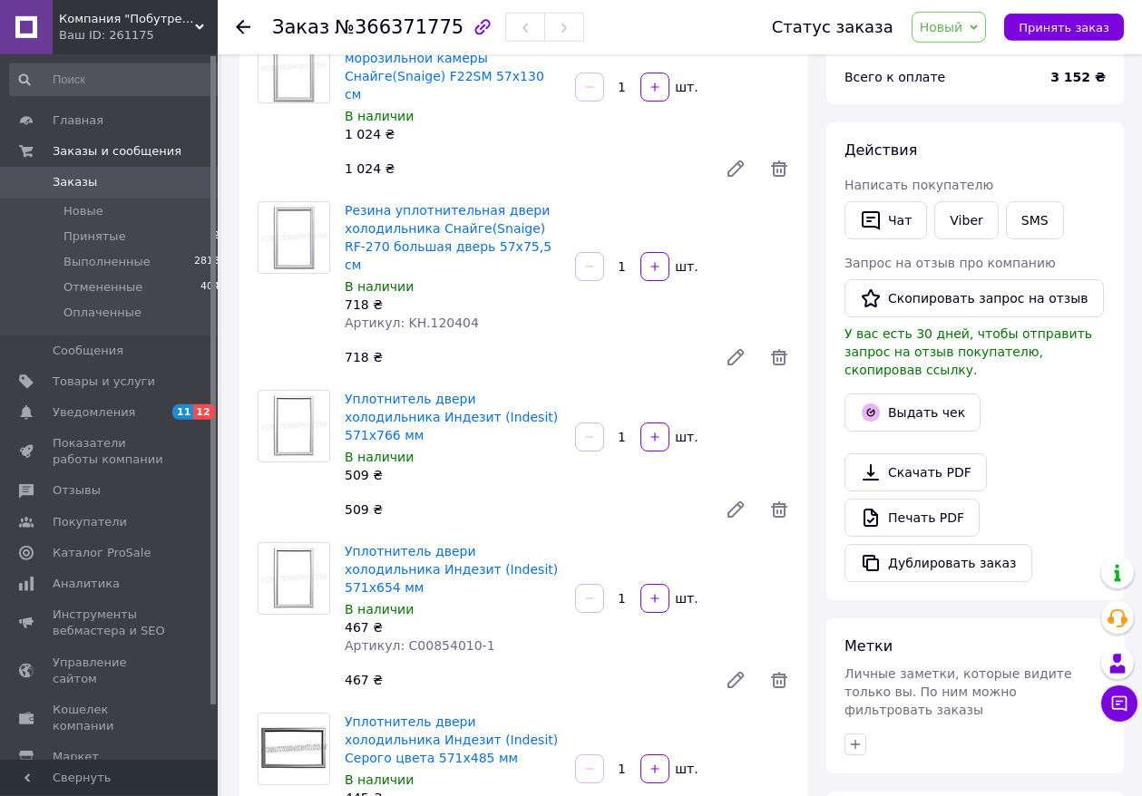
scroll to position [185, 0]
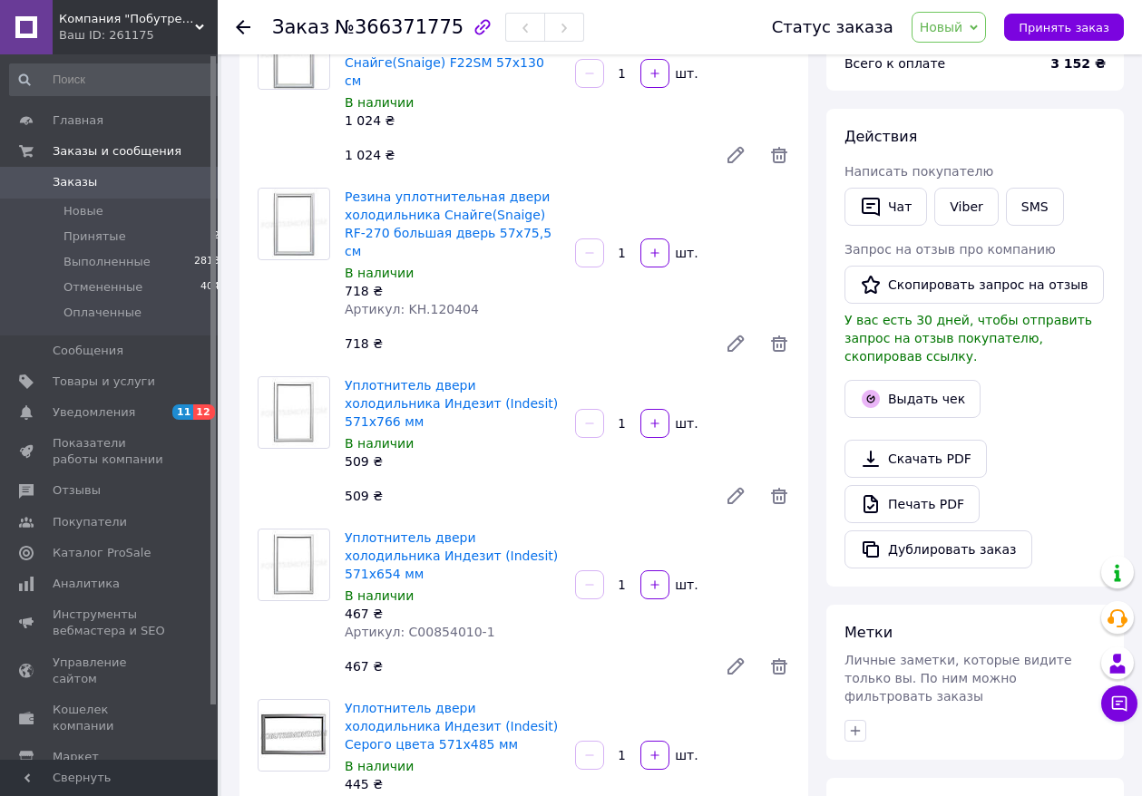
click at [976, 32] on span "Новый" at bounding box center [949, 27] width 75 height 31
click at [963, 61] on li "Принят" at bounding box center [960, 63] width 96 height 27
click at [963, 61] on div "Всего к оплате" at bounding box center [937, 64] width 206 height 40
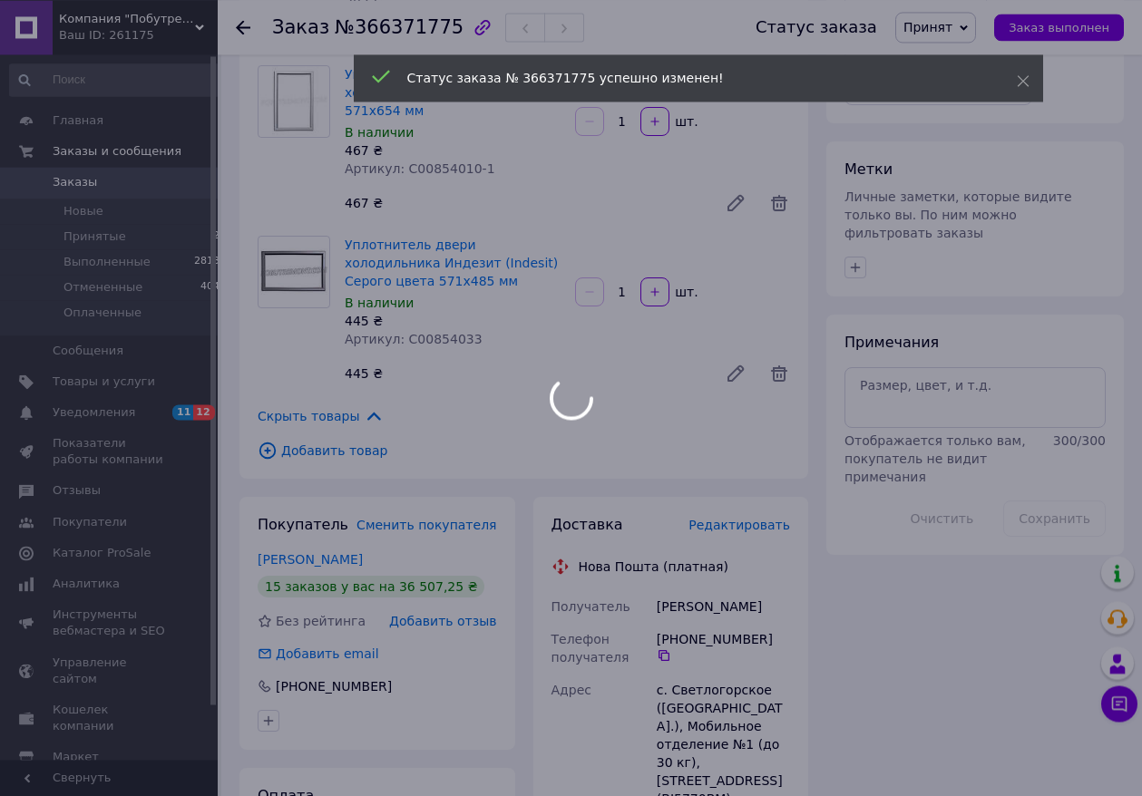
scroll to position [740, 0]
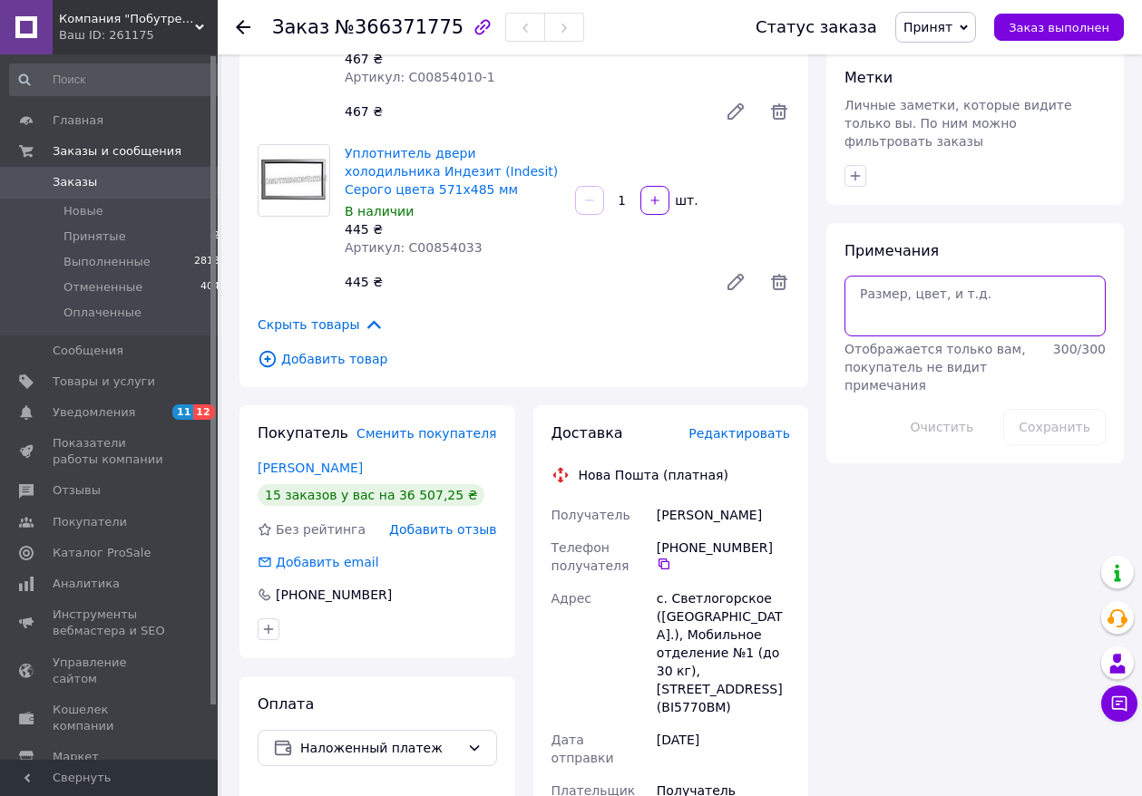
click at [956, 291] on textarea at bounding box center [974, 306] width 261 height 60
click at [873, 307] on textarea "74,5*57 73,5*57 --------" at bounding box center [974, 306] width 261 height 60
type textarea "74,5*57 73,5*57 -------- 170,5*57 77*57,5 65,5*57,5 49,5*57,5"
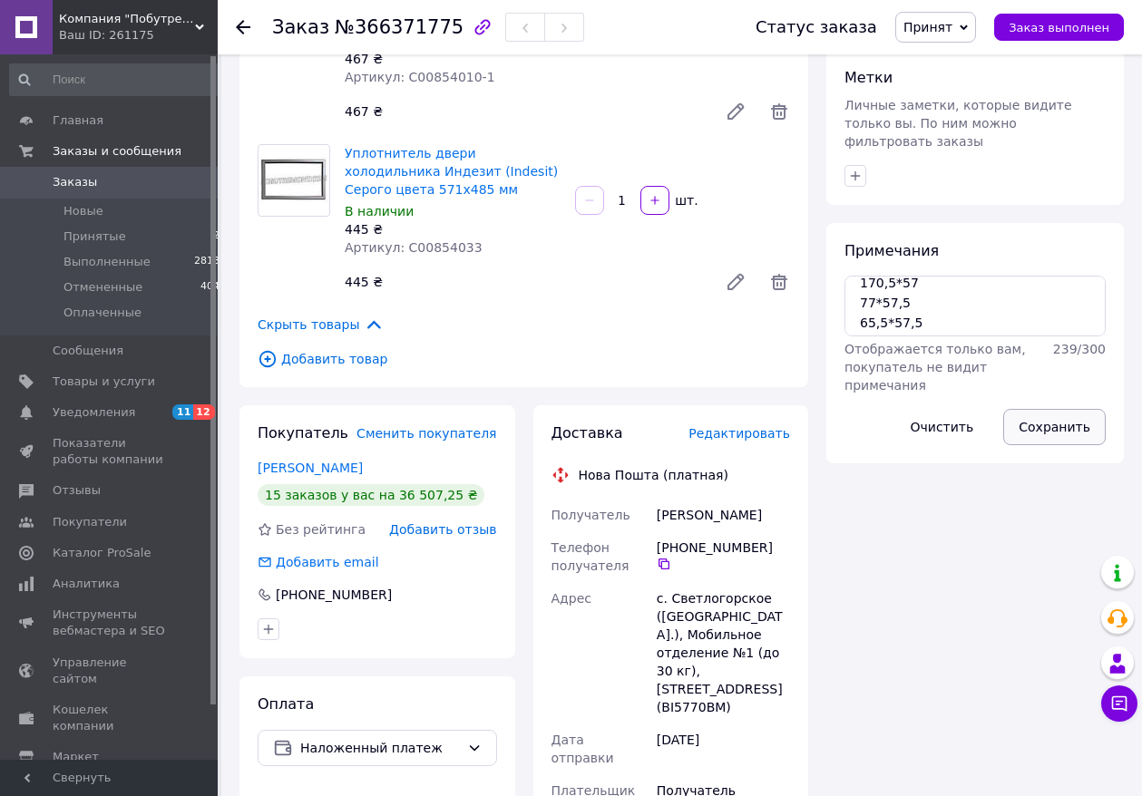
click at [1036, 409] on button "Сохранить" at bounding box center [1054, 427] width 102 height 36
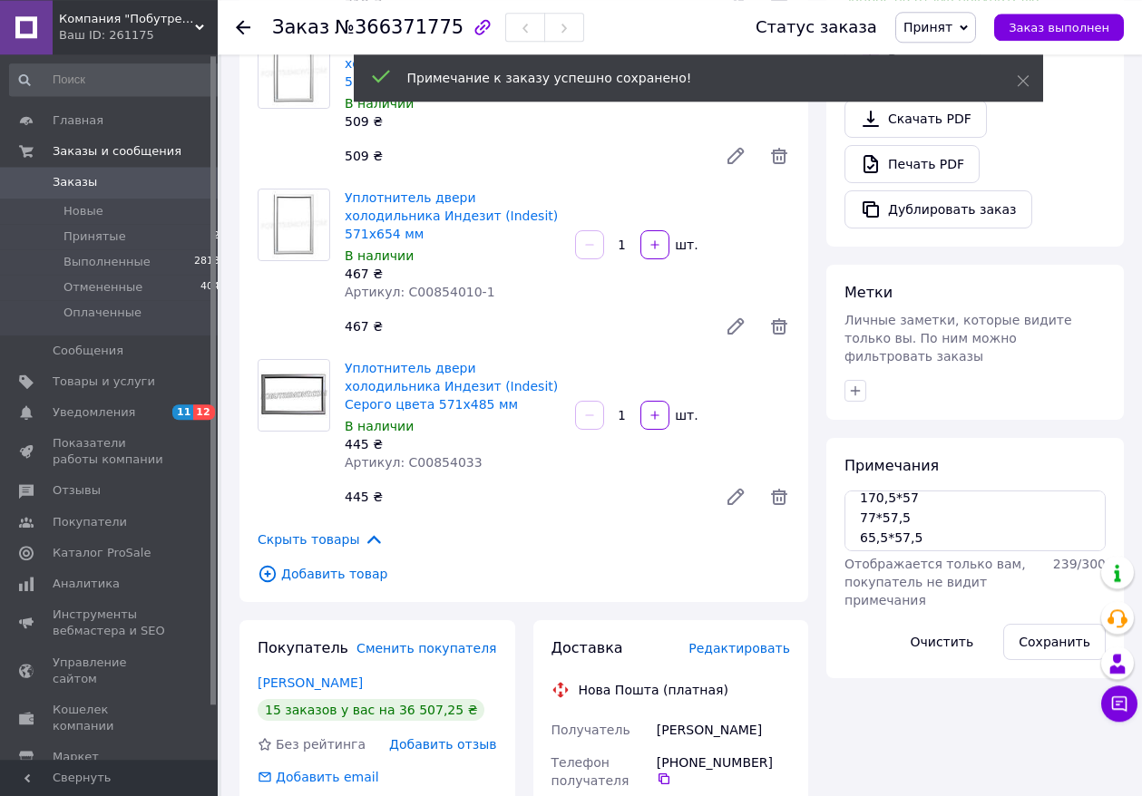
scroll to position [463, 0]
